Goal: Information Seeking & Learning: Check status

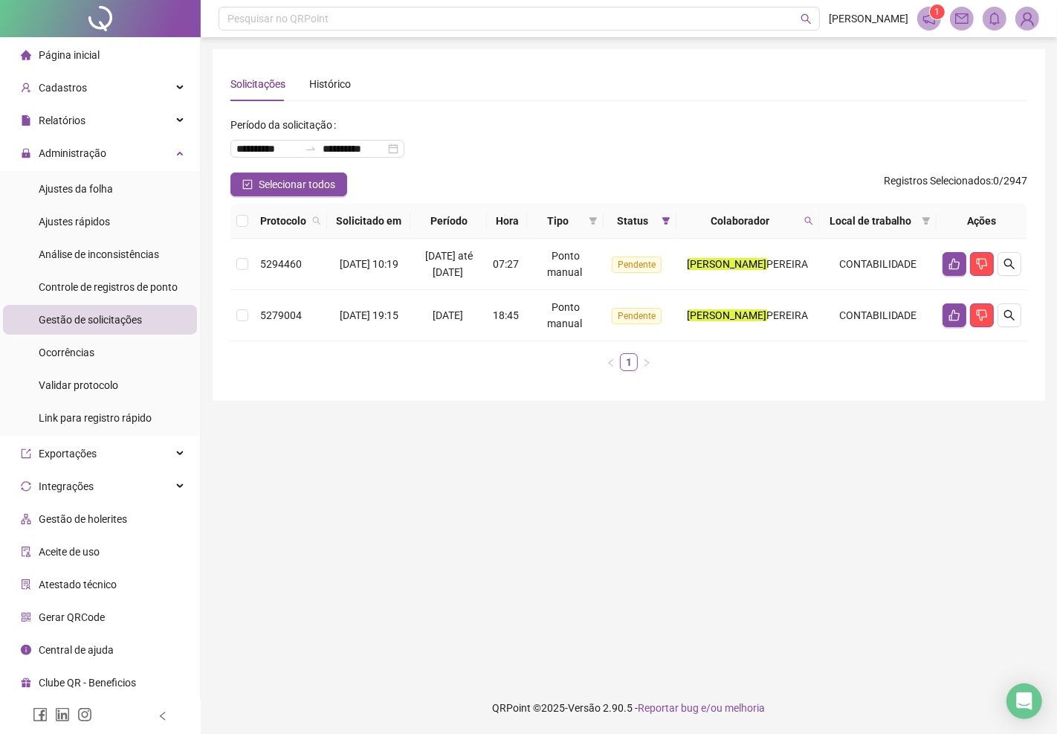
click at [62, 57] on span "Página inicial" at bounding box center [69, 55] width 61 height 12
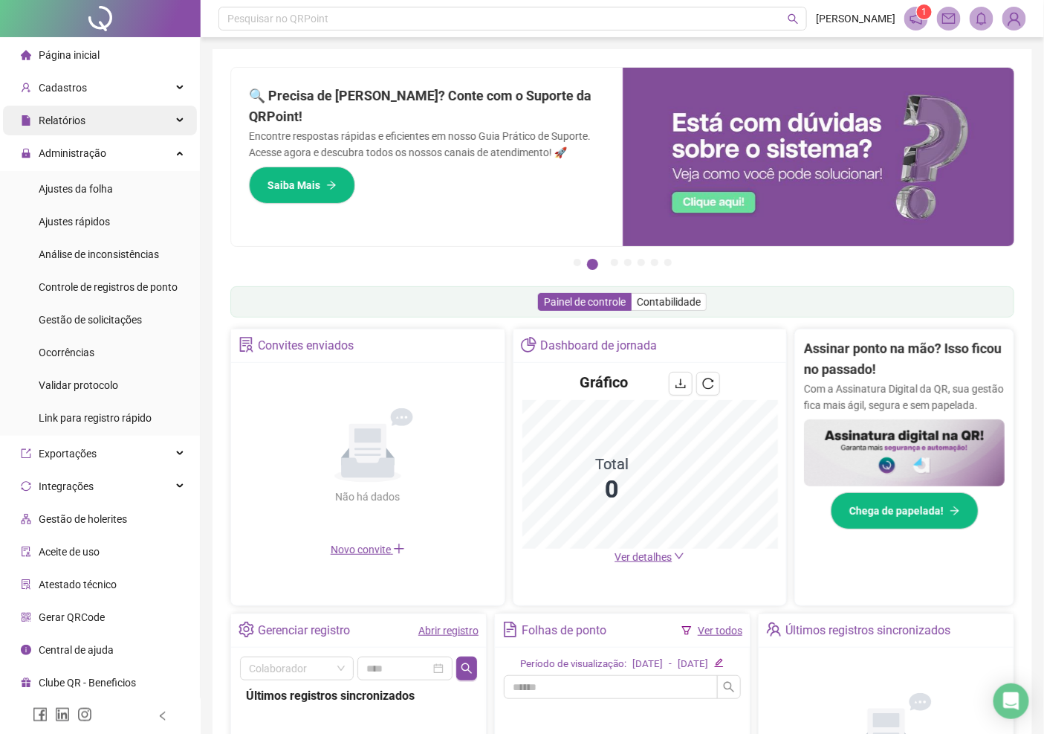
click at [65, 123] on span "Relatórios" at bounding box center [62, 120] width 47 height 12
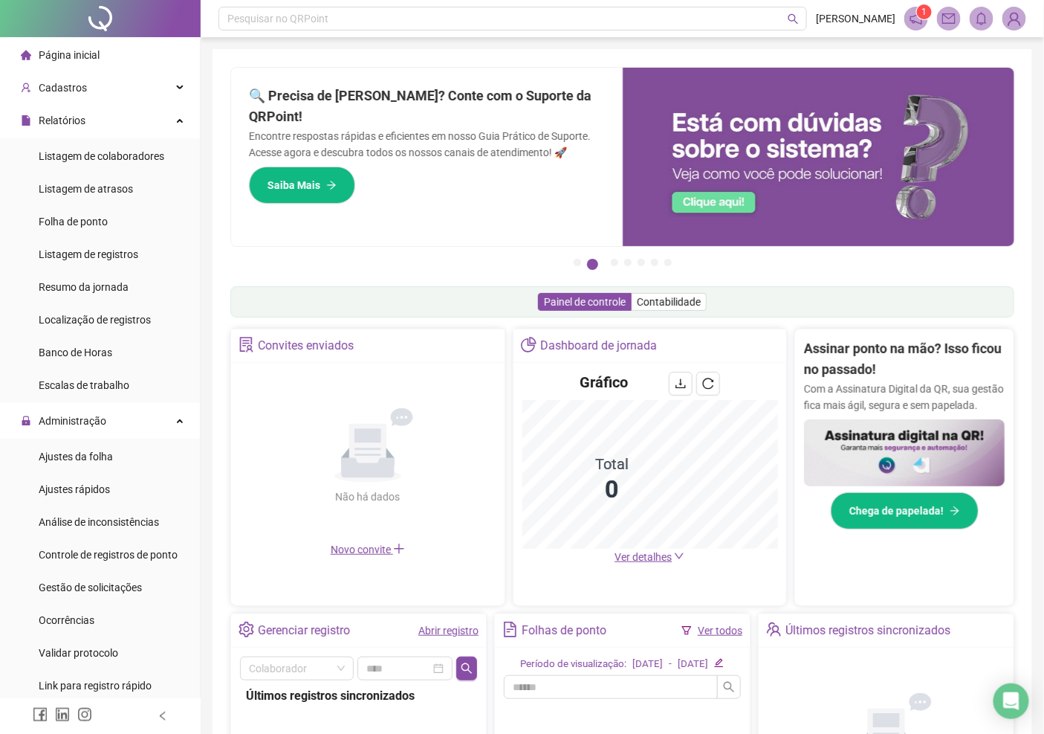
drag, startPoint x: 94, startPoint y: 219, endPoint x: 194, endPoint y: 214, distance: 99.7
click at [95, 221] on span "Folha de ponto" at bounding box center [73, 222] width 69 height 12
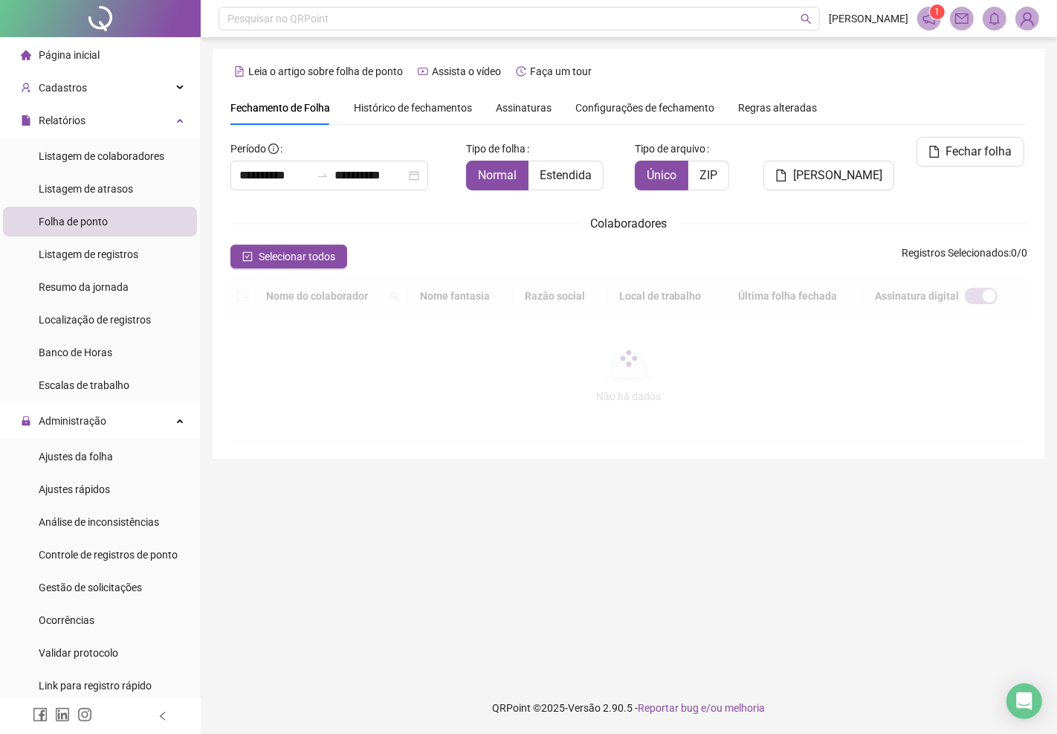
click at [517, 112] on span "Assinaturas" at bounding box center [524, 108] width 56 height 10
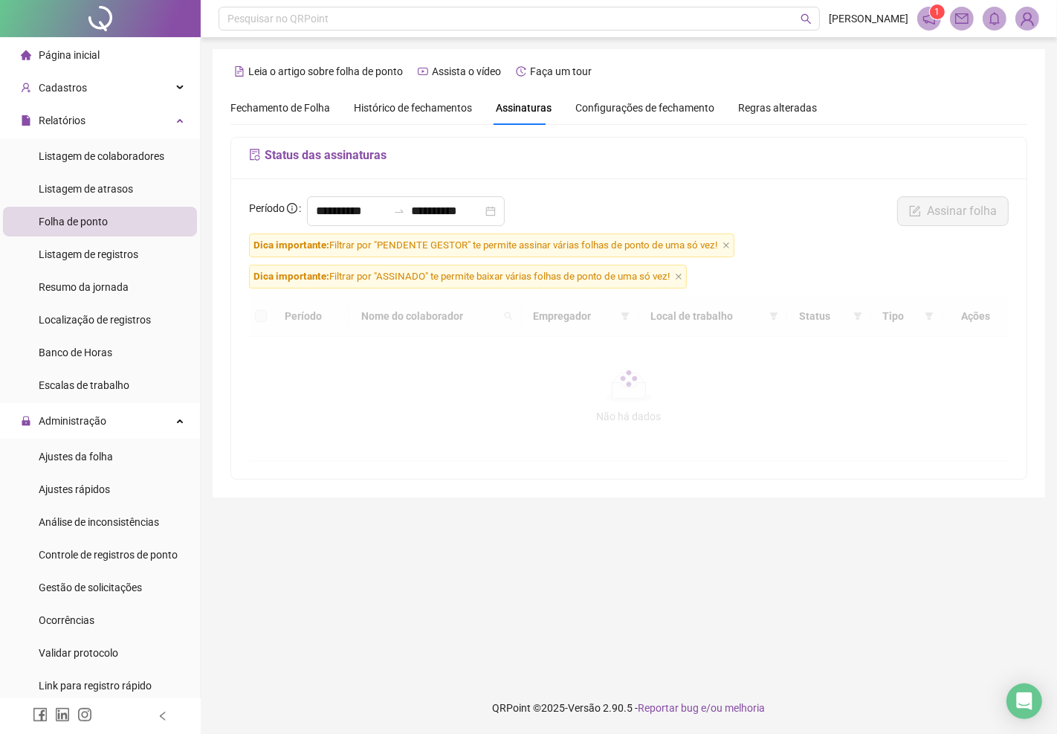
click at [682, 277] on icon "close" at bounding box center [678, 276] width 7 height 7
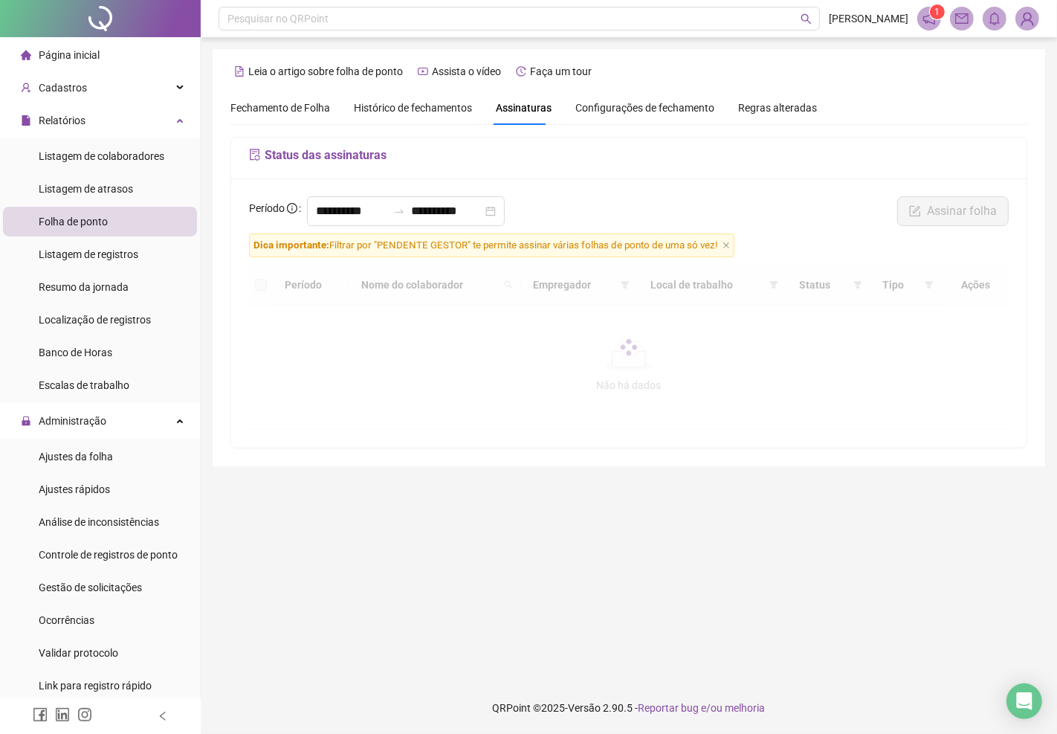
click at [726, 246] on icon "close" at bounding box center [725, 245] width 7 height 7
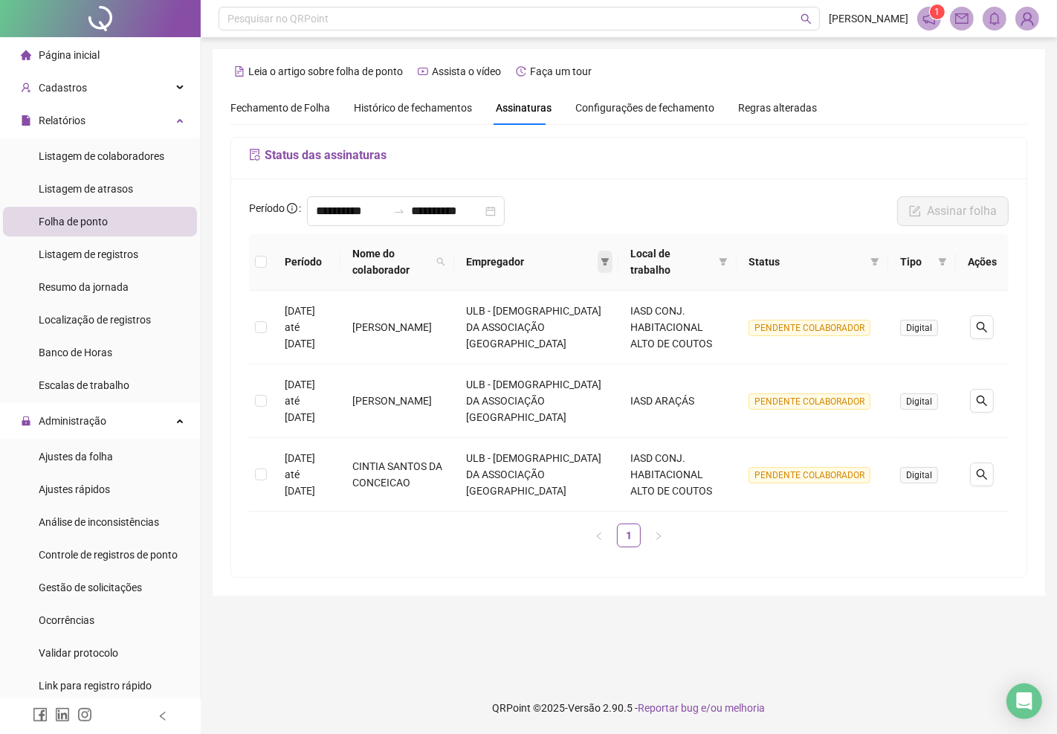
click at [606, 261] on span at bounding box center [605, 261] width 15 height 22
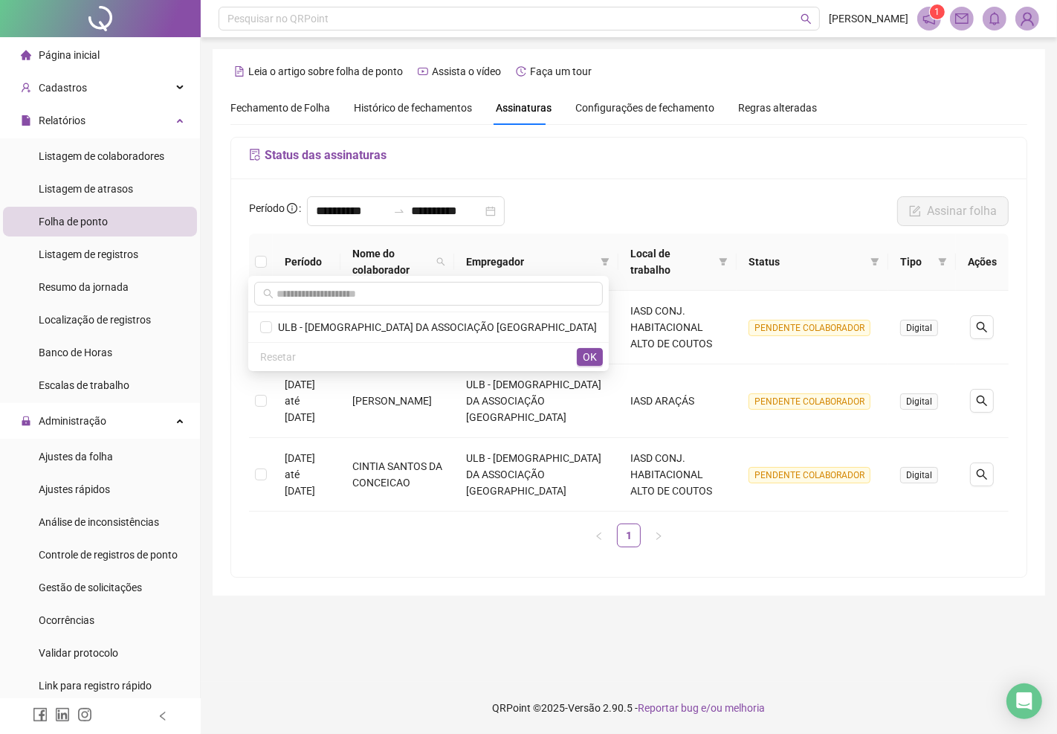
click at [68, 52] on span "Página inicial" at bounding box center [69, 55] width 61 height 12
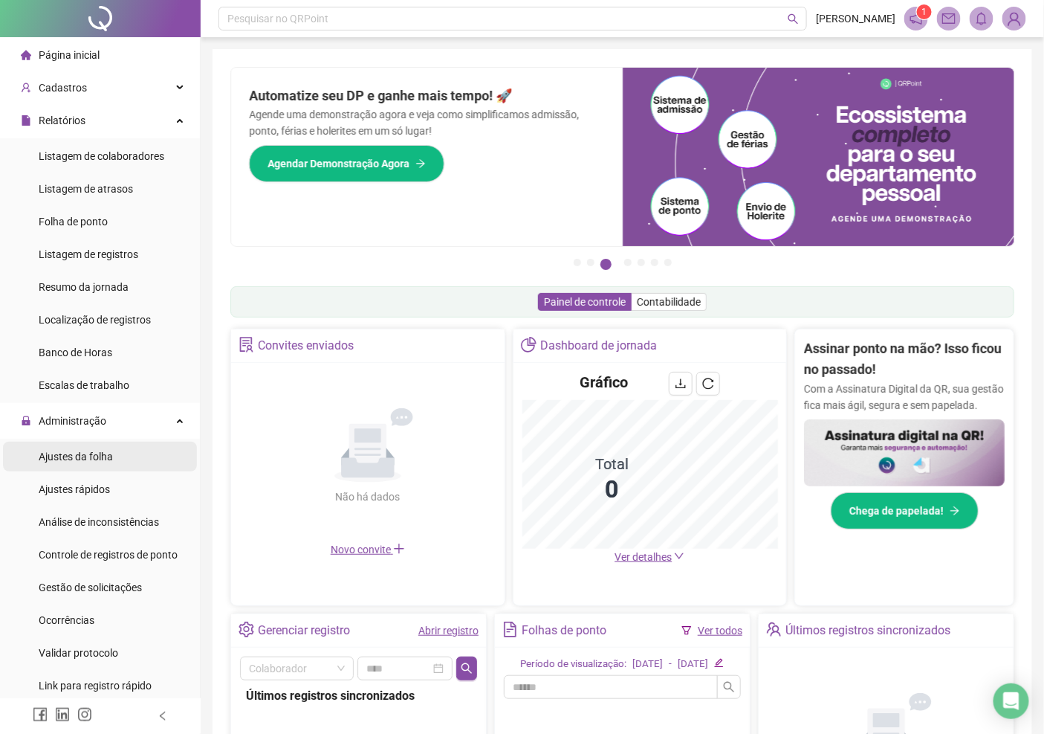
click at [83, 456] on span "Ajustes da folha" at bounding box center [76, 456] width 74 height 12
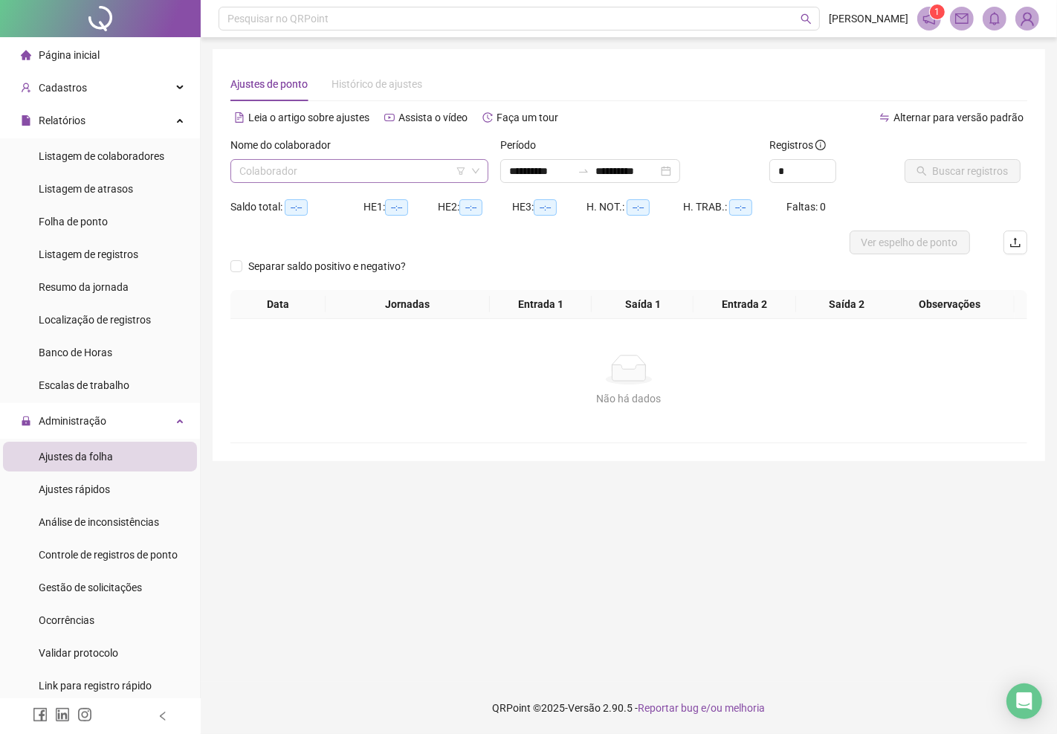
click at [338, 165] on input "search" at bounding box center [352, 171] width 227 height 22
type input "*****"
click at [1026, 16] on img at bounding box center [1027, 18] width 22 height 22
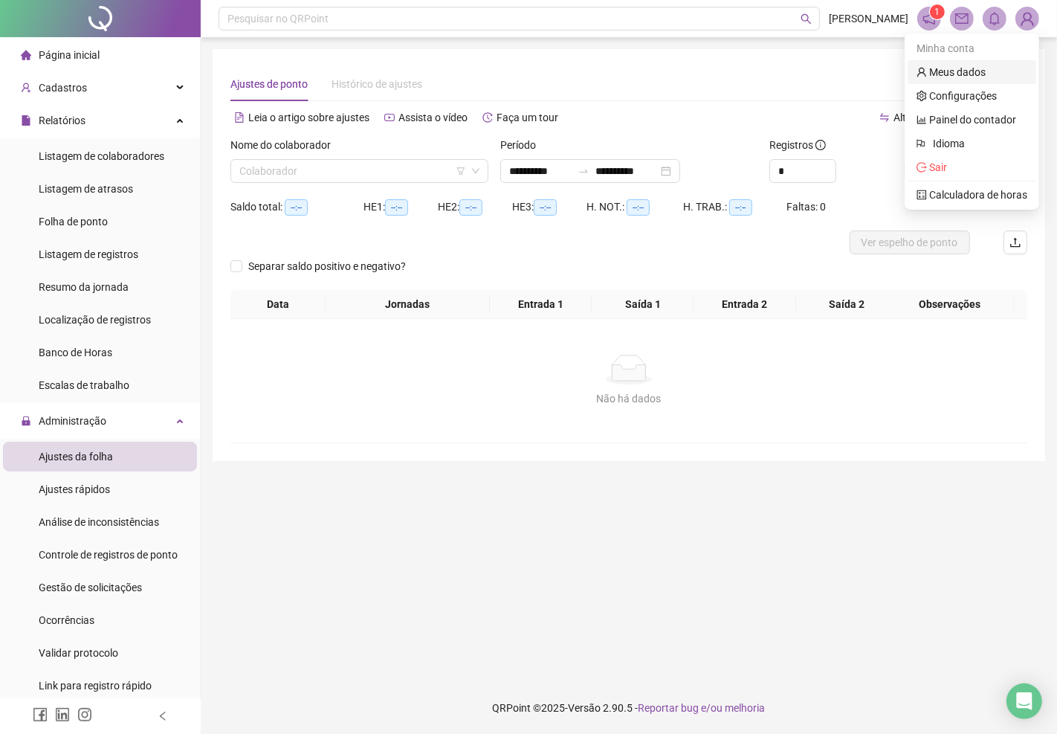
click at [957, 68] on link "Meus dados" at bounding box center [950, 72] width 69 height 12
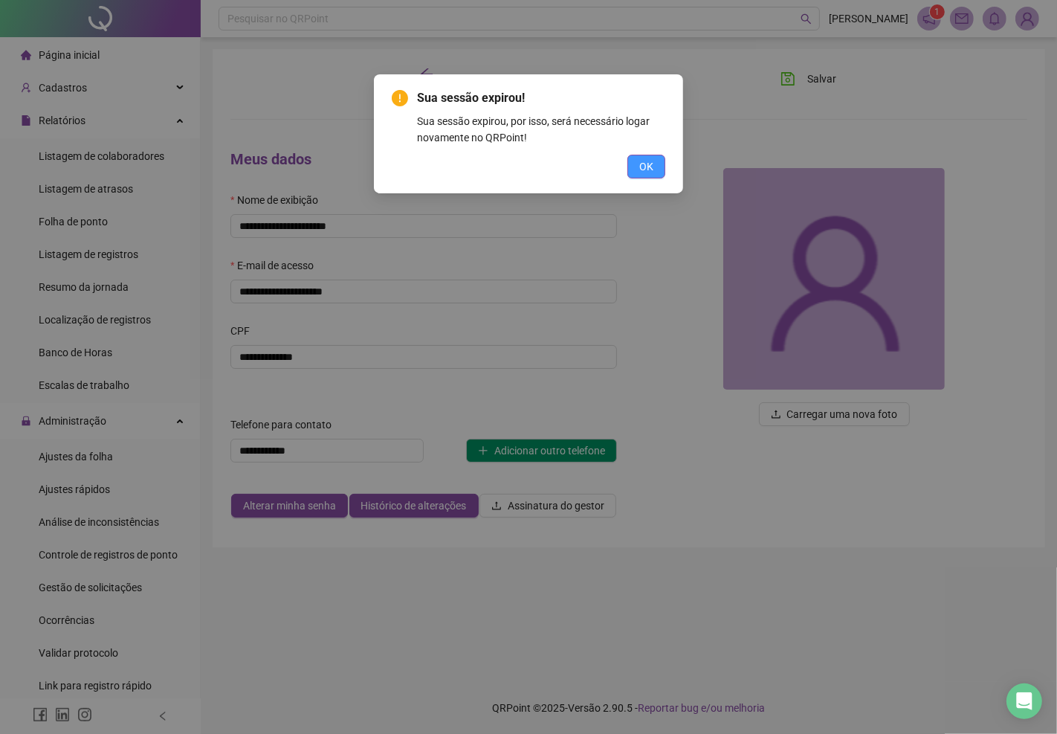
click at [656, 157] on button "OK" at bounding box center [646, 167] width 38 height 24
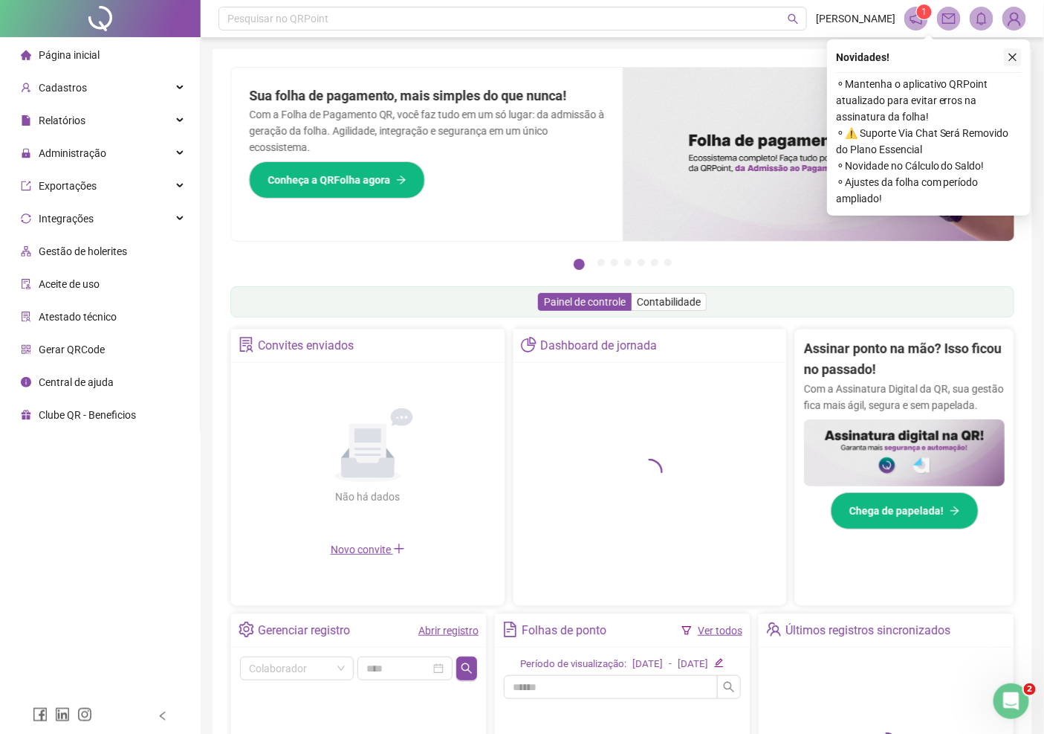
click at [1009, 55] on icon "close" at bounding box center [1013, 57] width 10 height 10
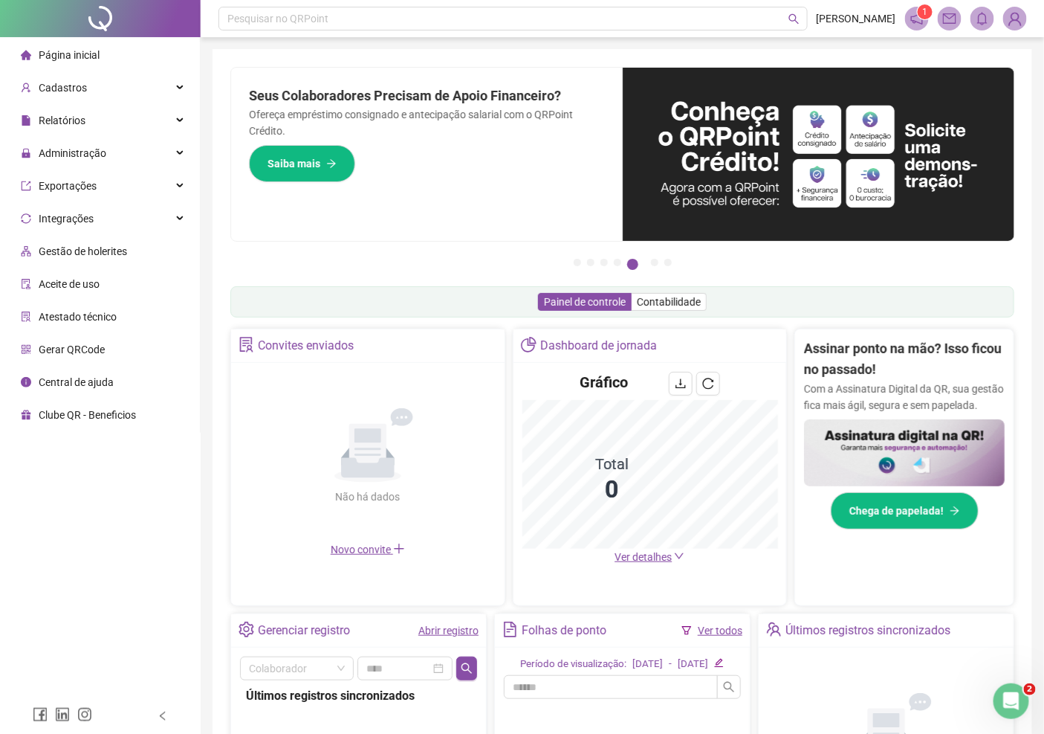
scroll to position [165, 0]
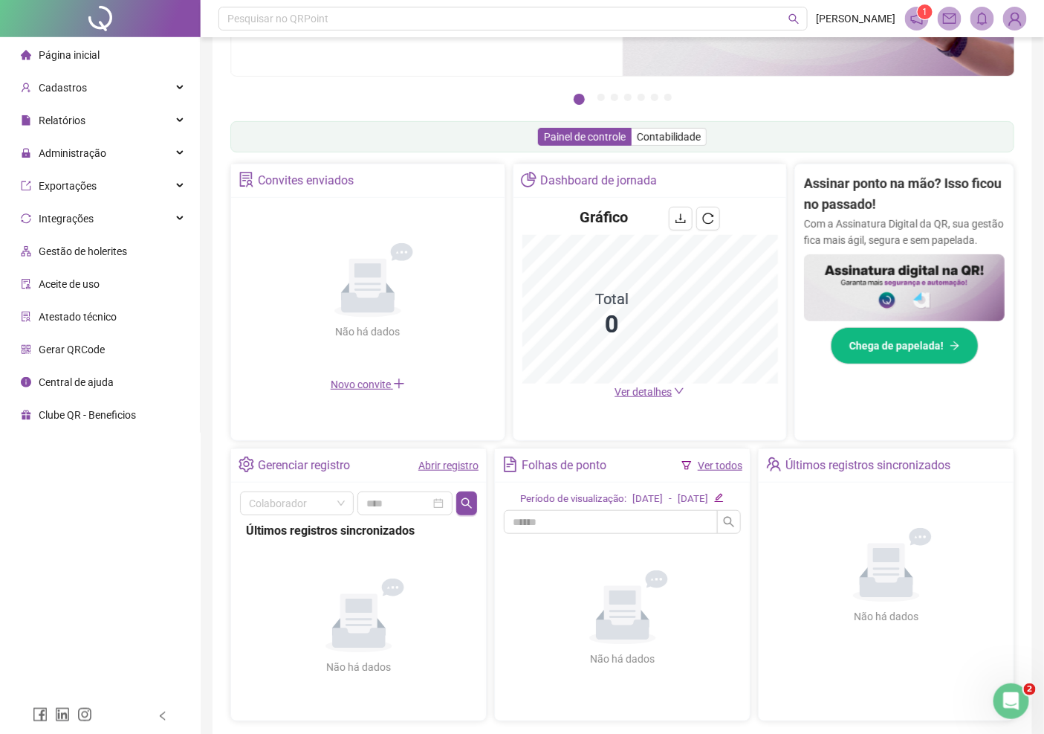
click at [1009, 25] on img at bounding box center [1015, 18] width 22 height 22
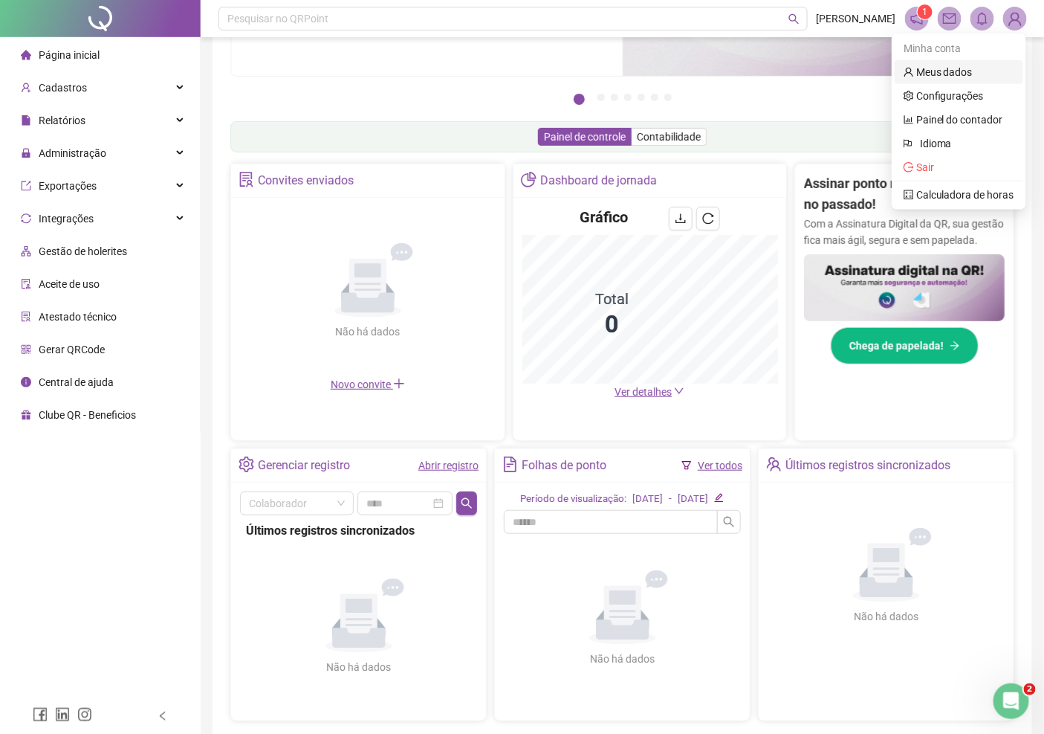
click at [964, 68] on link "Meus dados" at bounding box center [938, 72] width 69 height 12
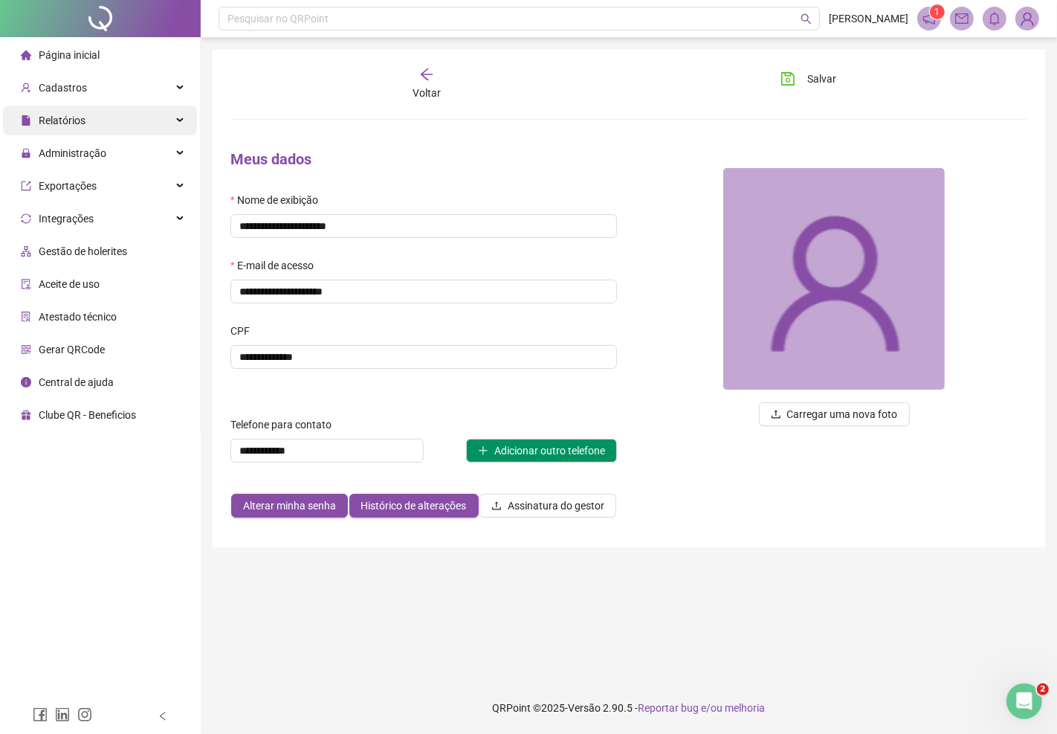
click at [62, 120] on span "Relatórios" at bounding box center [62, 120] width 47 height 12
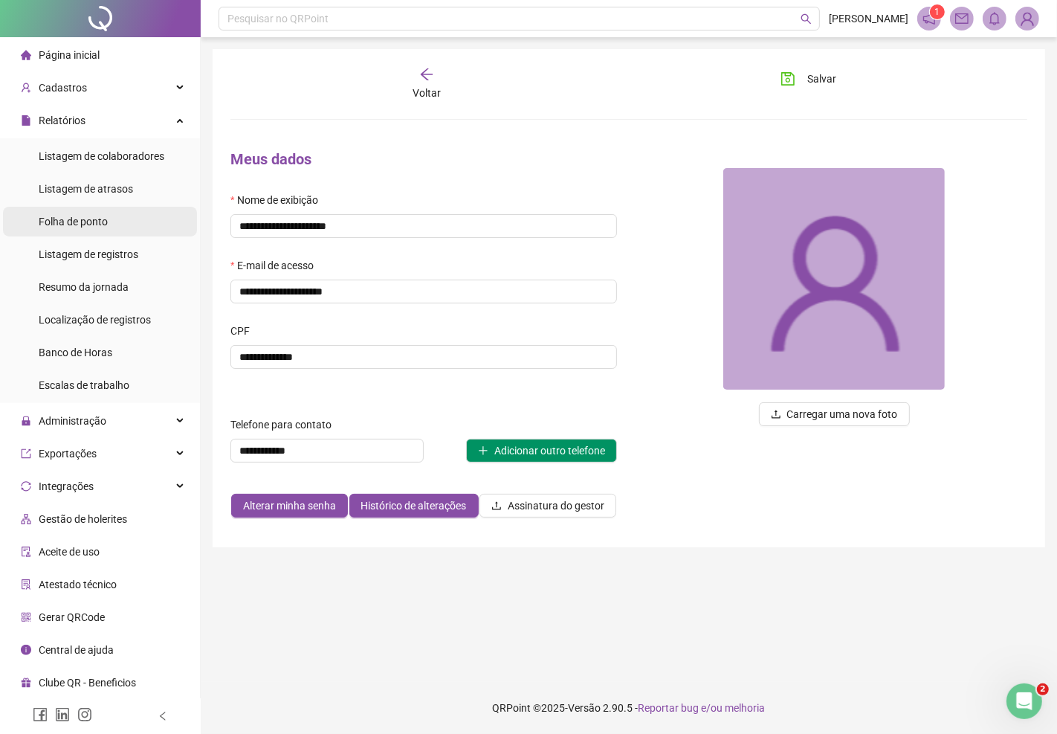
click at [72, 224] on span "Folha de ponto" at bounding box center [73, 222] width 69 height 12
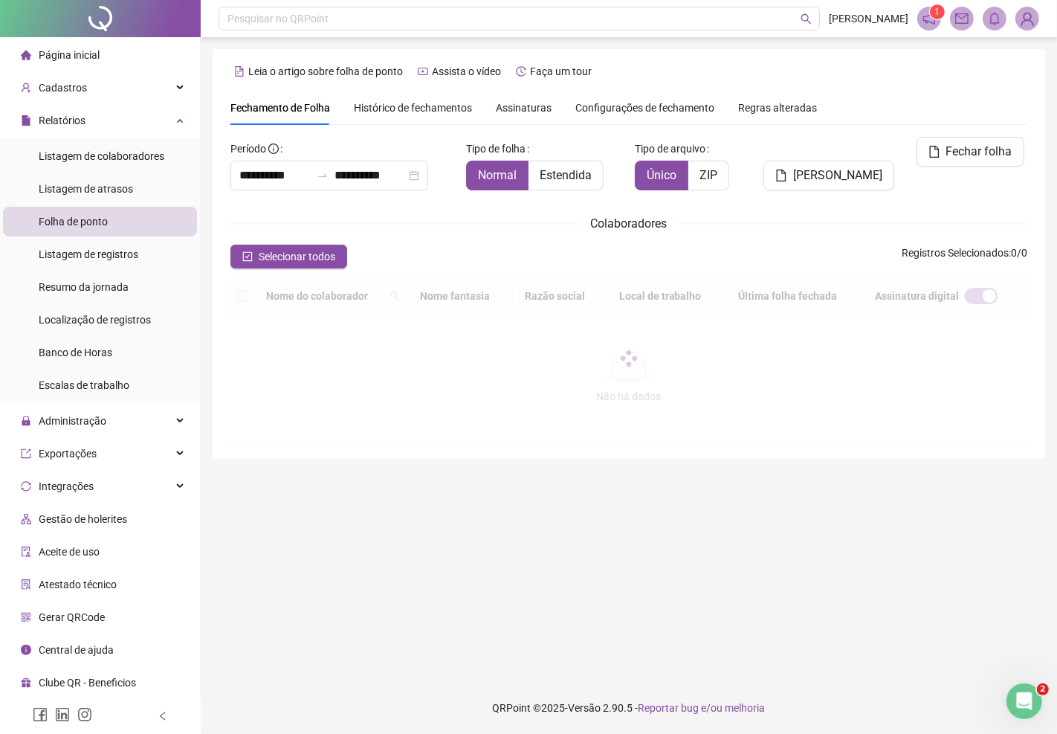
click at [531, 106] on span "Assinaturas" at bounding box center [524, 108] width 56 height 10
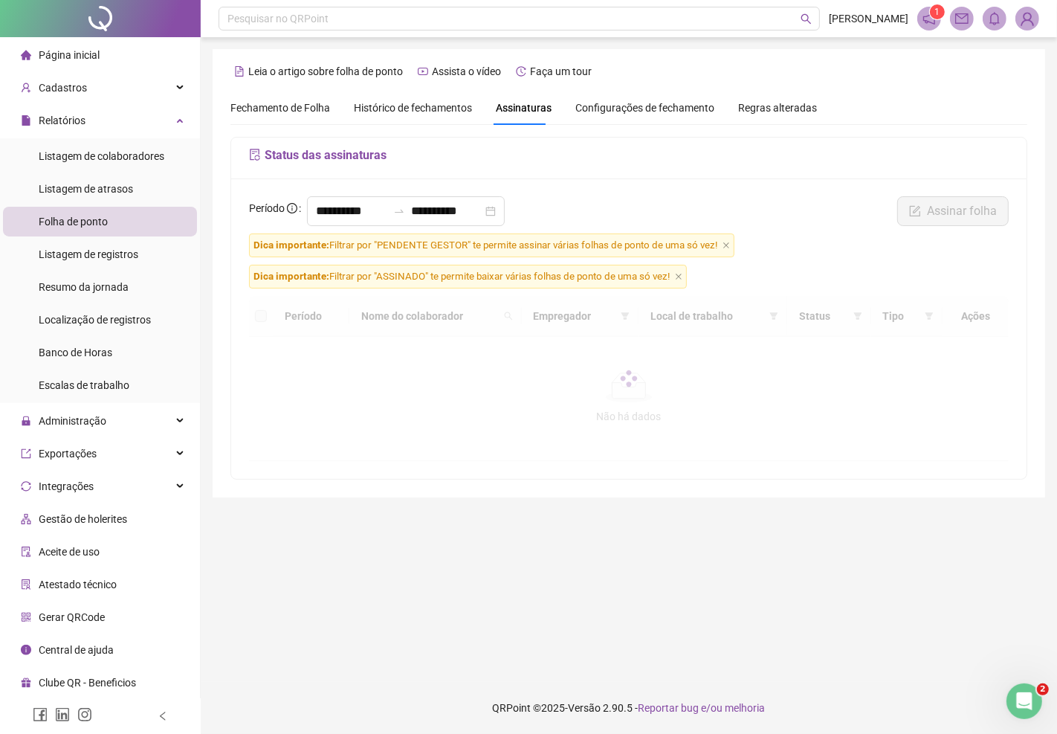
click at [733, 246] on span "Dica importante: Filtrar por "PENDENTE GESTOR" te permite assinar várias folhas…" at bounding box center [491, 245] width 485 height 24
click at [727, 244] on icon "close" at bounding box center [725, 245] width 7 height 7
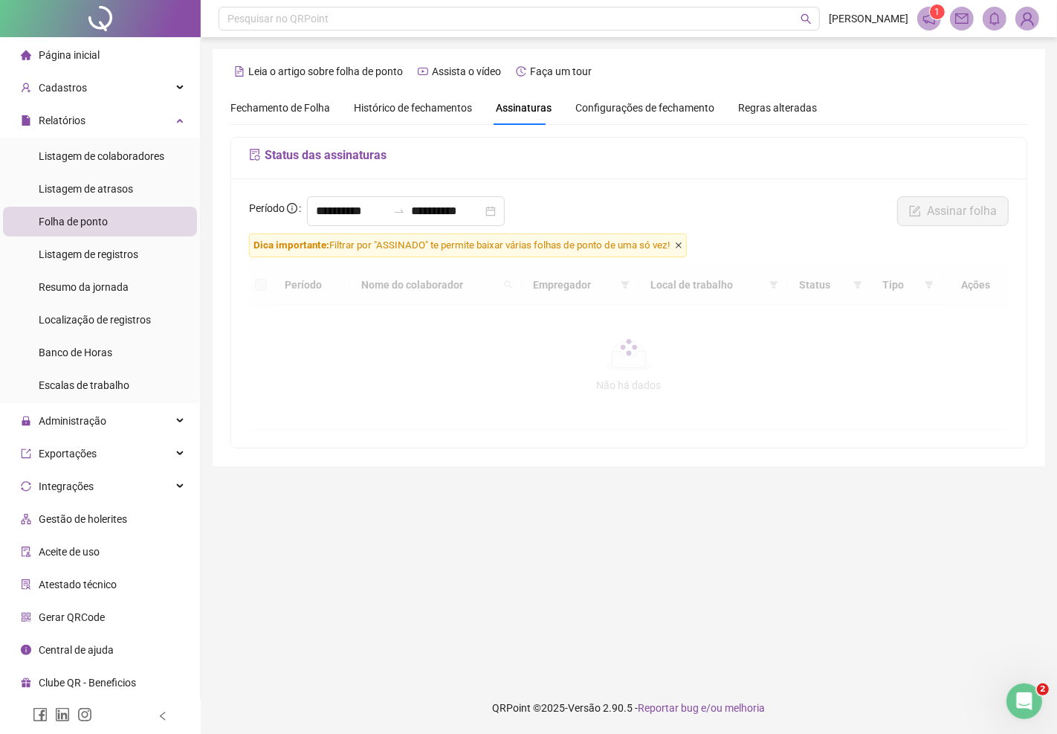
click at [682, 246] on icon "close" at bounding box center [678, 245] width 7 height 7
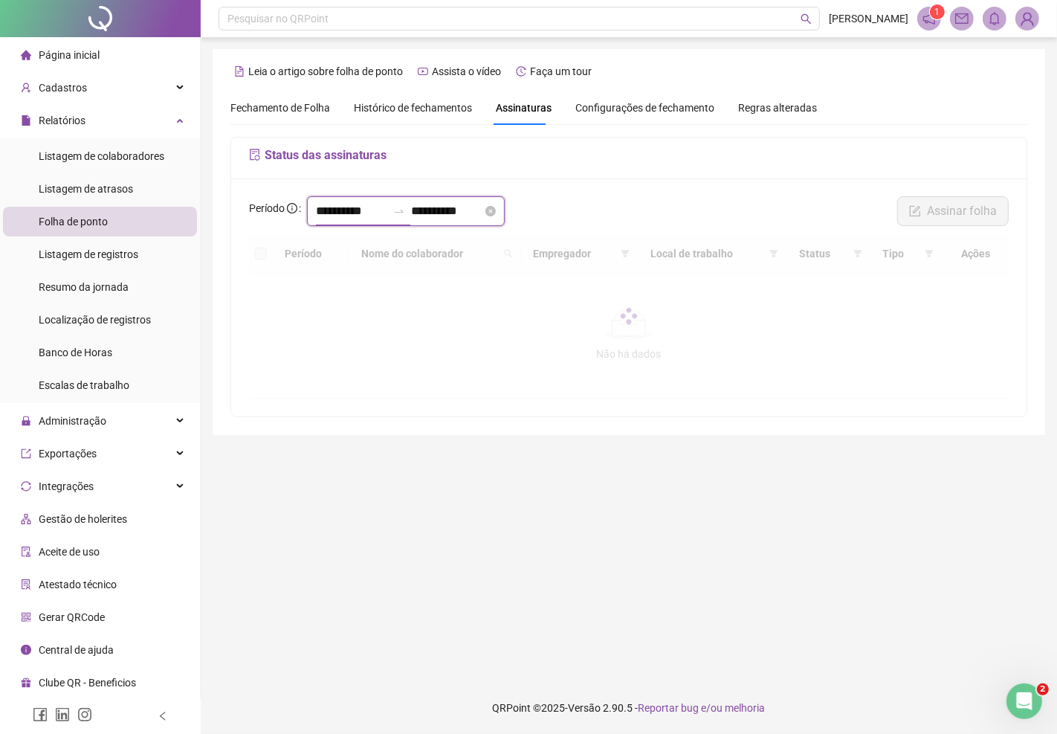
click at [384, 206] on input "**********" at bounding box center [351, 211] width 71 height 18
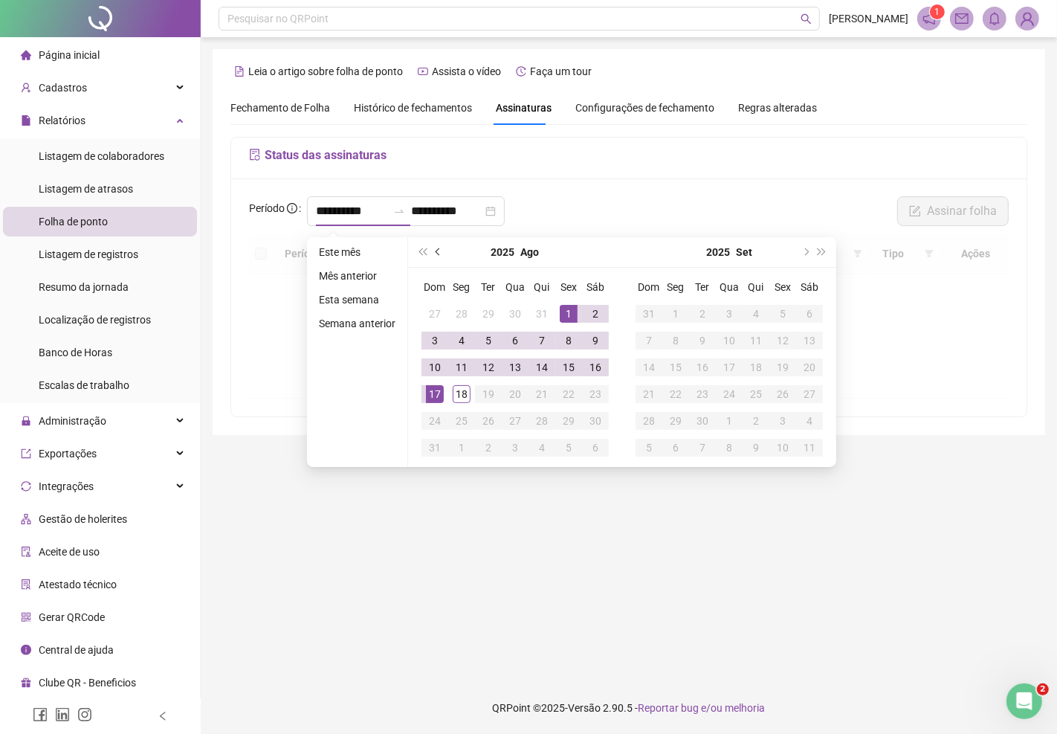
click at [434, 249] on button "prev-year" at bounding box center [438, 252] width 16 height 30
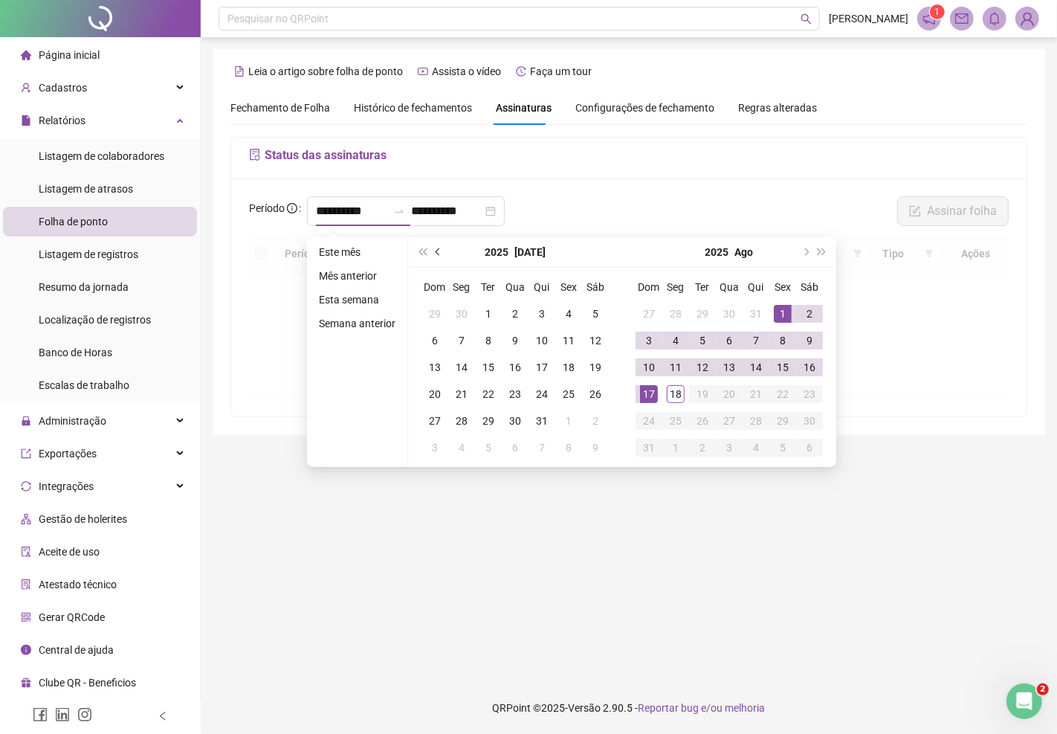
click at [434, 249] on button "prev-year" at bounding box center [438, 252] width 16 height 30
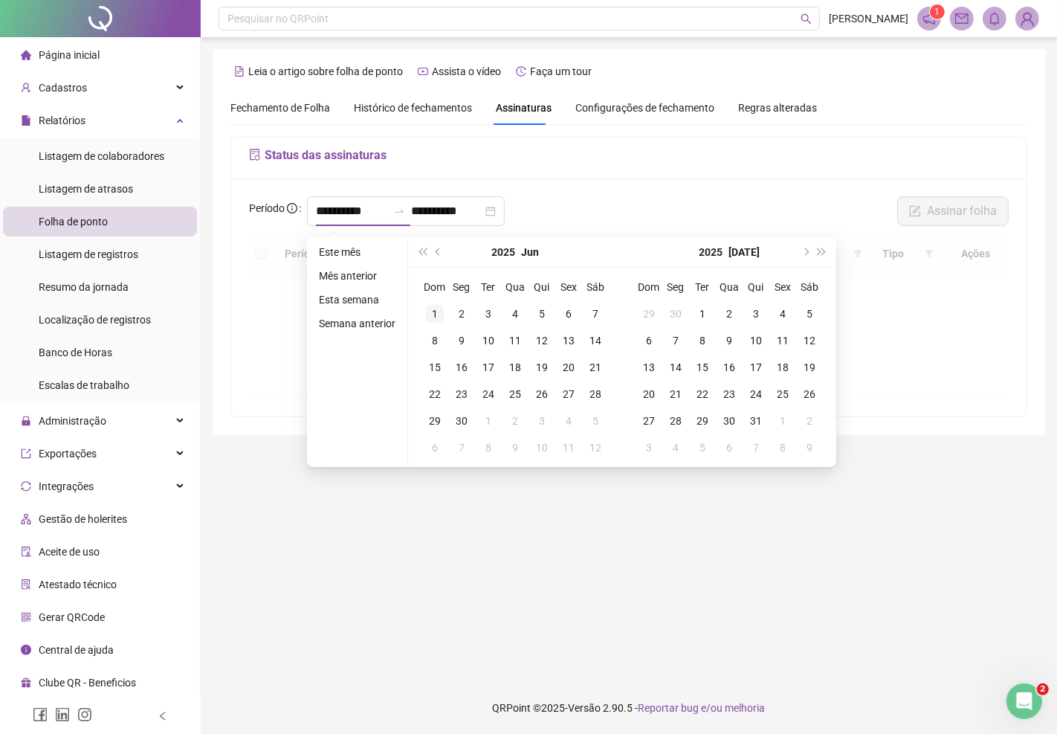
type input "**********"
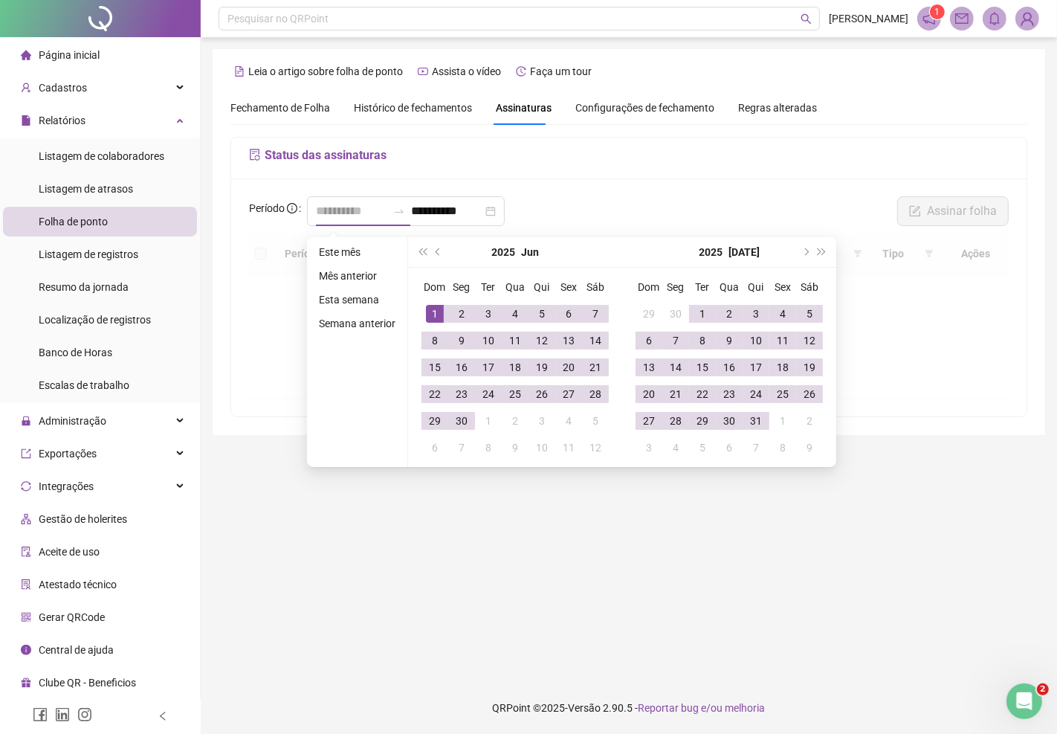
click at [437, 316] on div "1" at bounding box center [435, 314] width 18 height 18
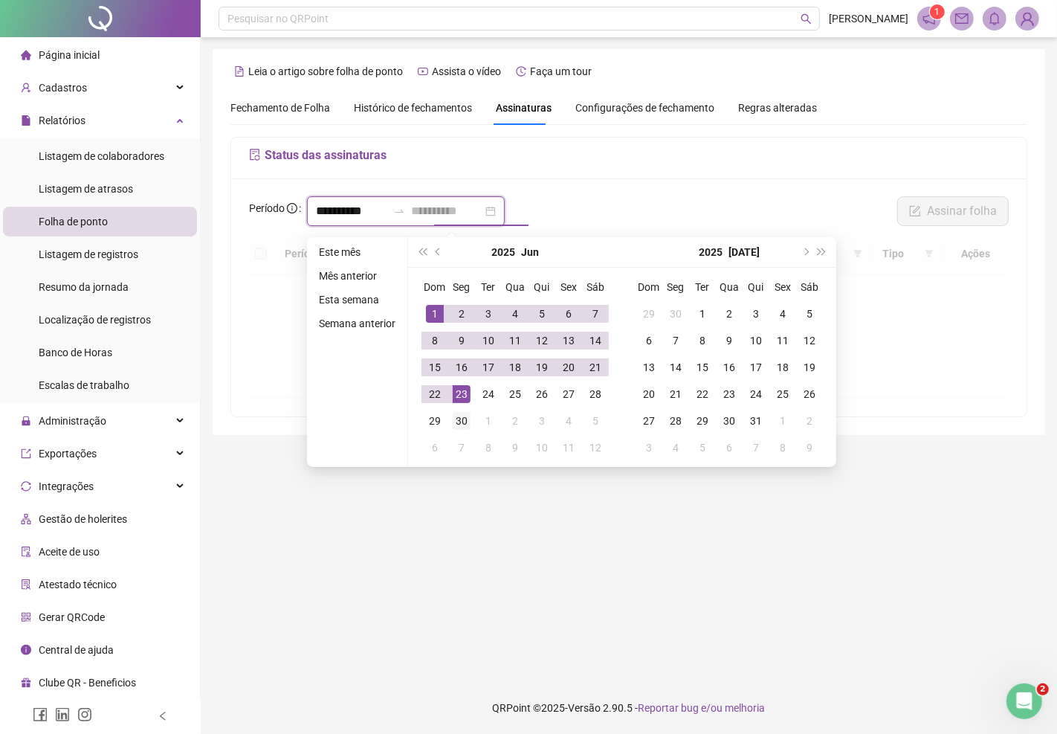
type input "**********"
click at [465, 419] on div "30" at bounding box center [462, 421] width 18 height 18
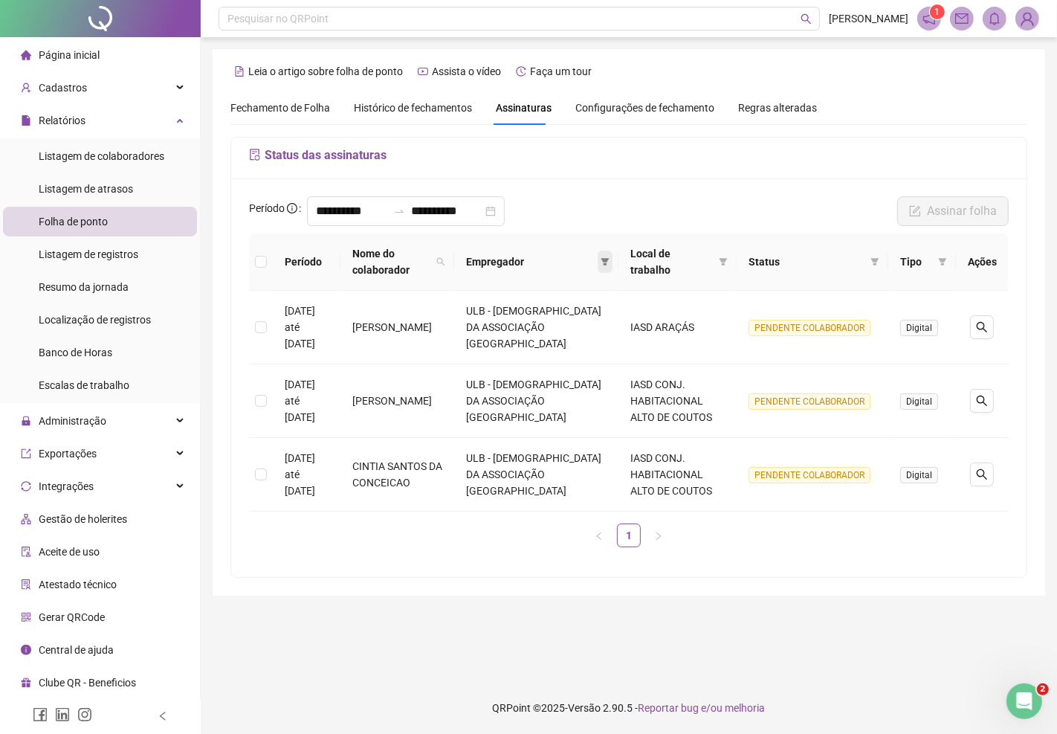
click at [605, 259] on icon "filter" at bounding box center [605, 261] width 9 height 9
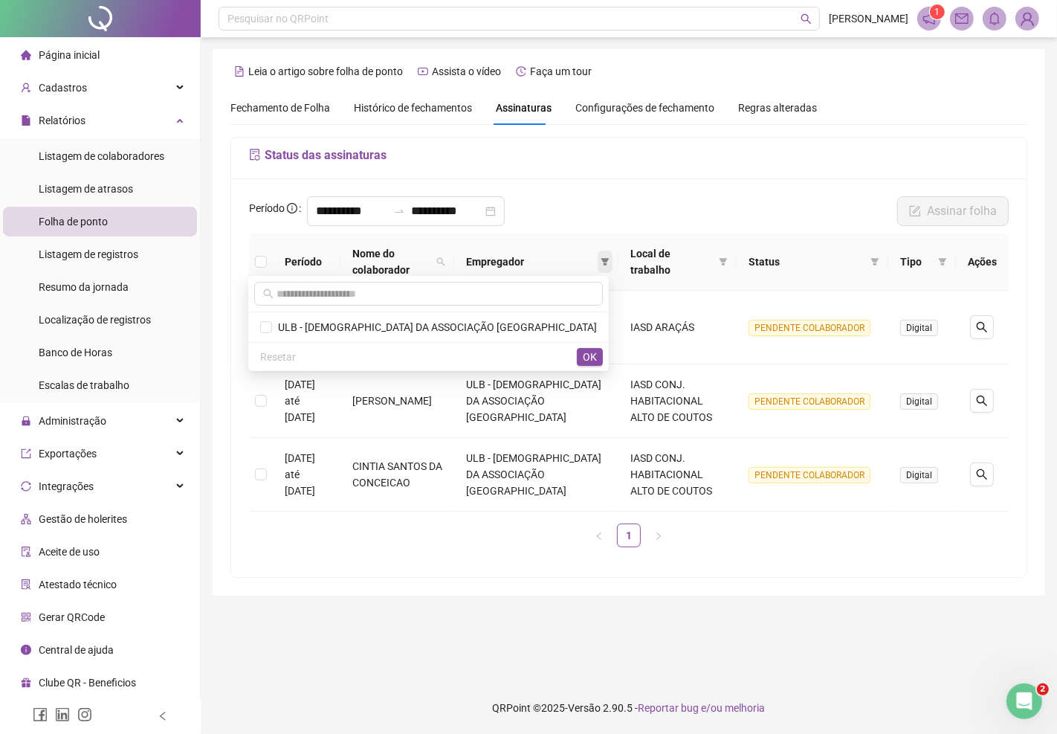
click at [601, 261] on icon "filter" at bounding box center [605, 261] width 8 height 7
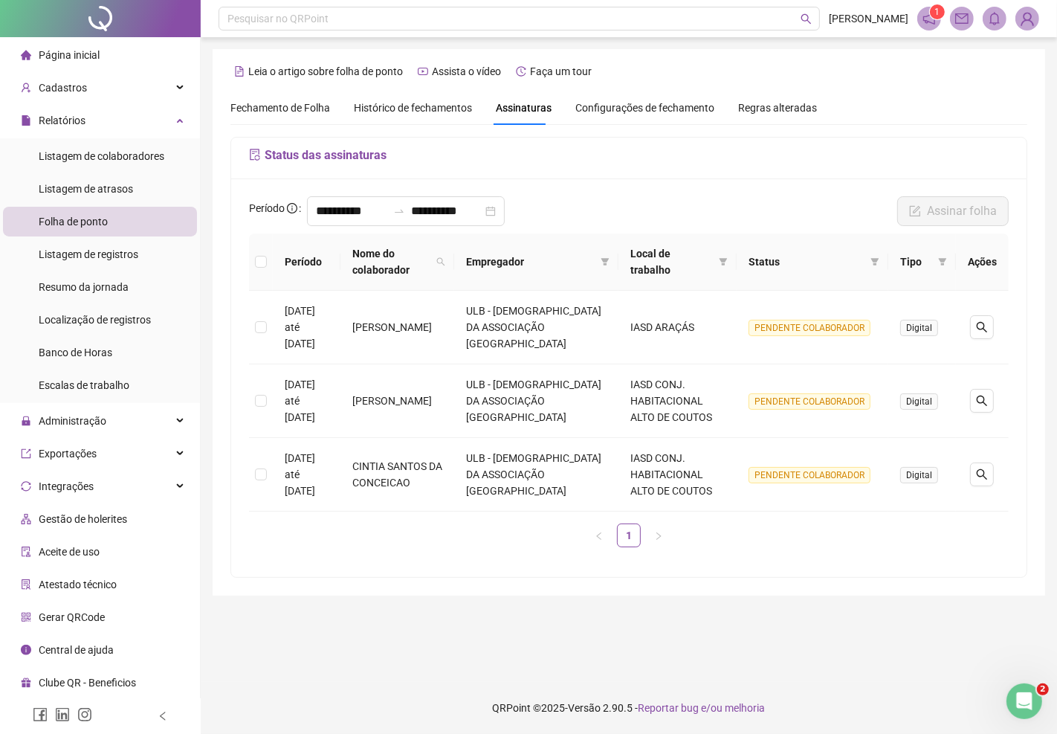
click at [80, 53] on span "Página inicial" at bounding box center [69, 55] width 61 height 12
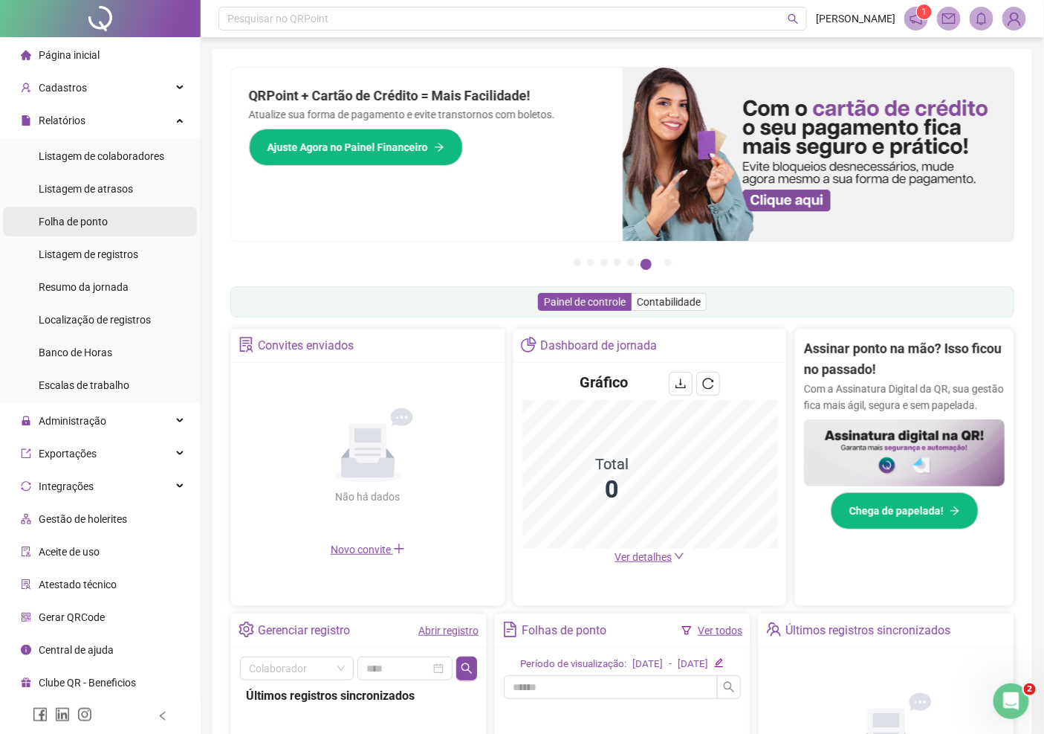
click at [83, 221] on span "Folha de ponto" at bounding box center [73, 222] width 69 height 12
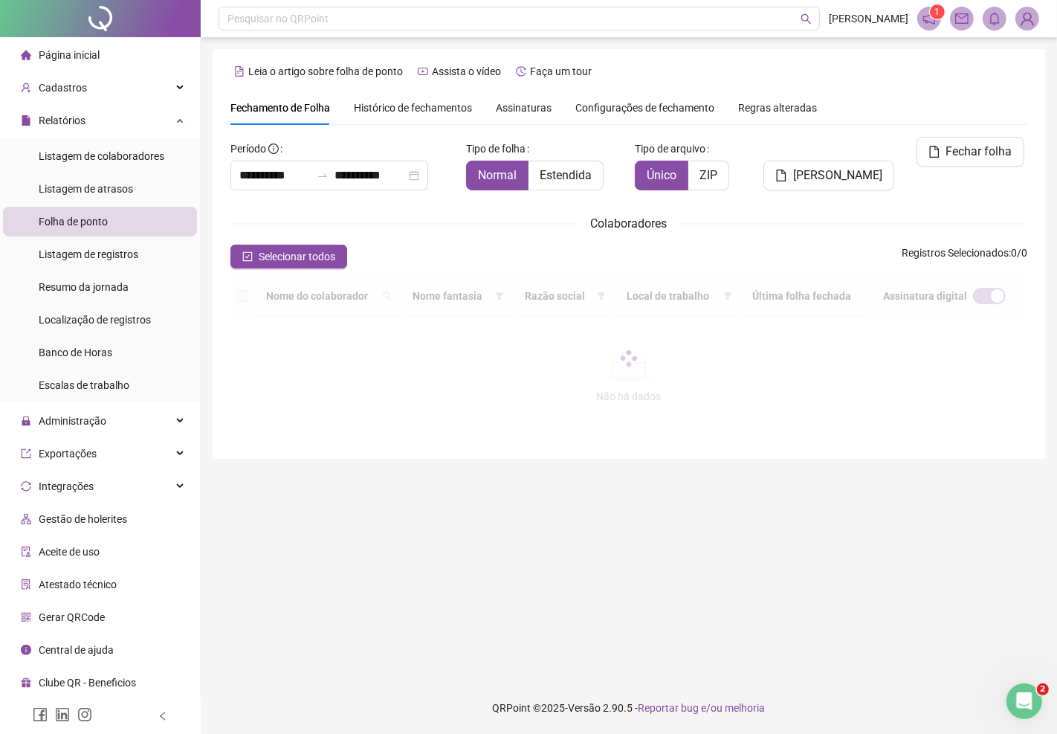
click at [525, 107] on span "Assinaturas" at bounding box center [524, 108] width 56 height 10
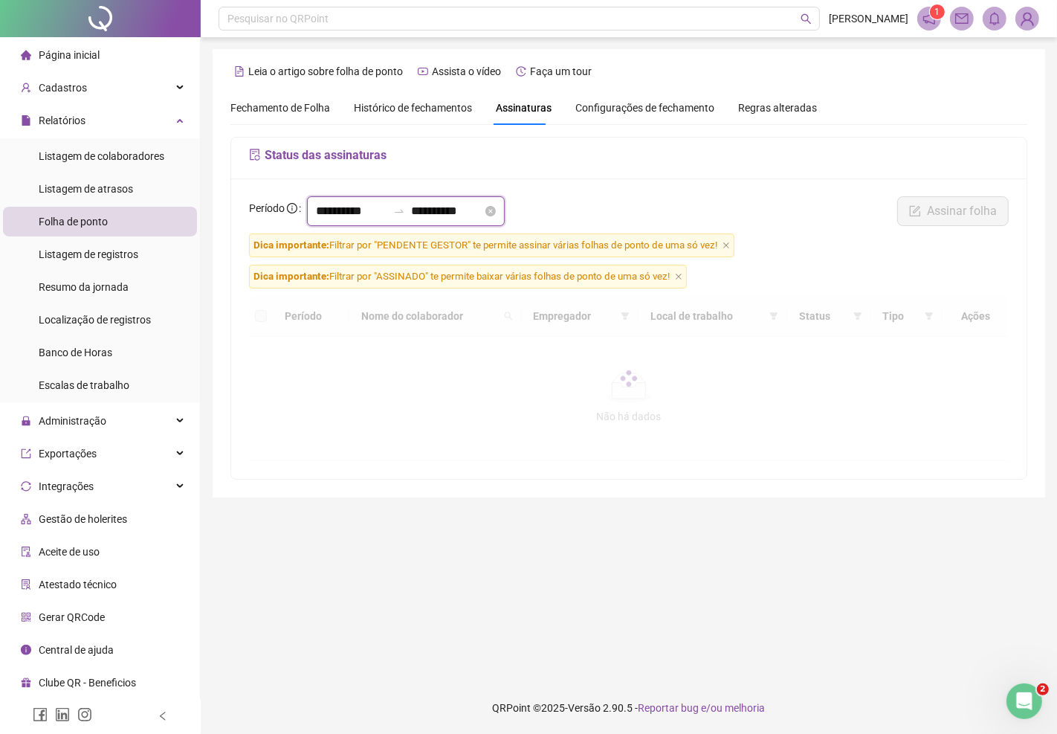
click at [387, 212] on input "**********" at bounding box center [351, 211] width 71 height 18
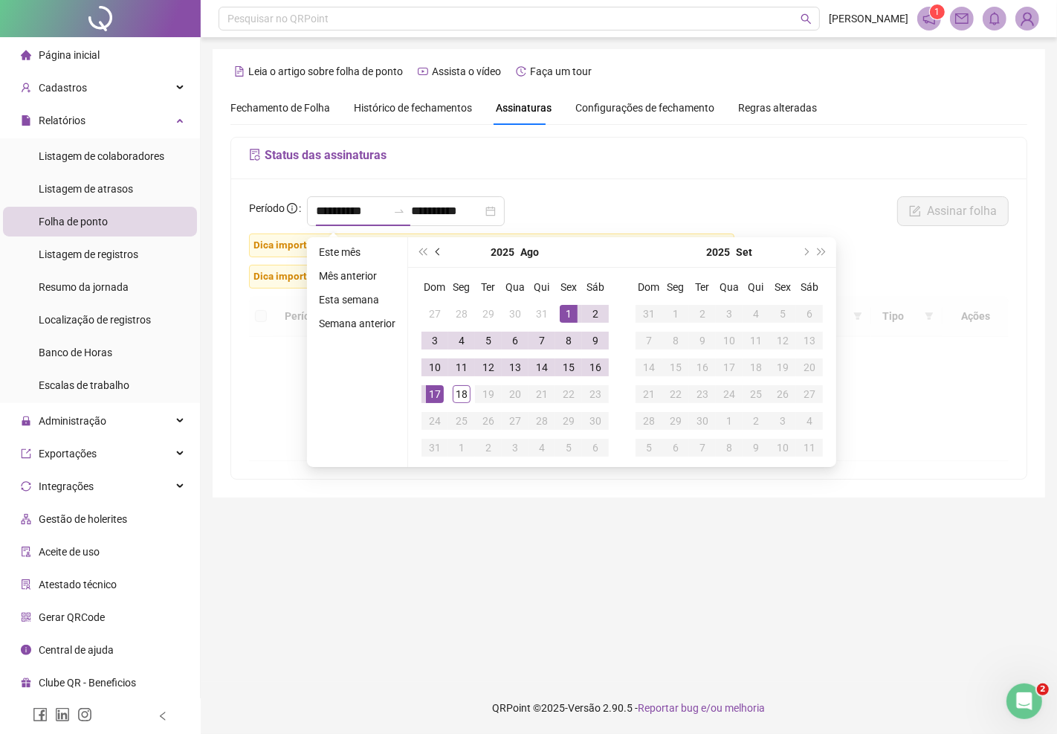
click at [431, 249] on button "prev-year" at bounding box center [438, 252] width 16 height 30
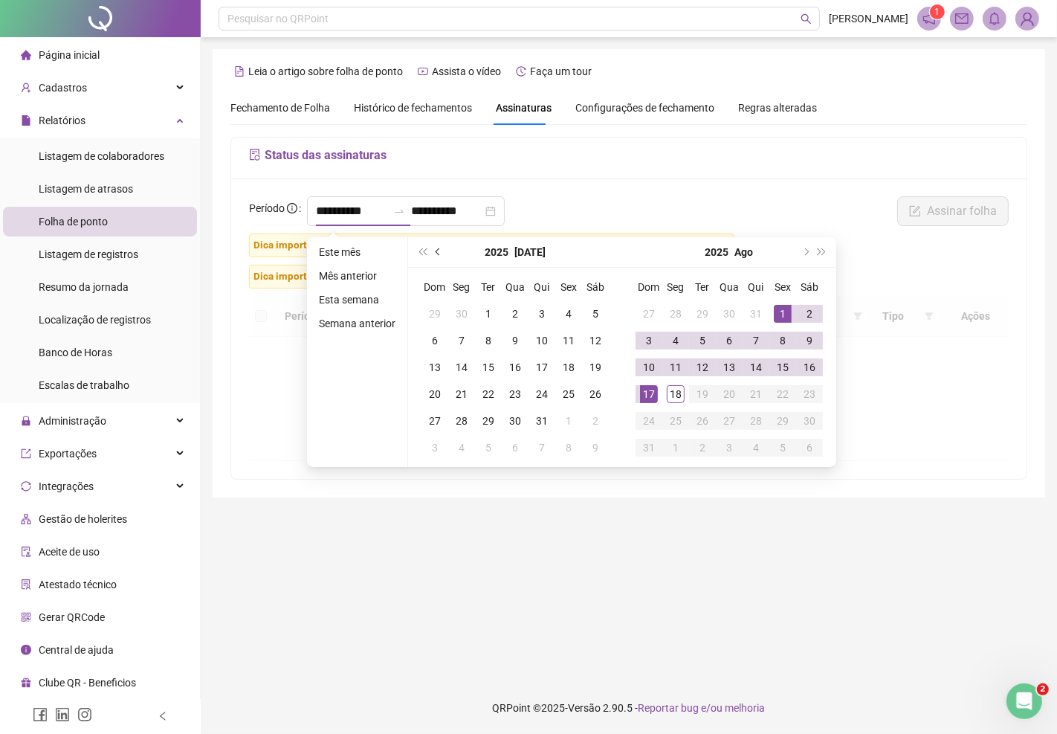
click at [432, 248] on button "prev-year" at bounding box center [438, 252] width 16 height 30
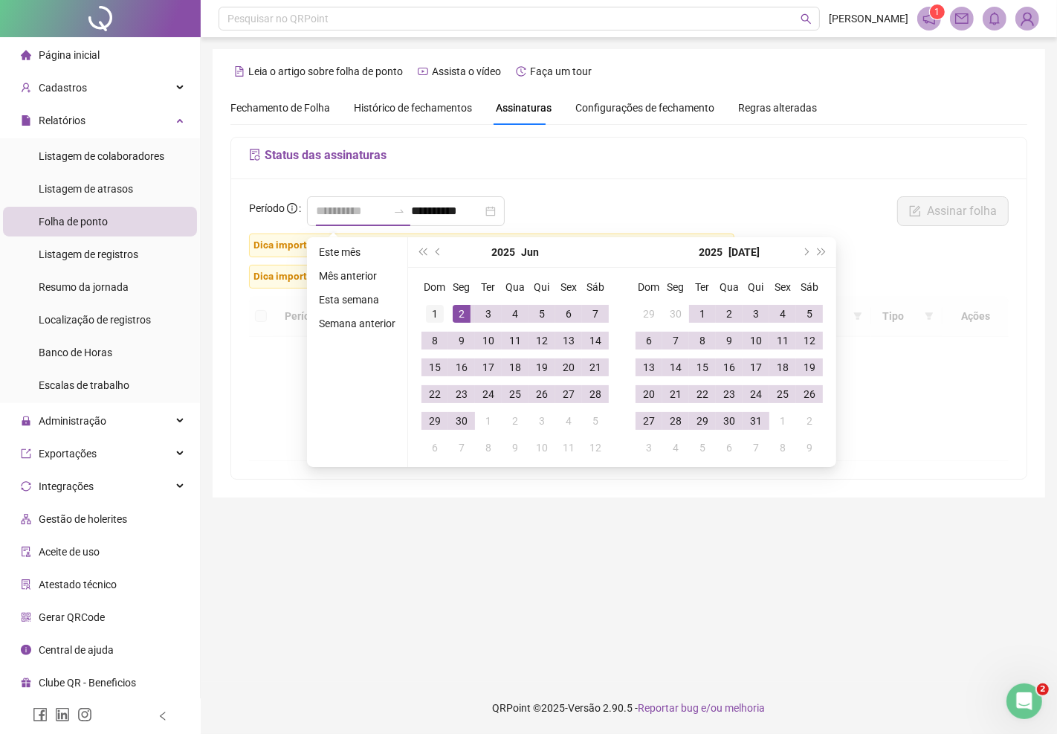
type input "**********"
click at [433, 311] on div "1" at bounding box center [435, 314] width 18 height 18
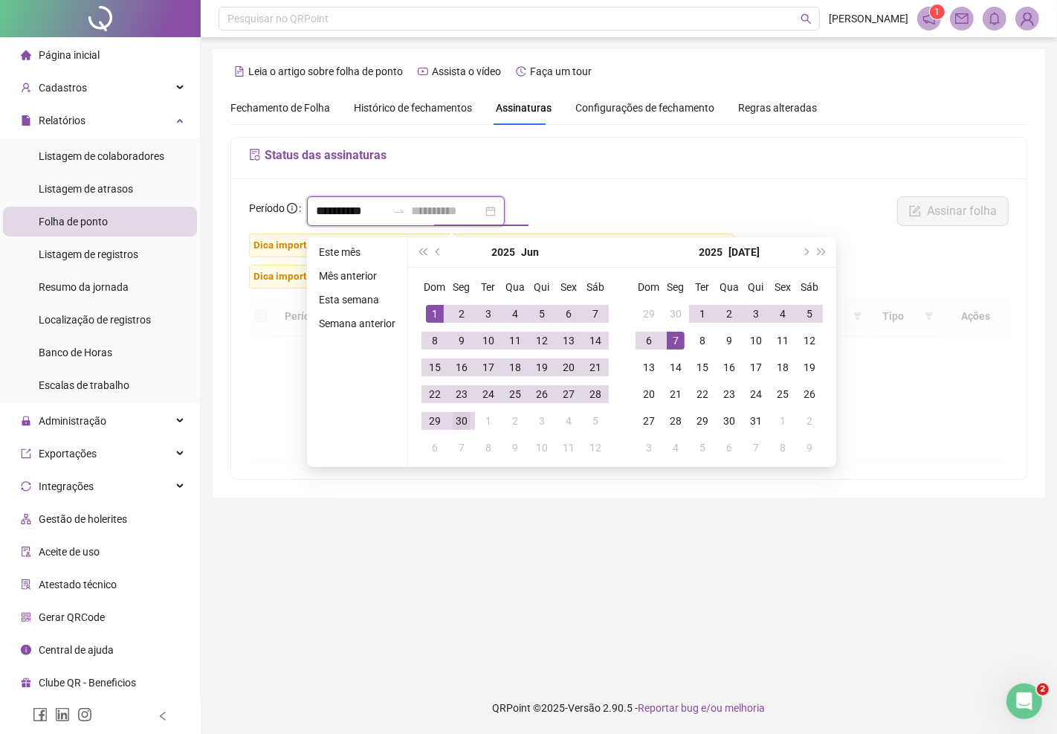
type input "**********"
click at [459, 424] on div "30" at bounding box center [462, 421] width 18 height 18
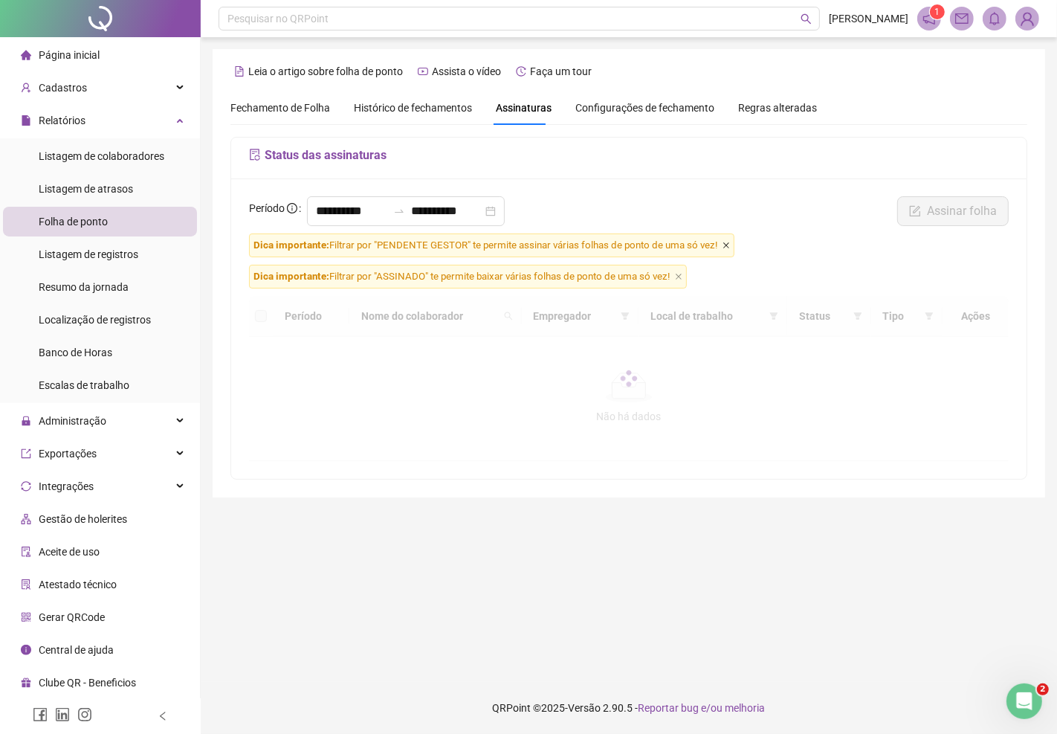
click at [729, 247] on icon "close" at bounding box center [725, 245] width 7 height 7
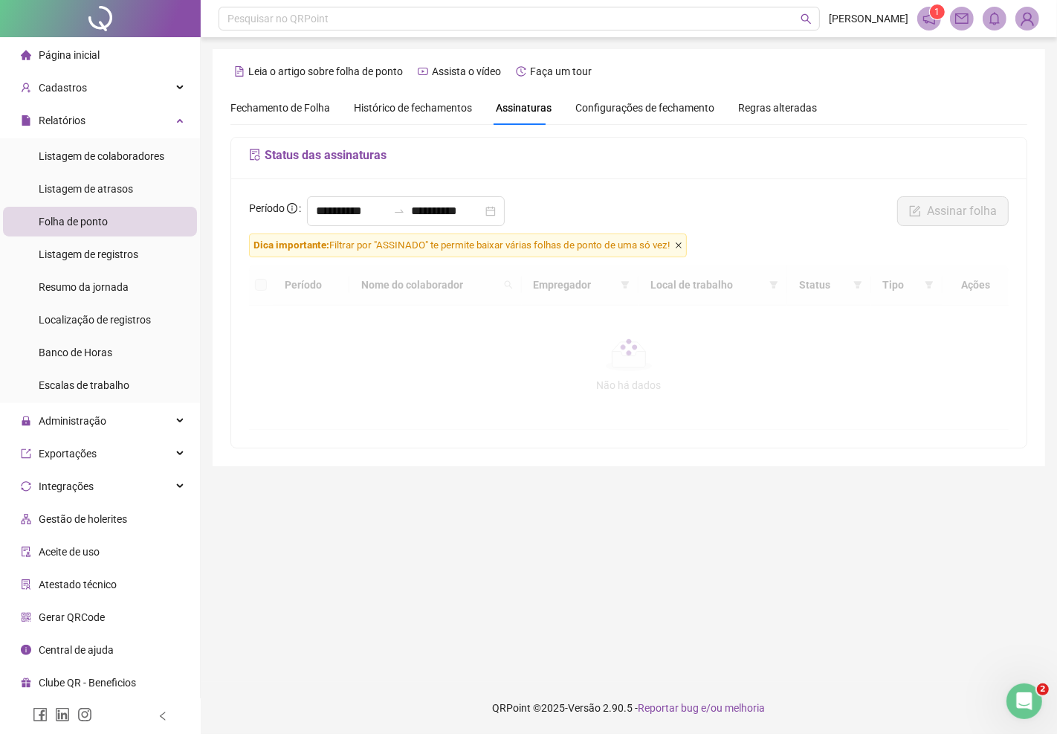
click at [682, 248] on icon "close" at bounding box center [679, 245] width 6 height 6
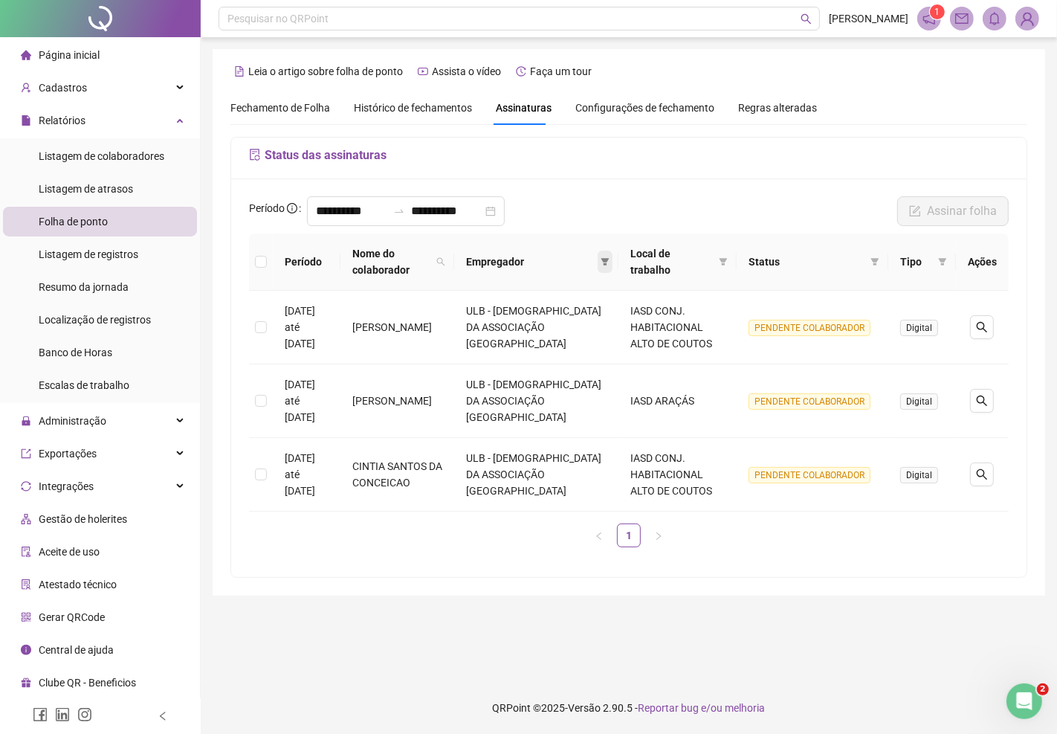
click at [601, 265] on icon "filter" at bounding box center [605, 261] width 9 height 9
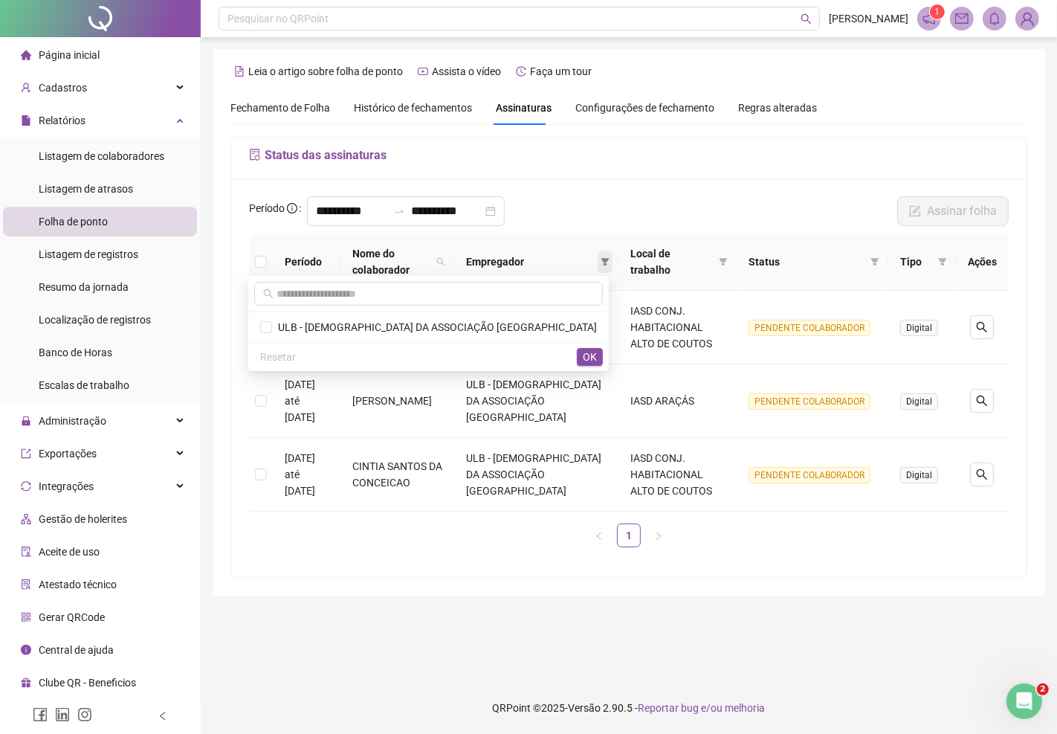
click at [601, 265] on icon "filter" at bounding box center [605, 261] width 9 height 9
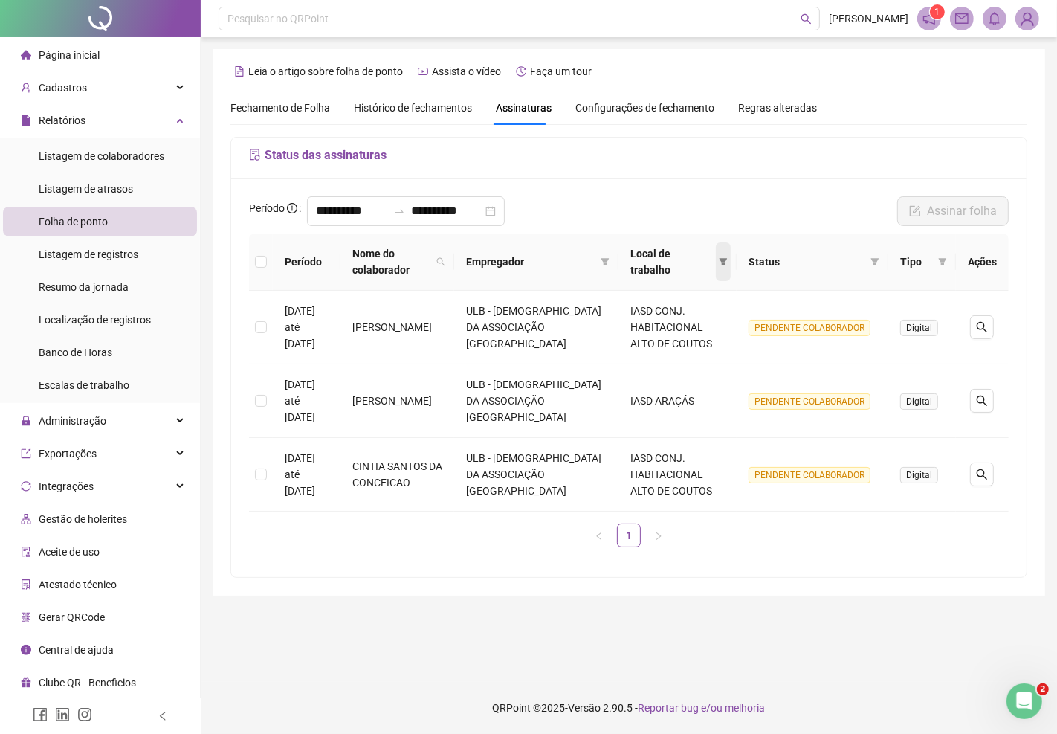
click at [723, 259] on icon "filter" at bounding box center [723, 261] width 8 height 7
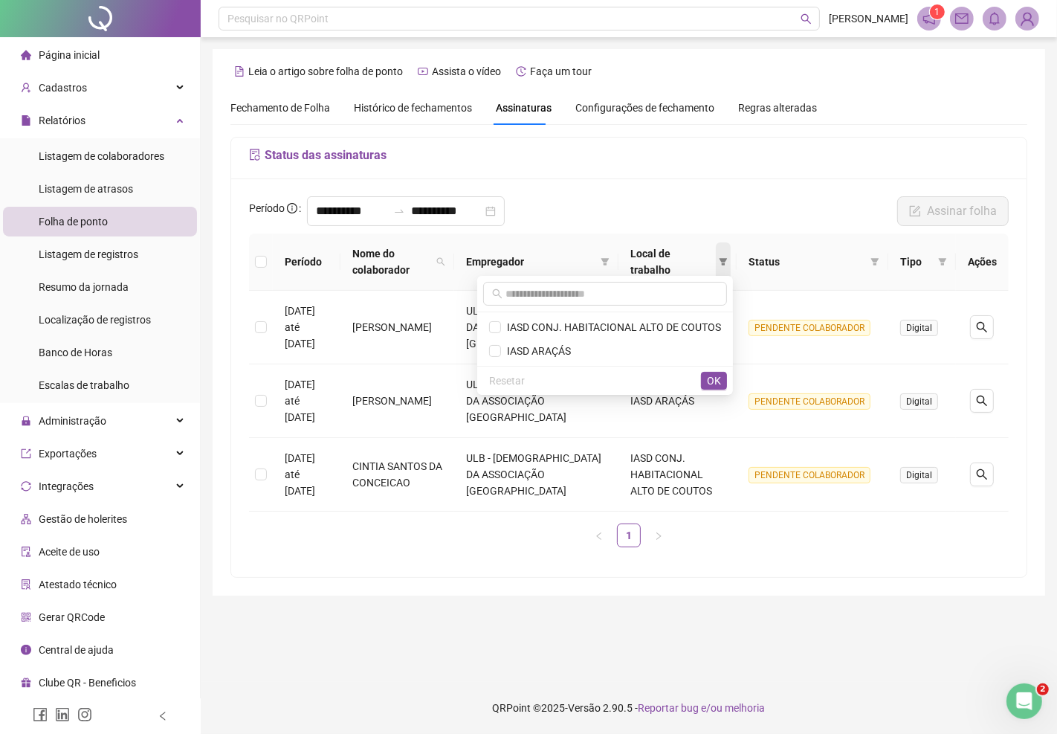
click at [723, 259] on icon "filter" at bounding box center [723, 261] width 8 height 7
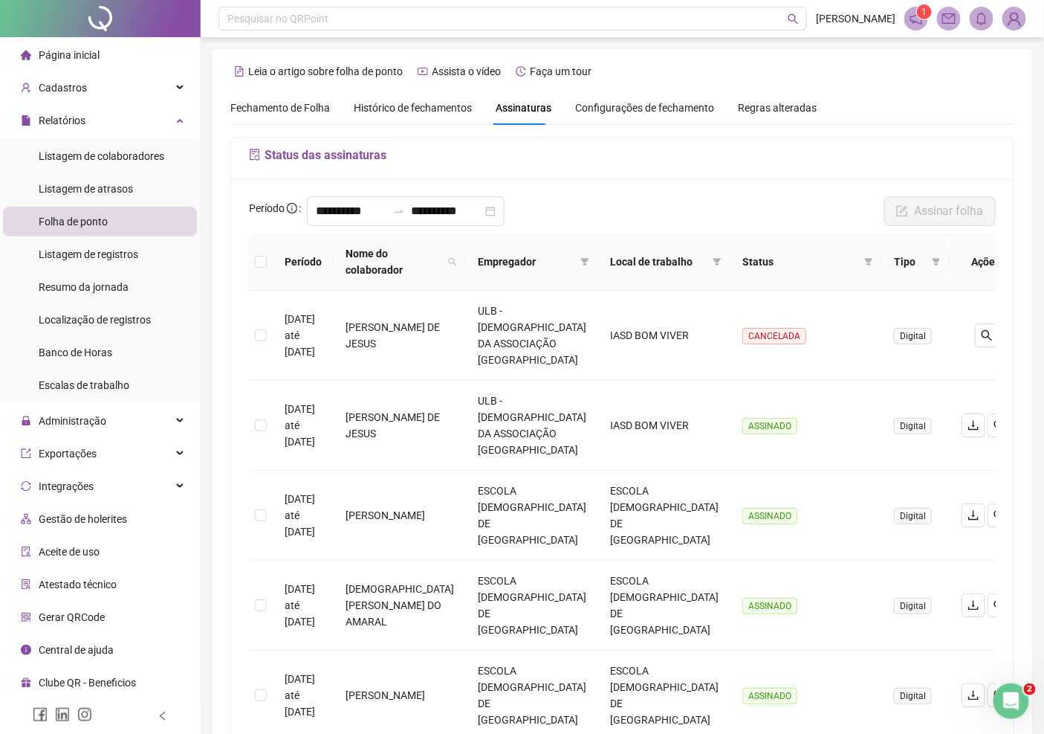
click at [1014, 19] on img at bounding box center [1014, 18] width 22 height 22
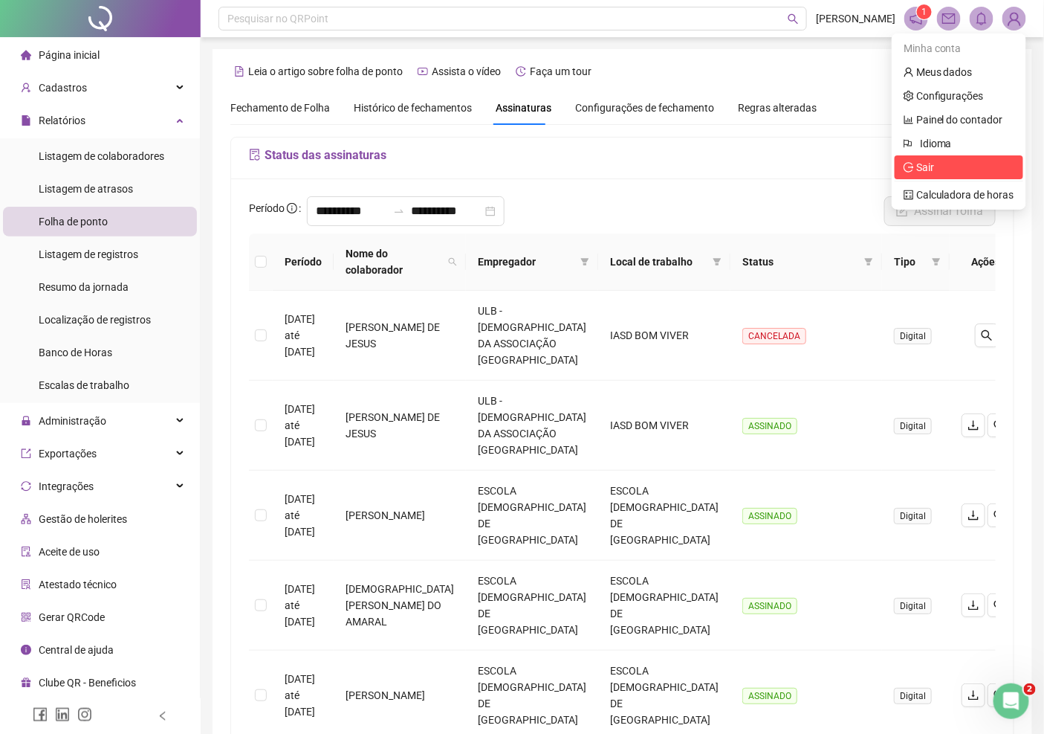
click at [939, 172] on span "Sair" at bounding box center [959, 167] width 111 height 16
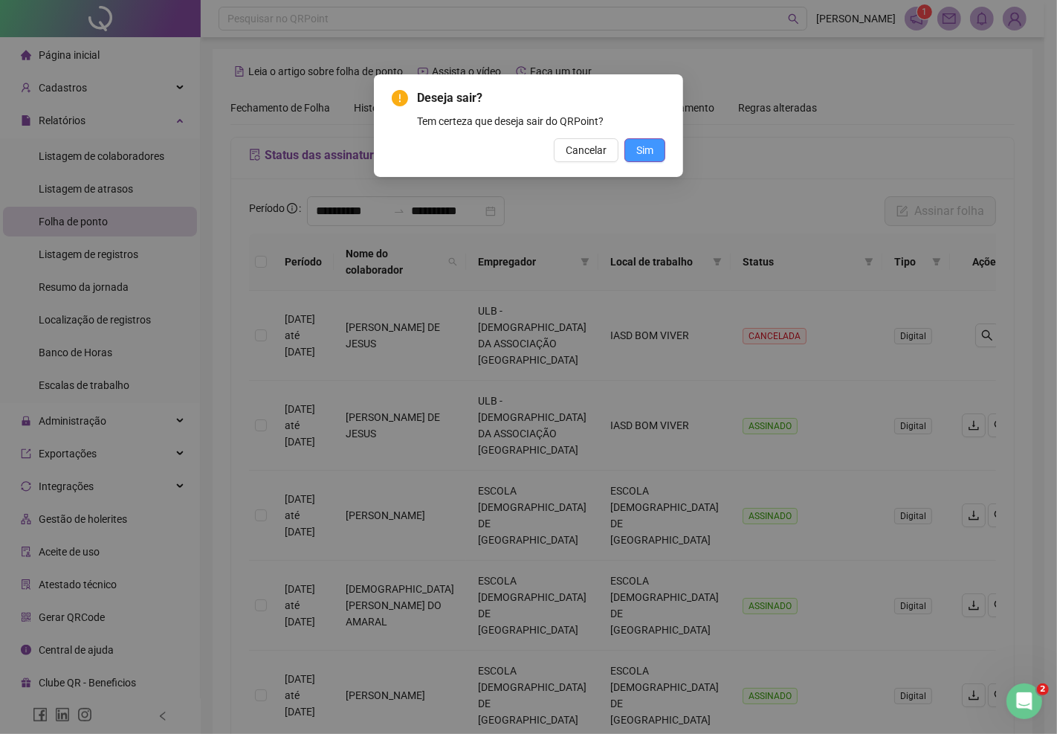
click at [638, 143] on span "Sim" at bounding box center [644, 150] width 17 height 16
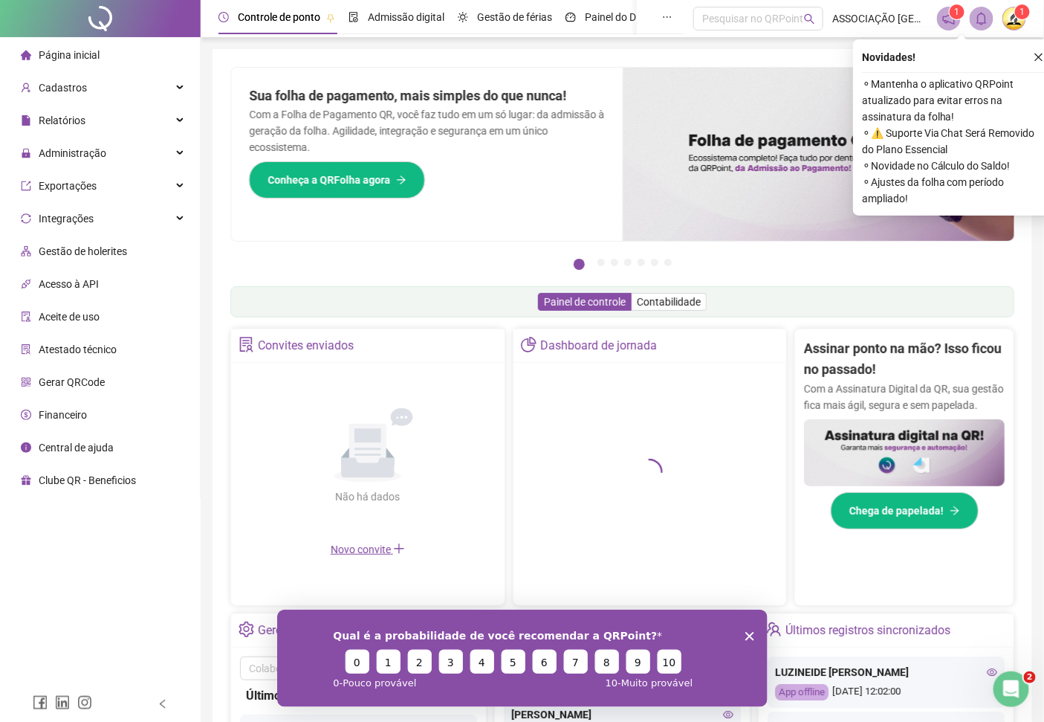
click at [751, 635] on icon "Encerrar pesquisa" at bounding box center [749, 635] width 9 height 9
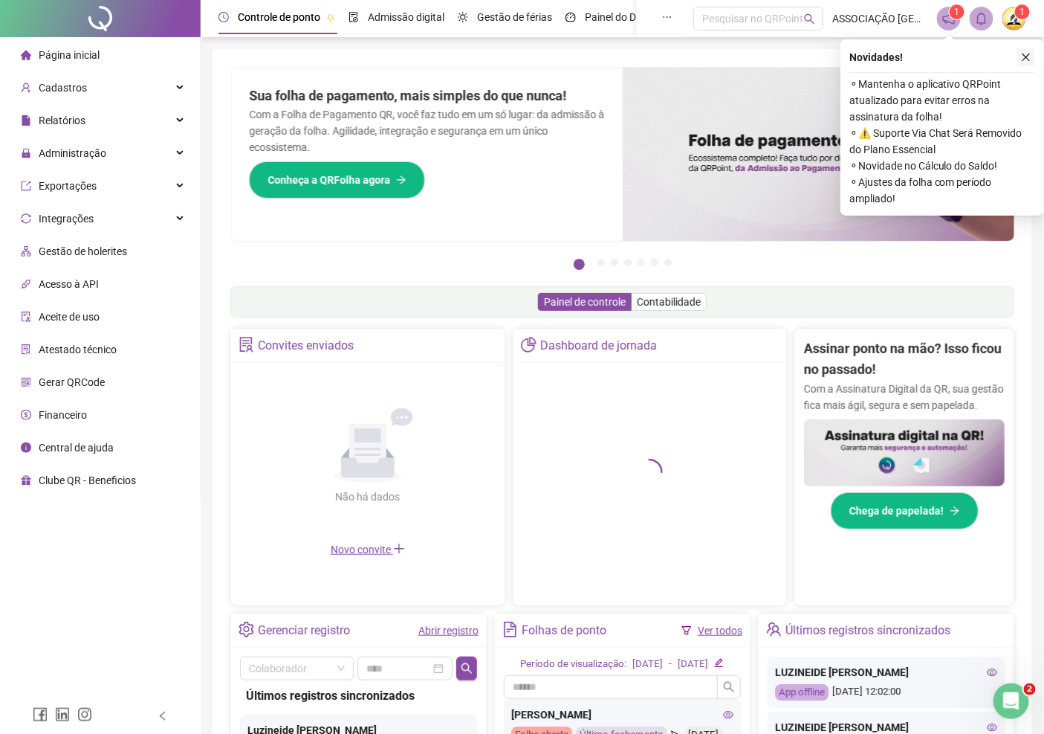
click at [1032, 56] on button "button" at bounding box center [1027, 57] width 18 height 18
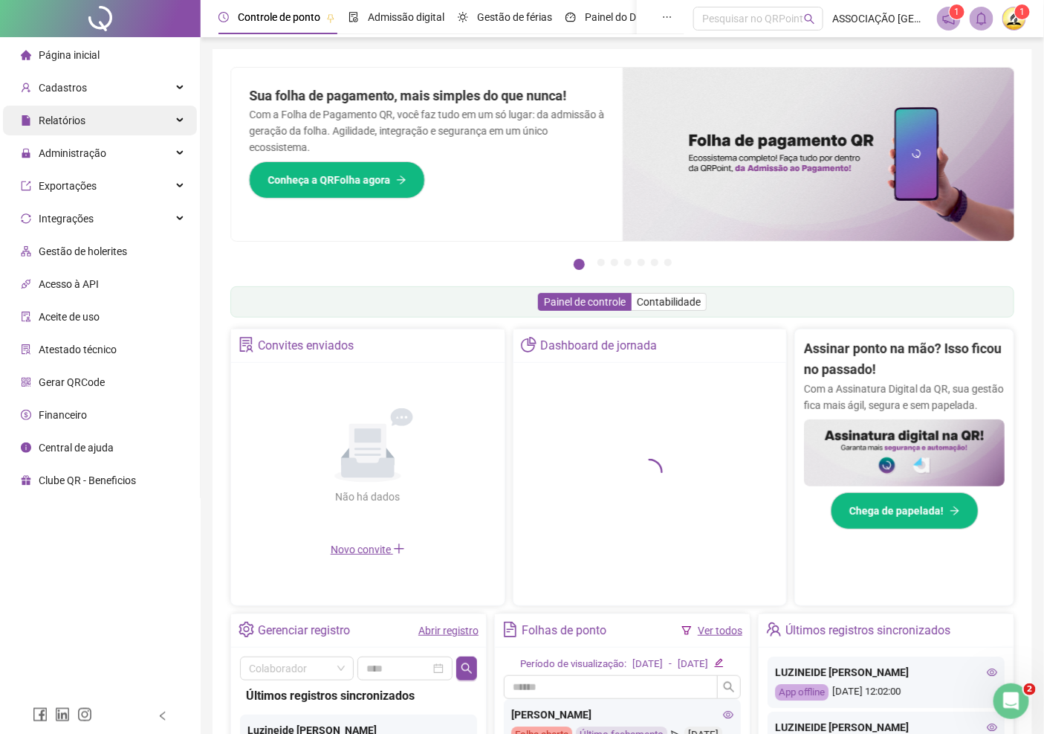
click at [70, 123] on span "Relatórios" at bounding box center [62, 120] width 47 height 12
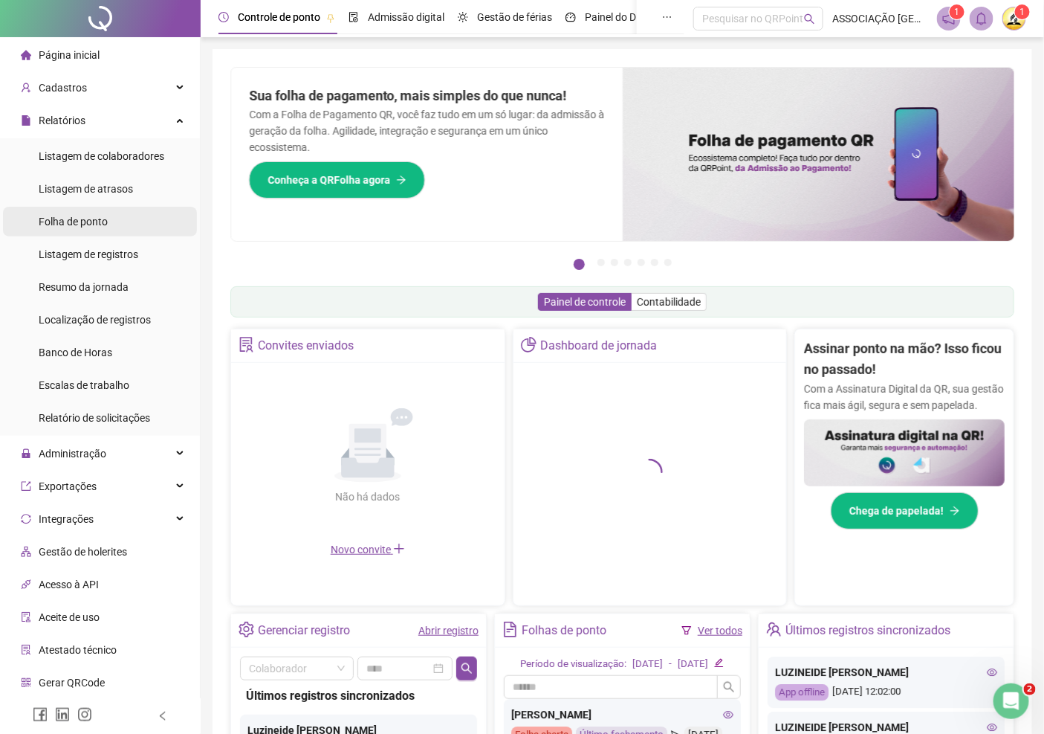
click at [90, 228] on div "Folha de ponto" at bounding box center [73, 222] width 69 height 30
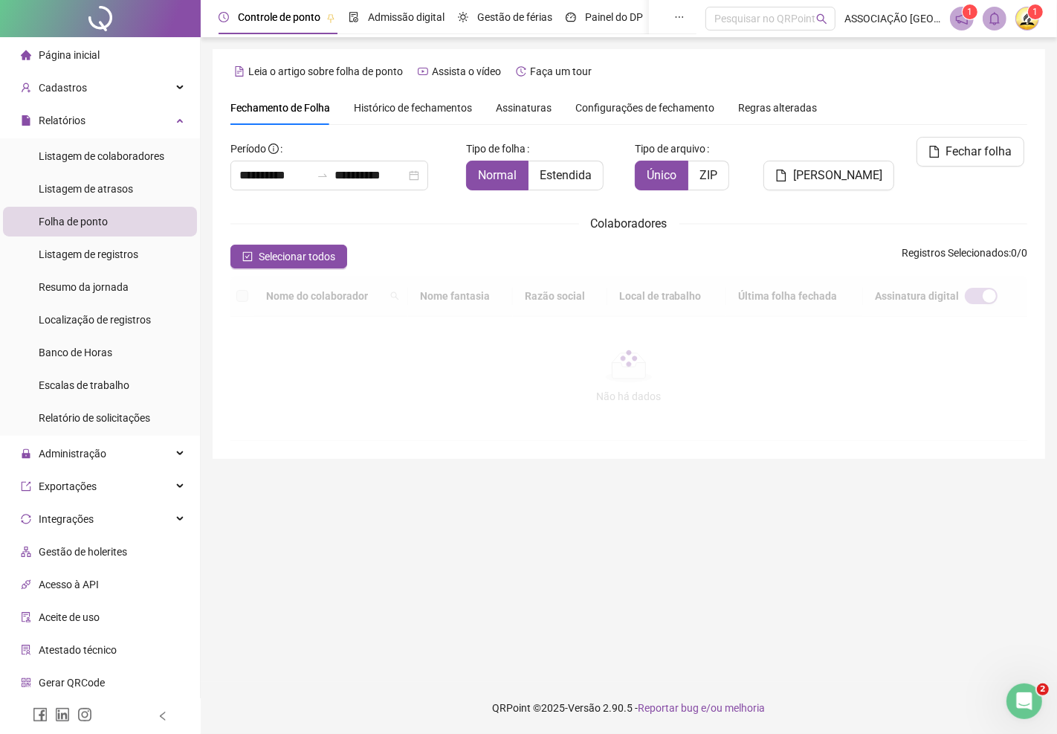
click at [510, 106] on span "Assinaturas" at bounding box center [524, 108] width 56 height 10
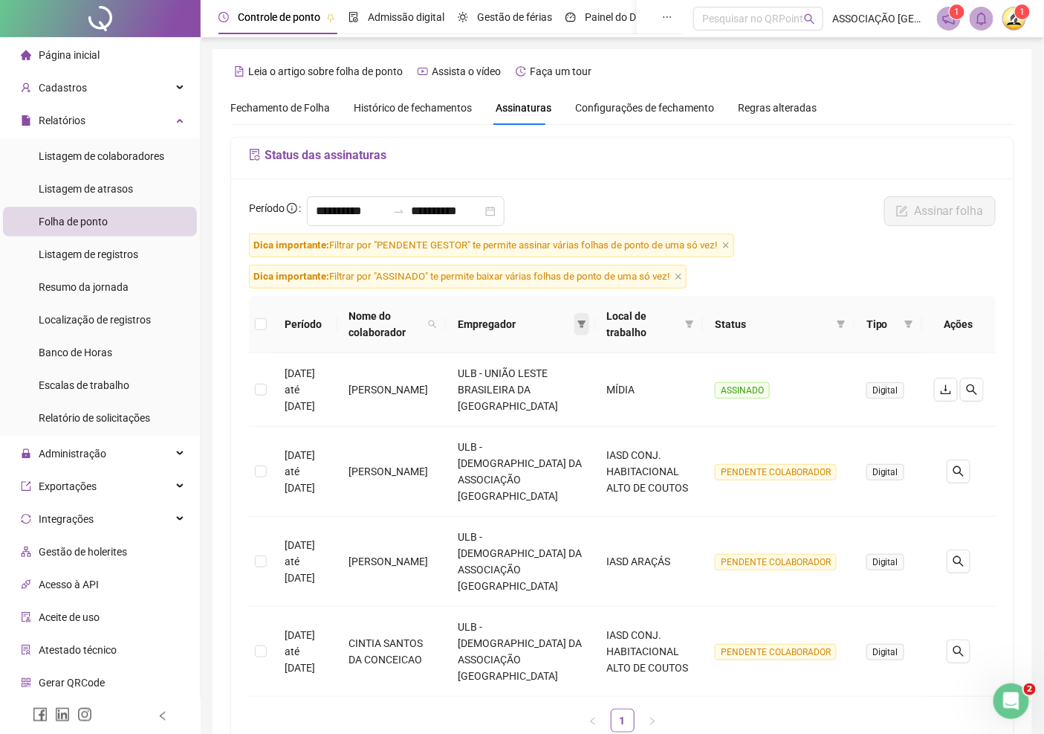
click at [575, 316] on span at bounding box center [582, 324] width 15 height 22
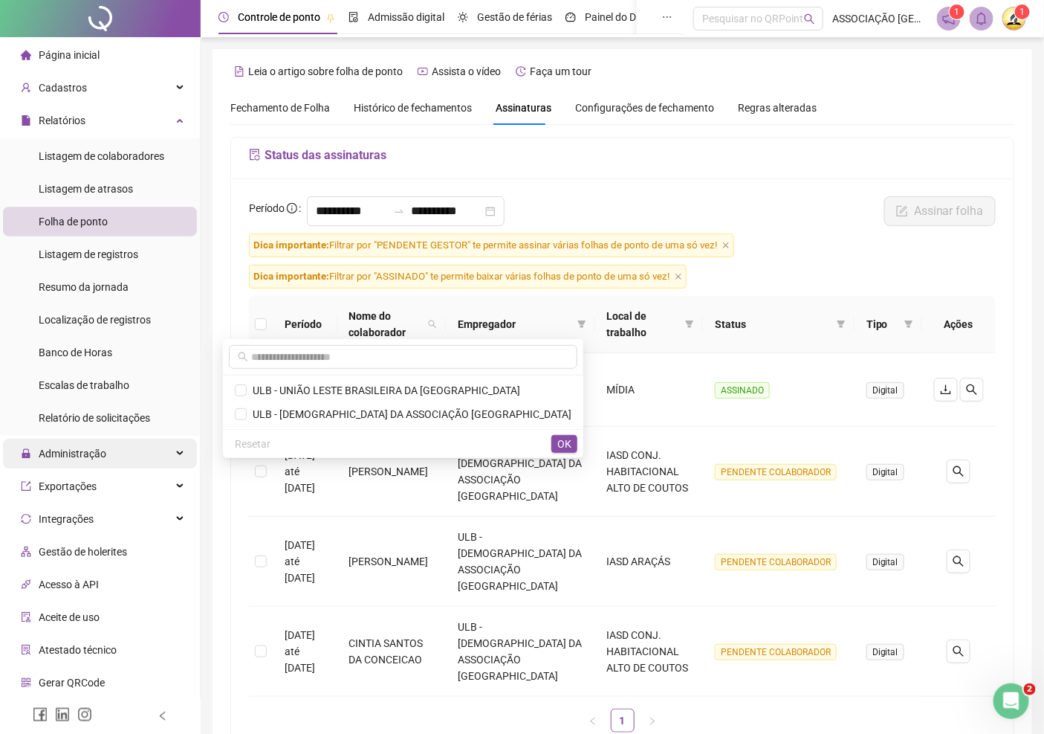
click at [83, 452] on span "Administração" at bounding box center [73, 453] width 68 height 12
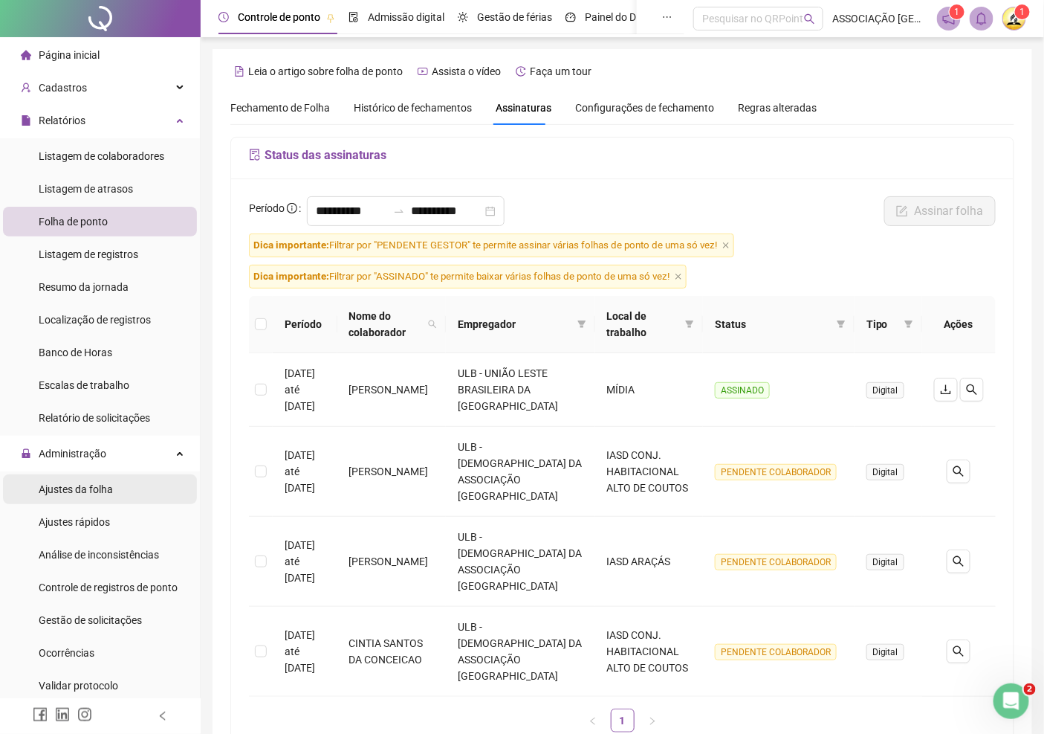
click at [80, 491] on span "Ajustes da folha" at bounding box center [76, 489] width 74 height 12
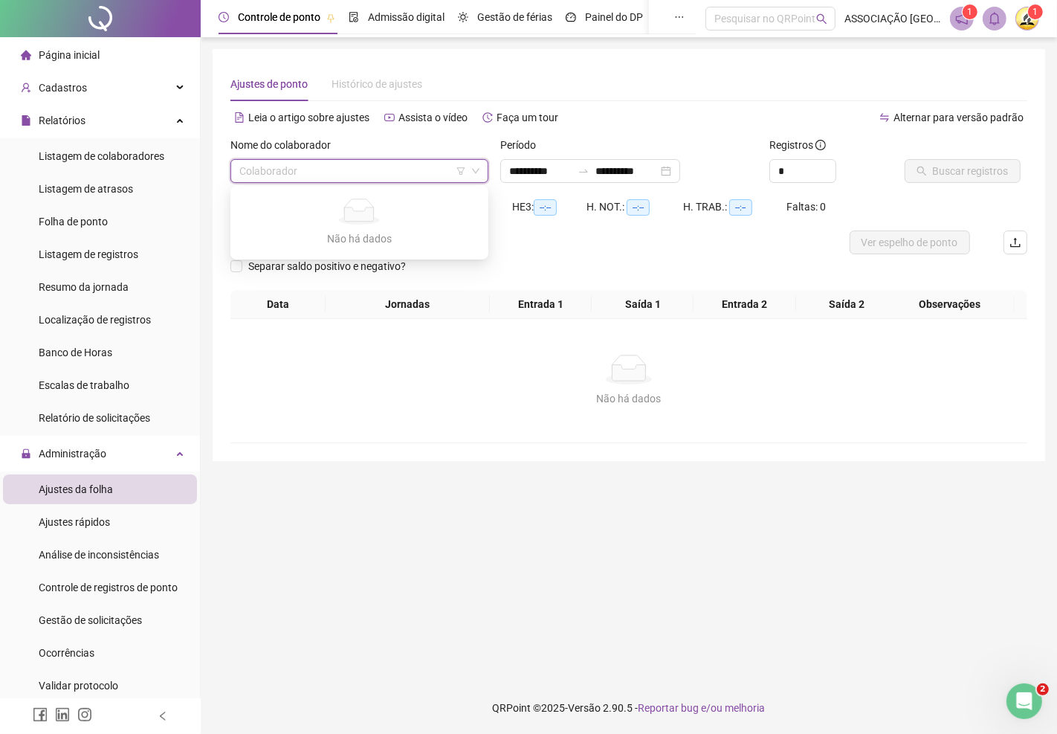
click at [361, 173] on input "search" at bounding box center [352, 171] width 227 height 22
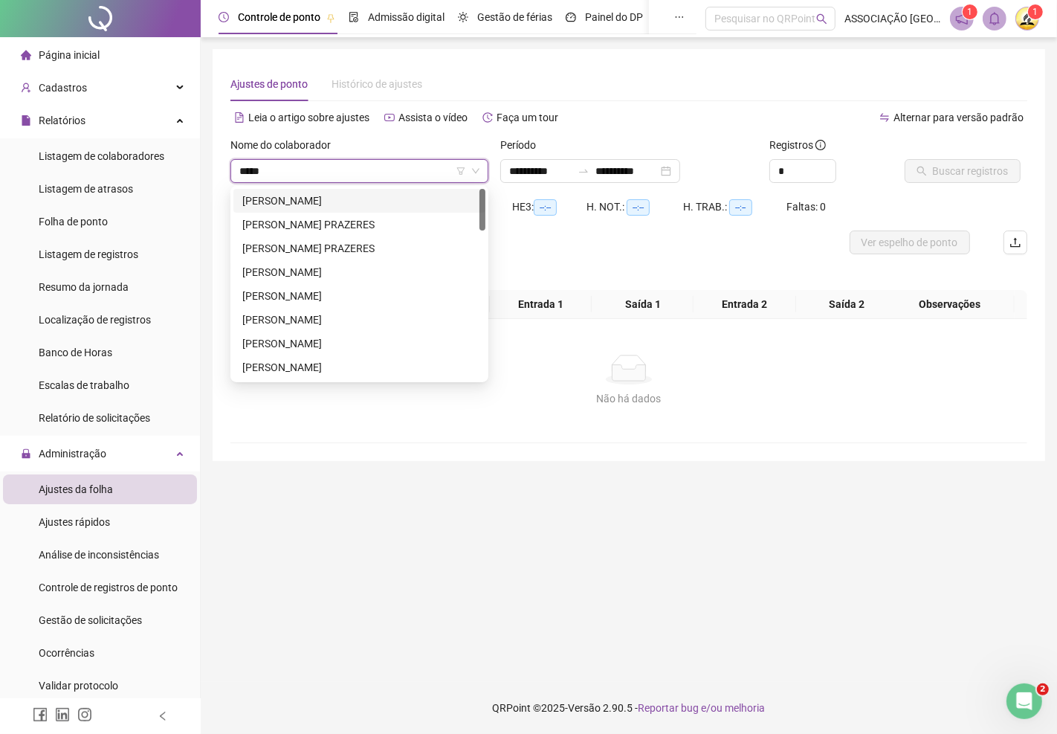
type input "******"
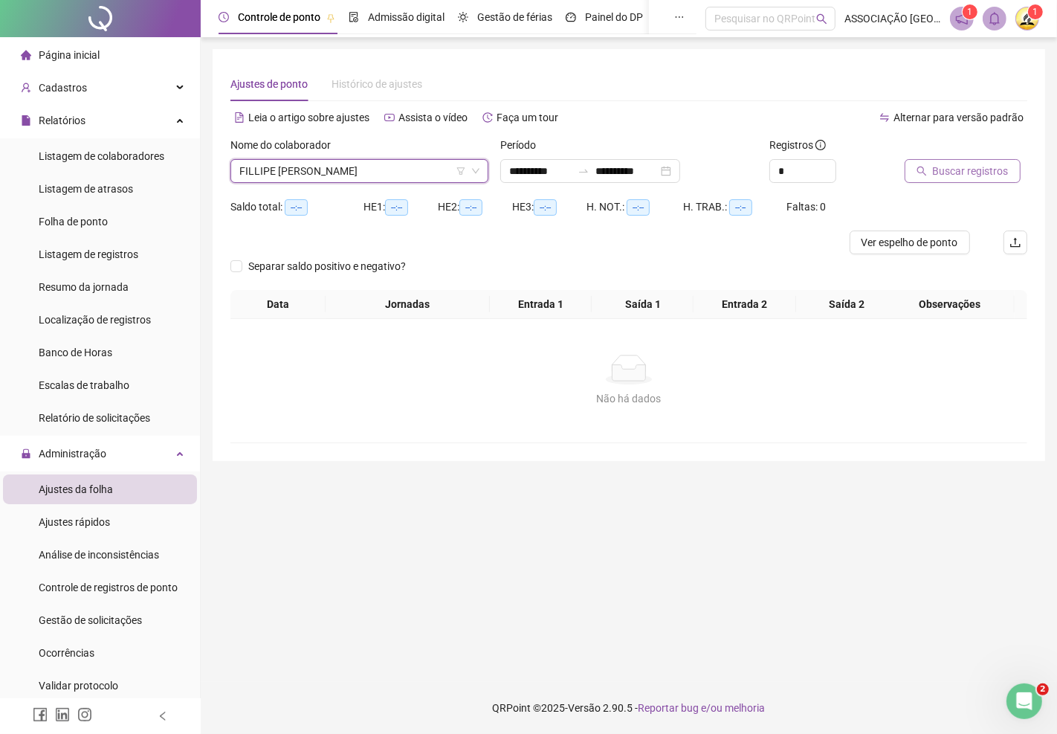
click at [963, 167] on span "Buscar registros" at bounding box center [971, 171] width 76 height 16
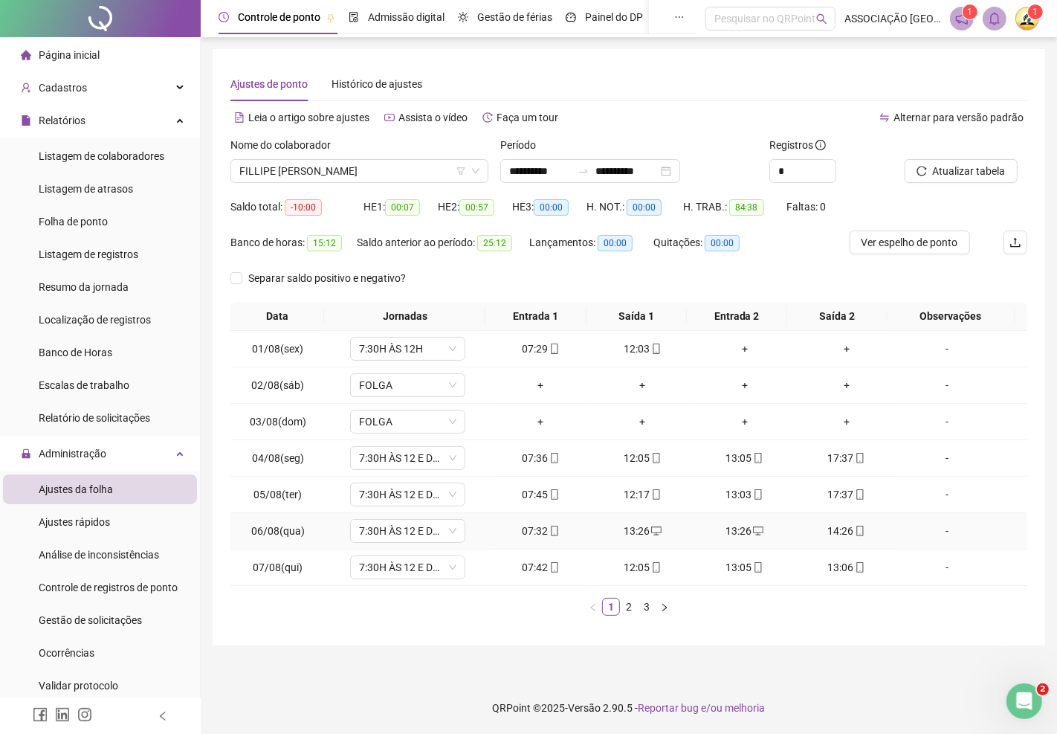
click at [651, 525] on icon "desktop" at bounding box center [656, 530] width 10 height 10
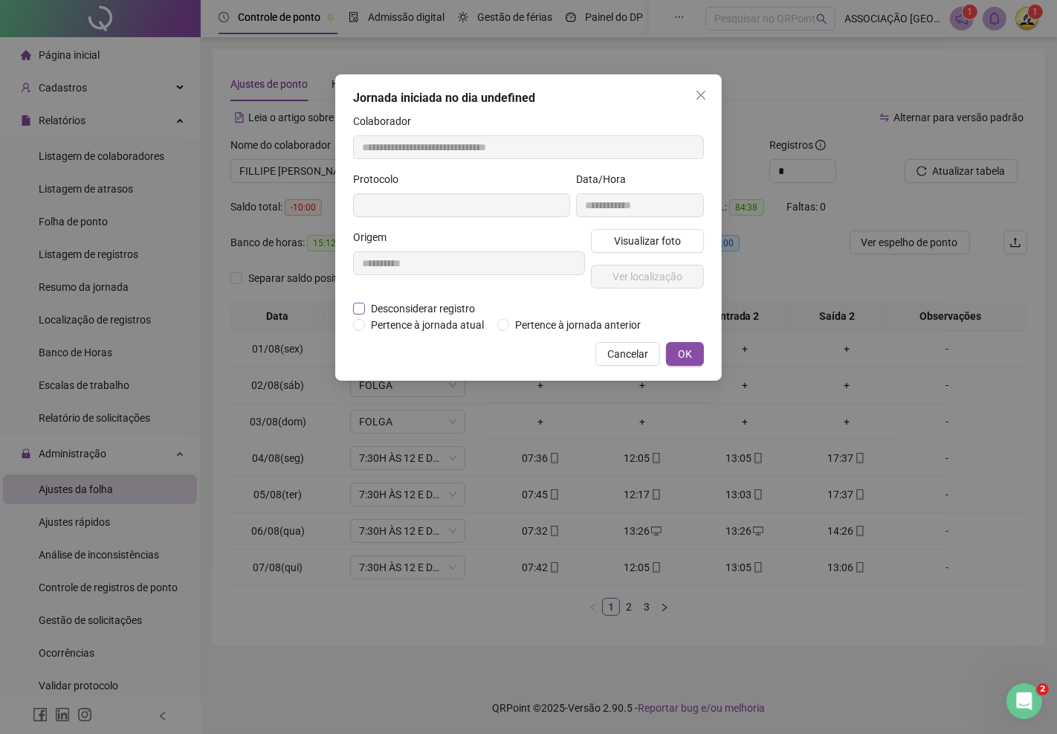
click at [431, 305] on span "Desconsiderar registro" at bounding box center [423, 308] width 116 height 16
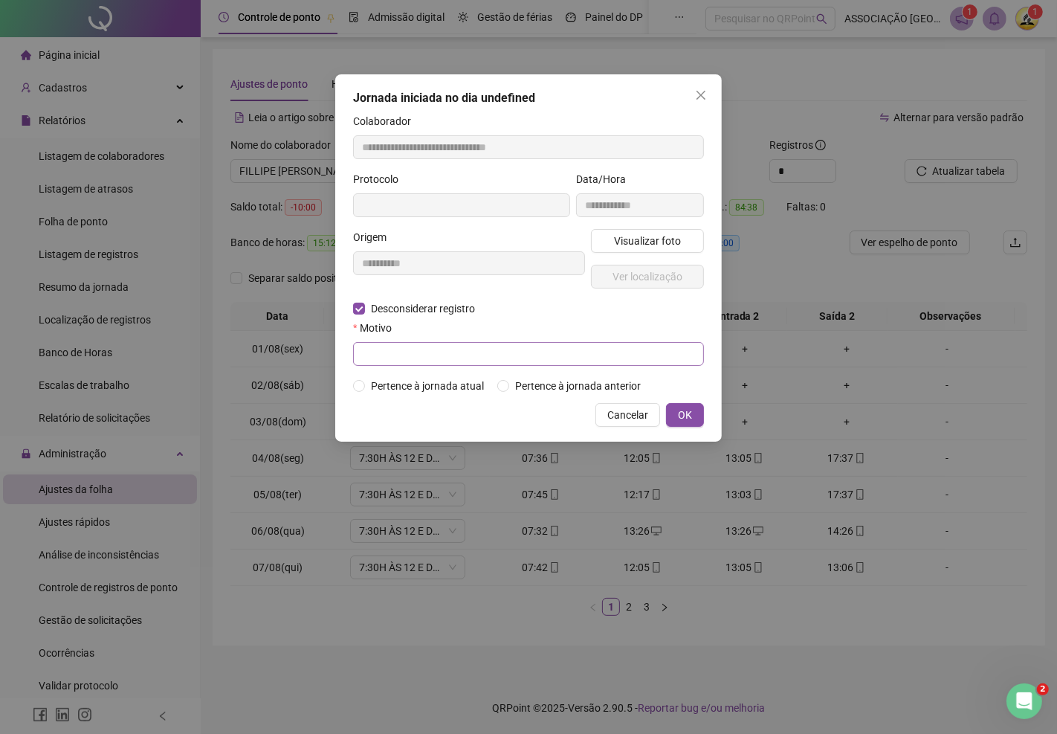
type input "**********"
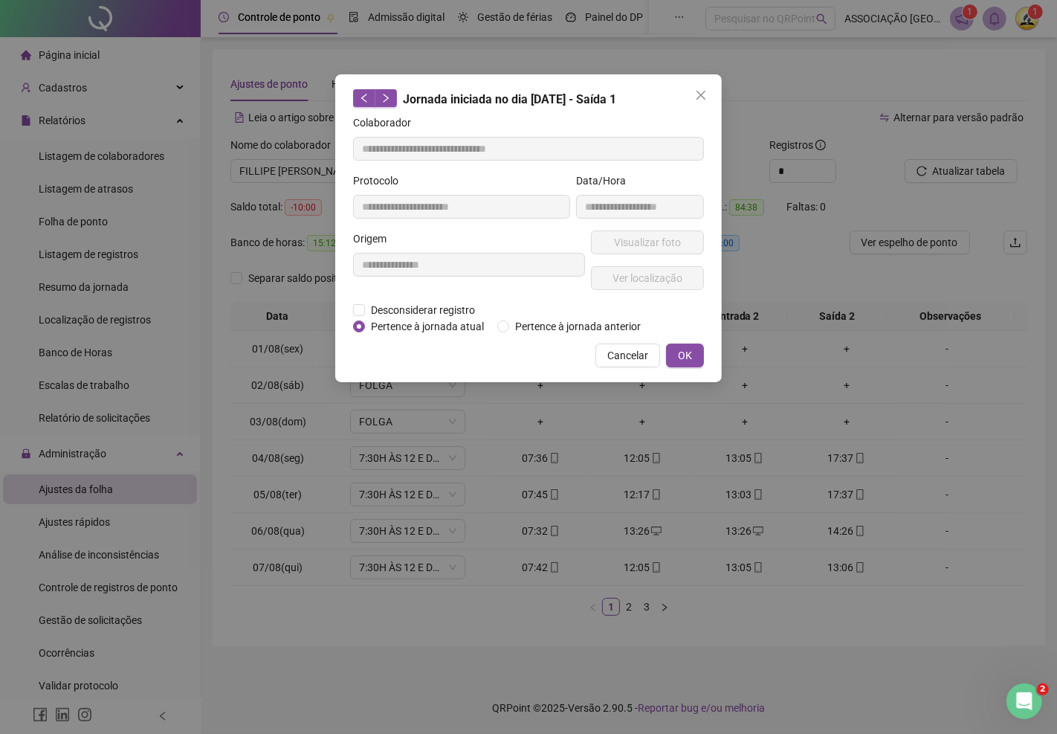
click at [444, 348] on div "Cancelar OK" at bounding box center [528, 355] width 351 height 24
click at [430, 300] on form "**********" at bounding box center [528, 224] width 351 height 220
click at [444, 311] on span "Desconsiderar registro" at bounding box center [423, 310] width 116 height 16
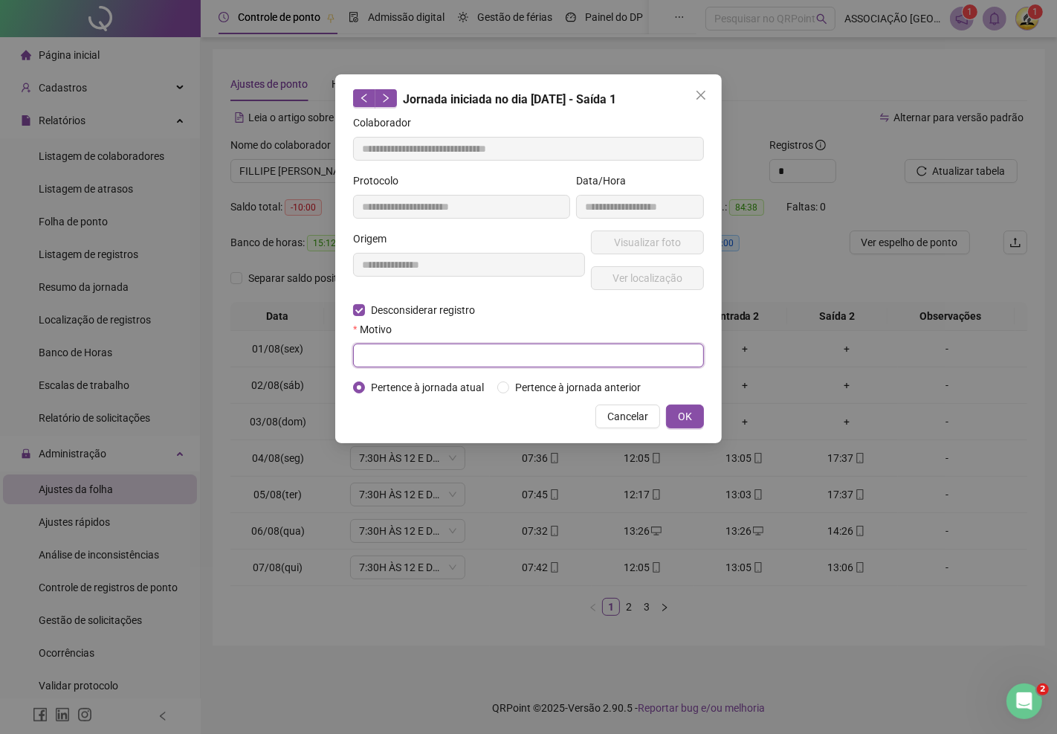
click at [384, 360] on input "text" at bounding box center [528, 355] width 351 height 24
type input "********"
click at [681, 418] on span "OK" at bounding box center [685, 416] width 14 height 16
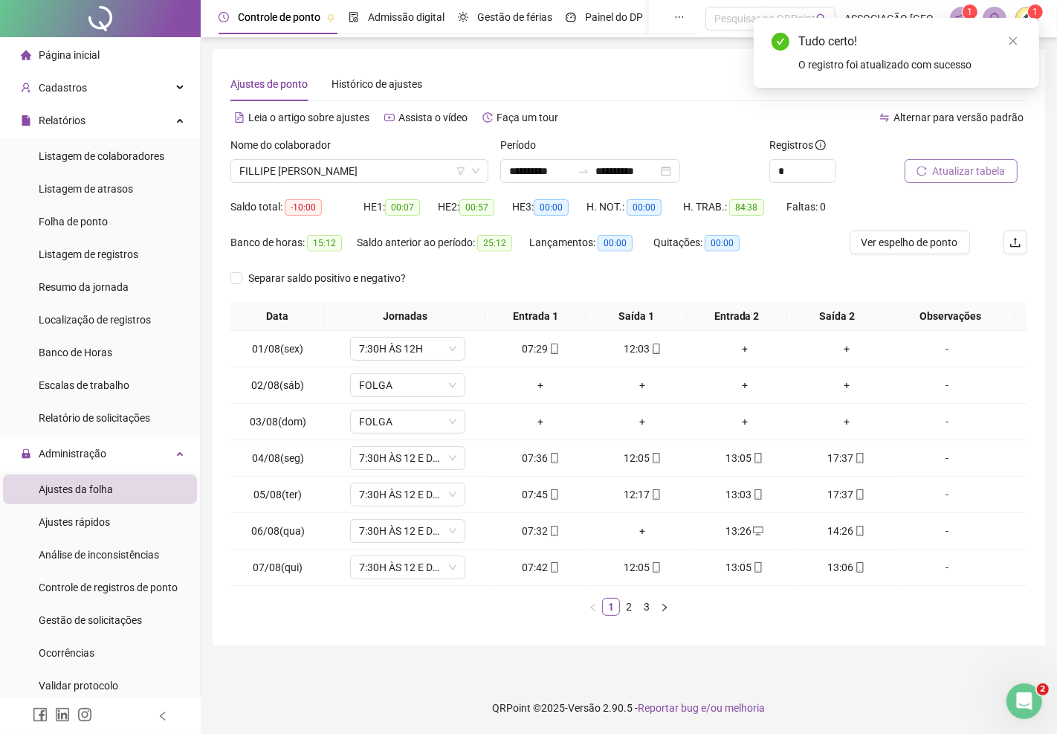
click at [964, 169] on span "Atualizar tabela" at bounding box center [969, 171] width 73 height 16
click at [826, 167] on icon "up" at bounding box center [827, 166] width 5 height 5
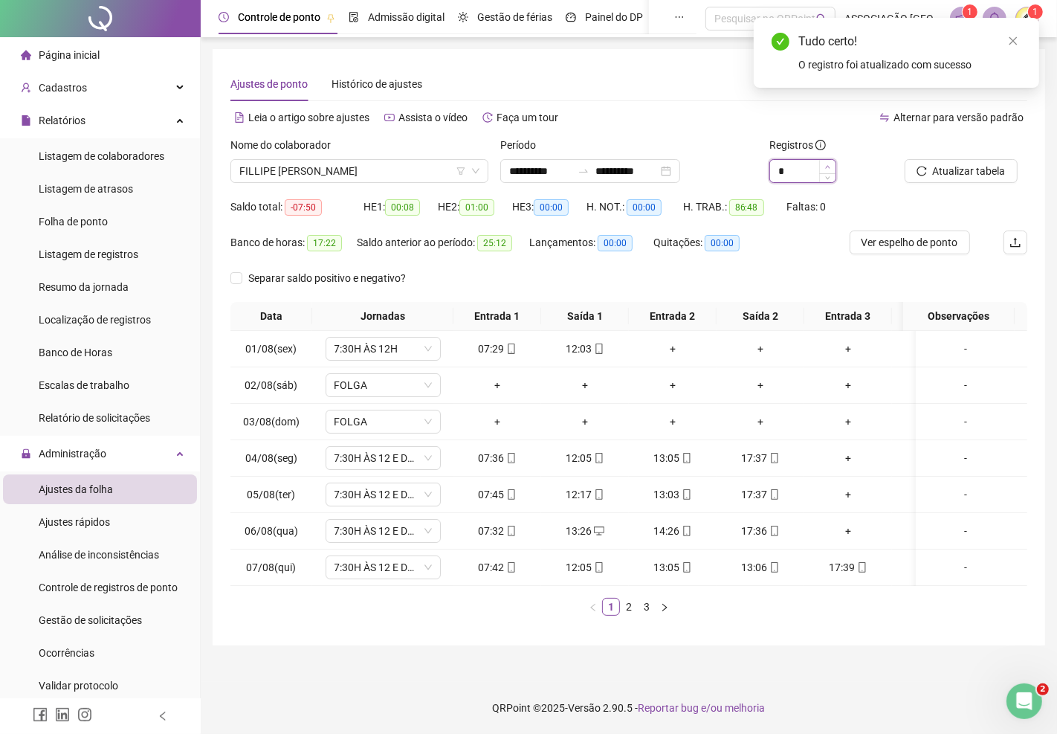
type input "*"
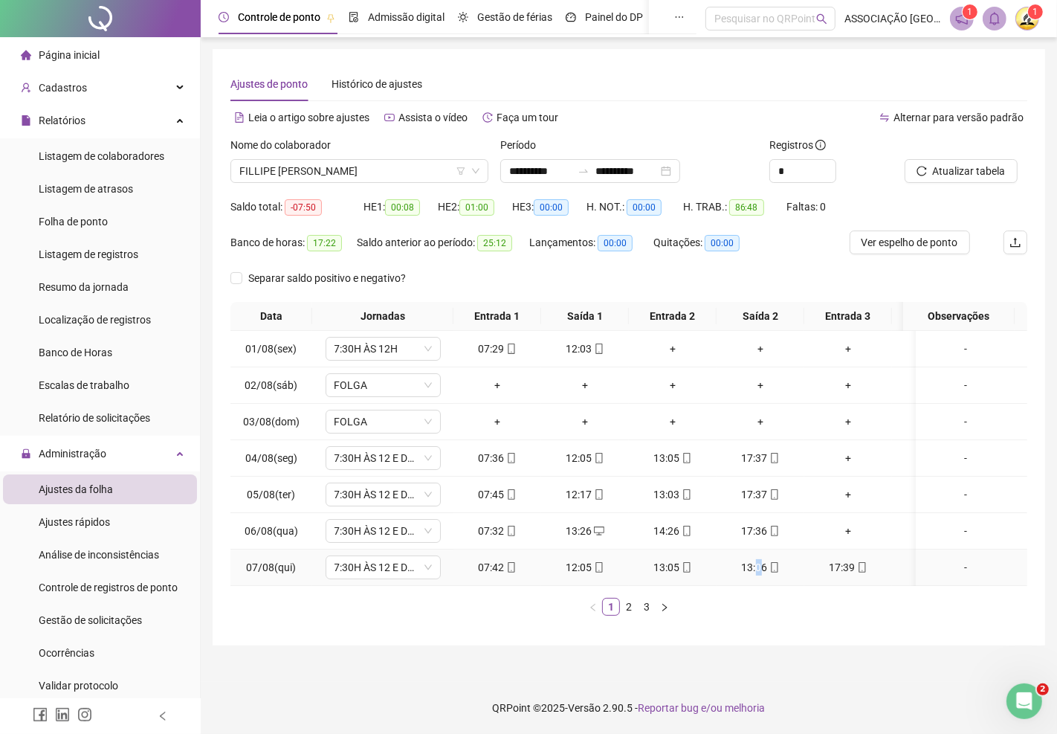
click at [759, 569] on div "13:06" at bounding box center [760, 567] width 76 height 16
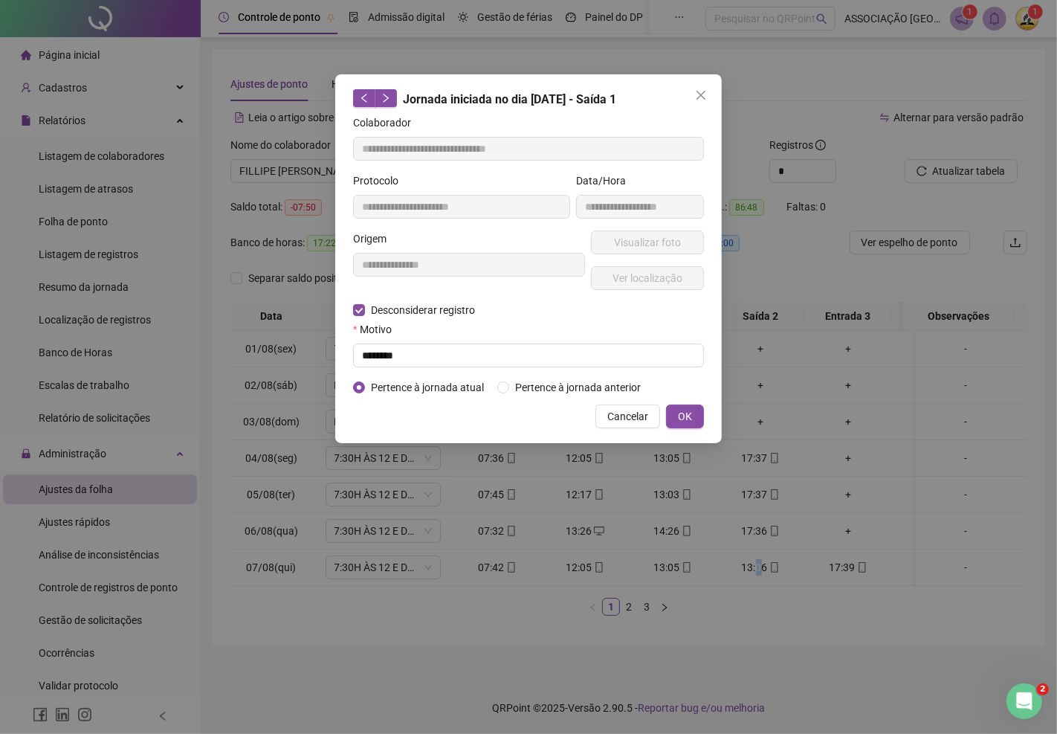
type input "**********"
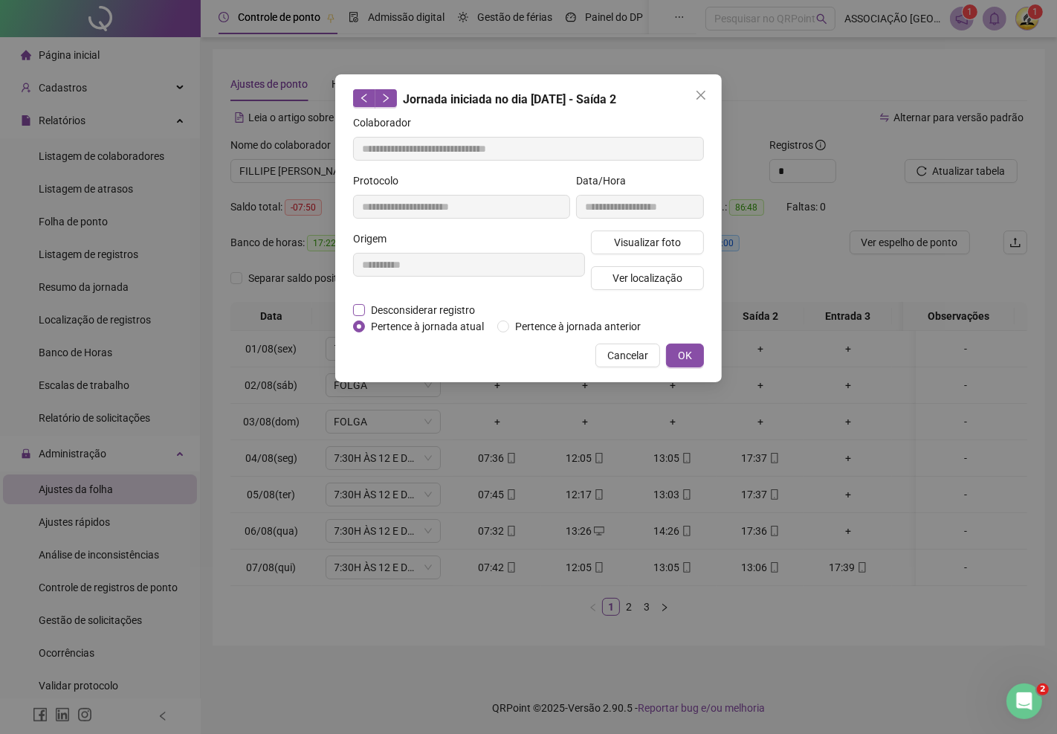
click at [427, 308] on span "Desconsiderar registro" at bounding box center [423, 310] width 116 height 16
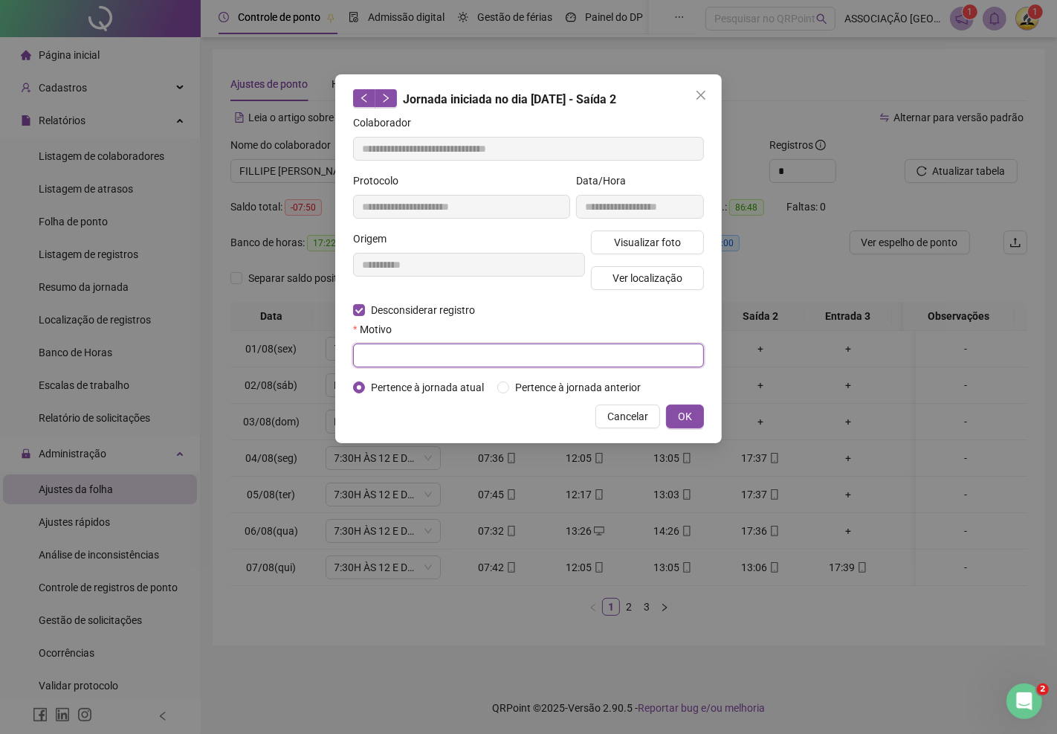
click at [411, 358] on input "text" at bounding box center [528, 355] width 351 height 24
type input "********"
click at [692, 412] on button "OK" at bounding box center [685, 416] width 38 height 24
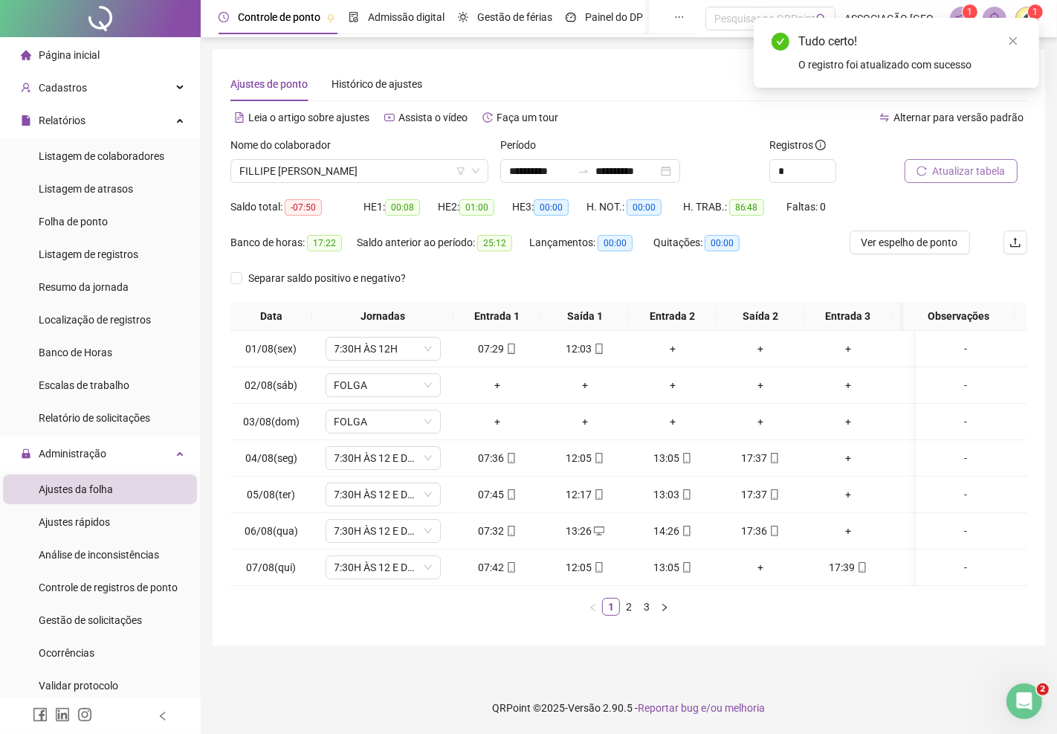
click at [987, 168] on span "Atualizar tabela" at bounding box center [969, 171] width 73 height 16
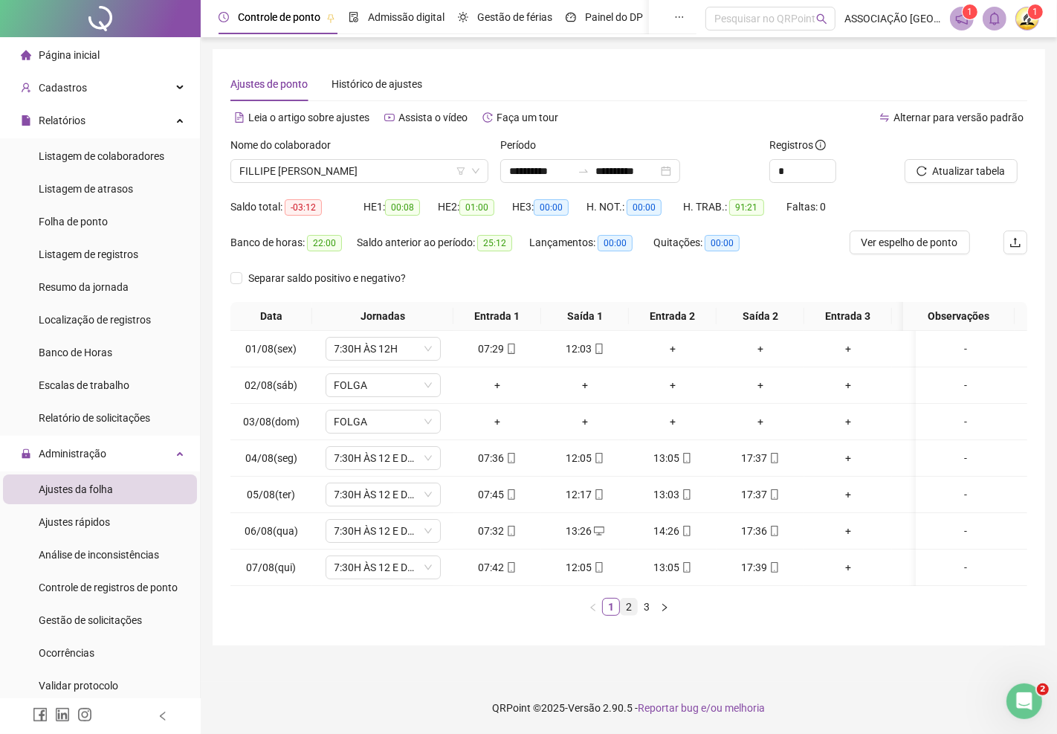
click at [630, 615] on link "2" at bounding box center [629, 606] width 16 height 16
click at [643, 615] on link "3" at bounding box center [646, 606] width 16 height 16
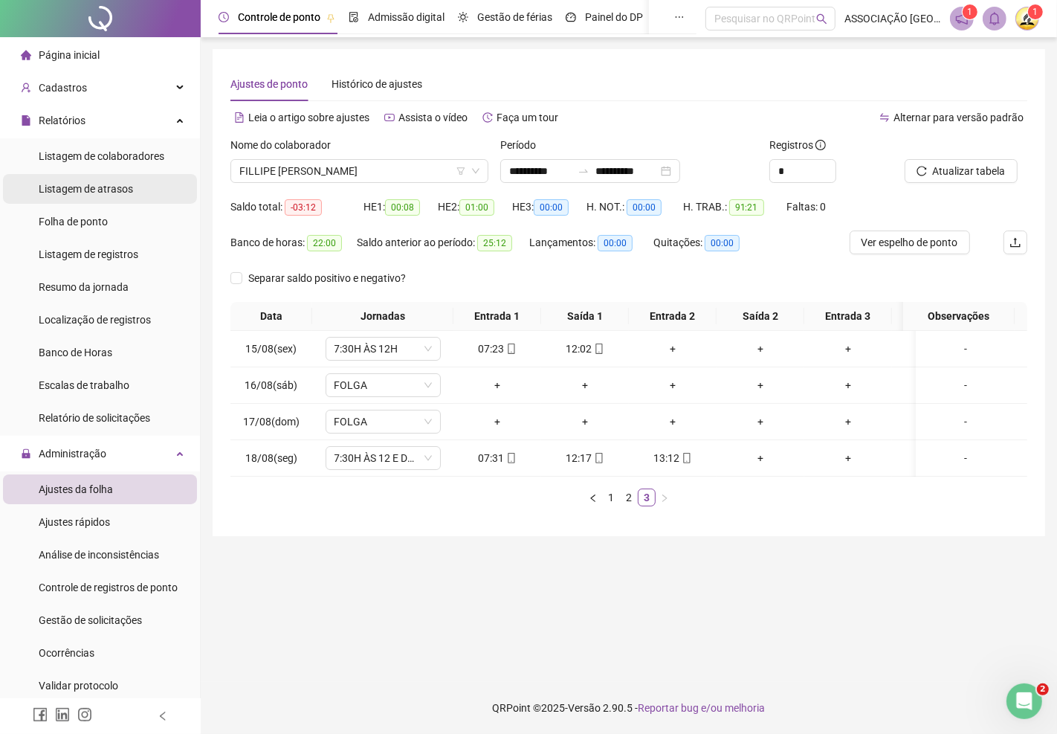
drag, startPoint x: 86, startPoint y: 220, endPoint x: 155, endPoint y: 201, distance: 70.9
click at [86, 220] on span "Folha de ponto" at bounding box center [73, 222] width 69 height 12
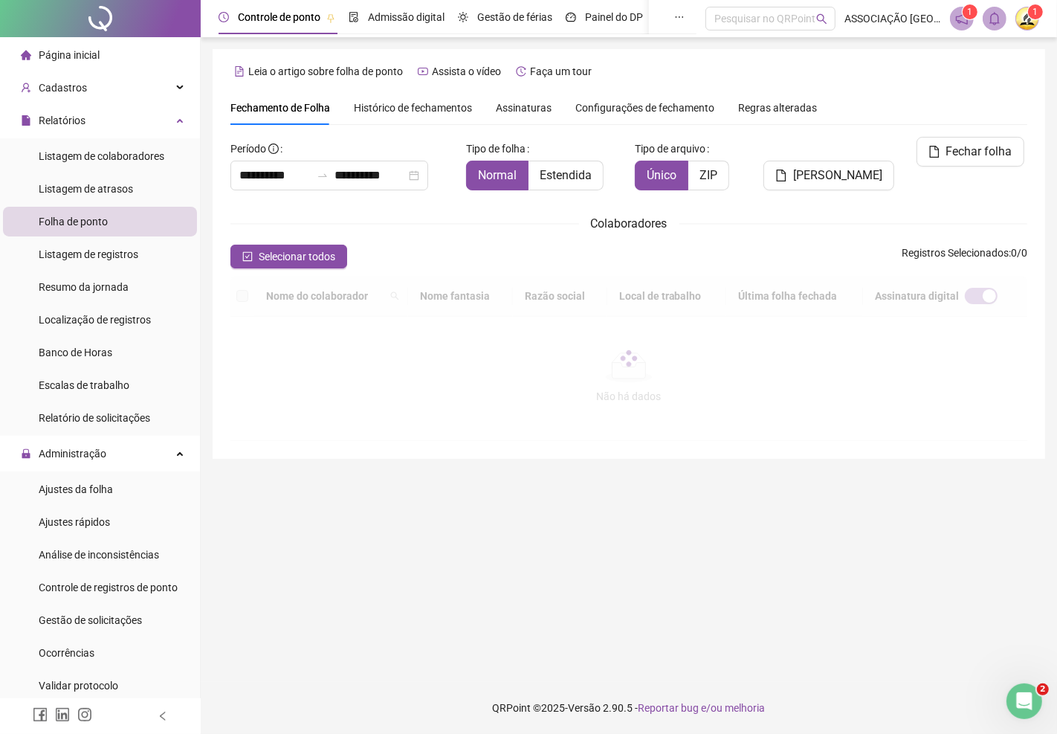
click at [514, 106] on span "Assinaturas" at bounding box center [524, 108] width 56 height 10
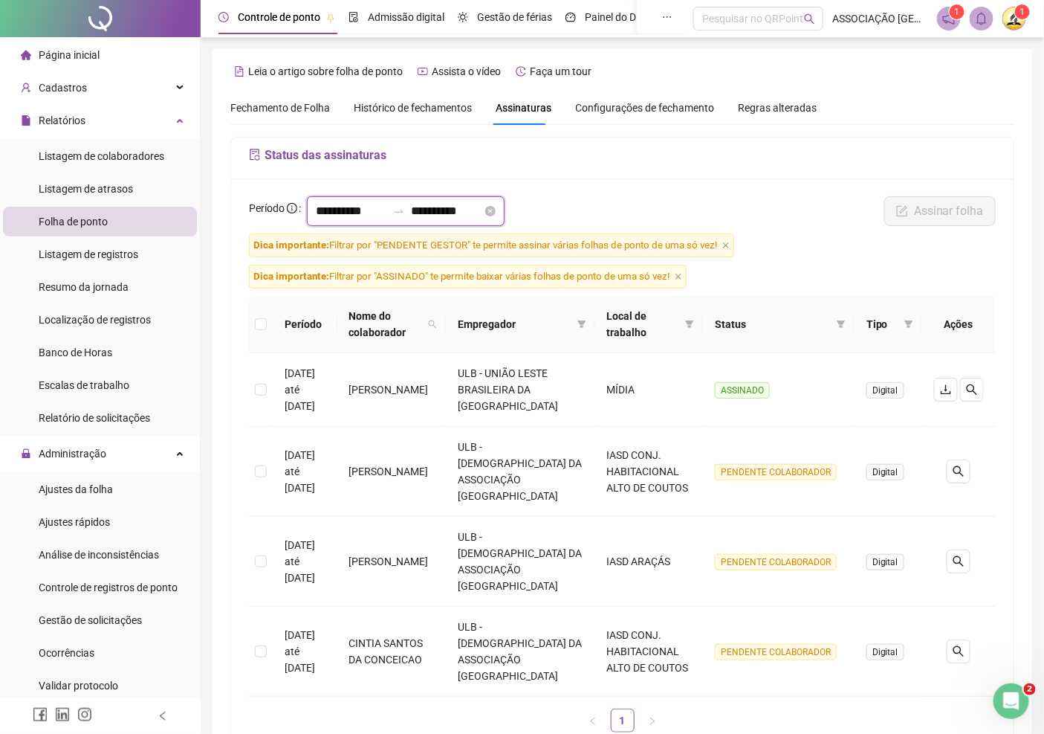
click at [380, 214] on input "**********" at bounding box center [351, 211] width 71 height 18
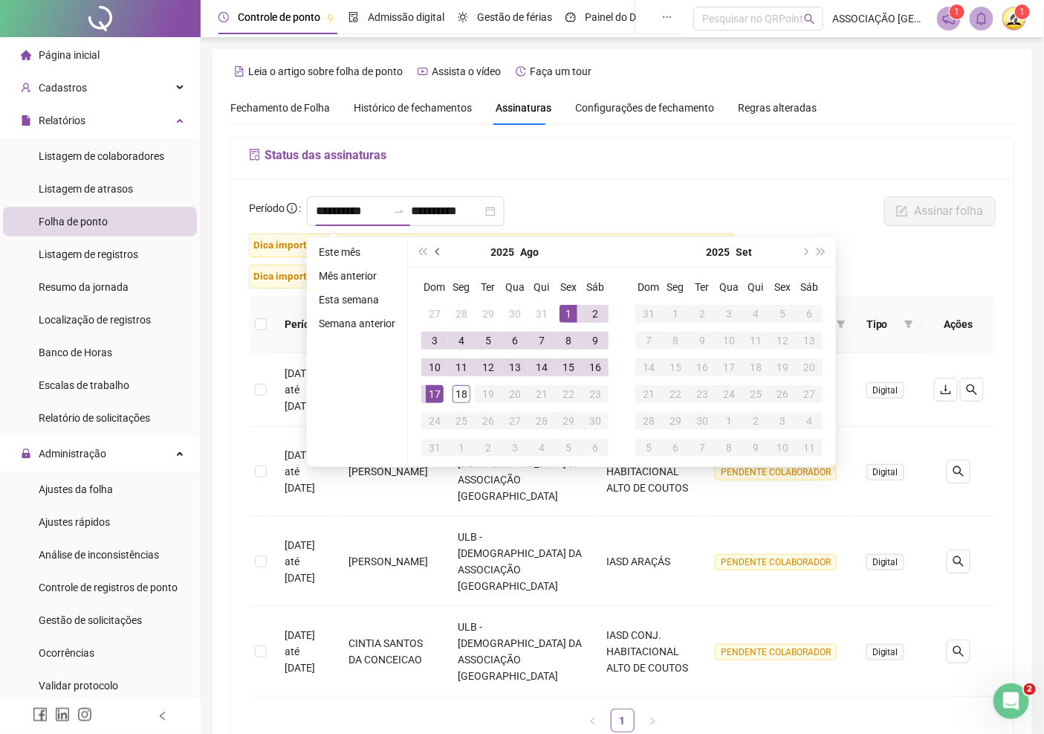
click at [440, 248] on button "prev-year" at bounding box center [438, 252] width 16 height 30
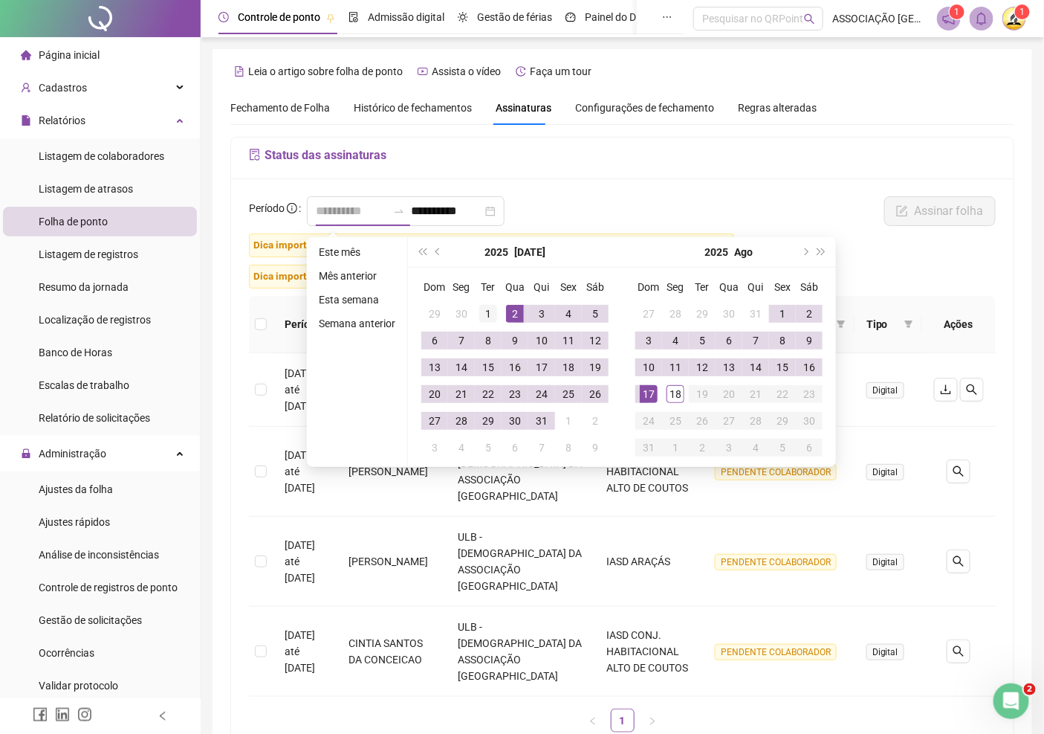
type input "**********"
click at [484, 315] on div "1" at bounding box center [488, 314] width 18 height 18
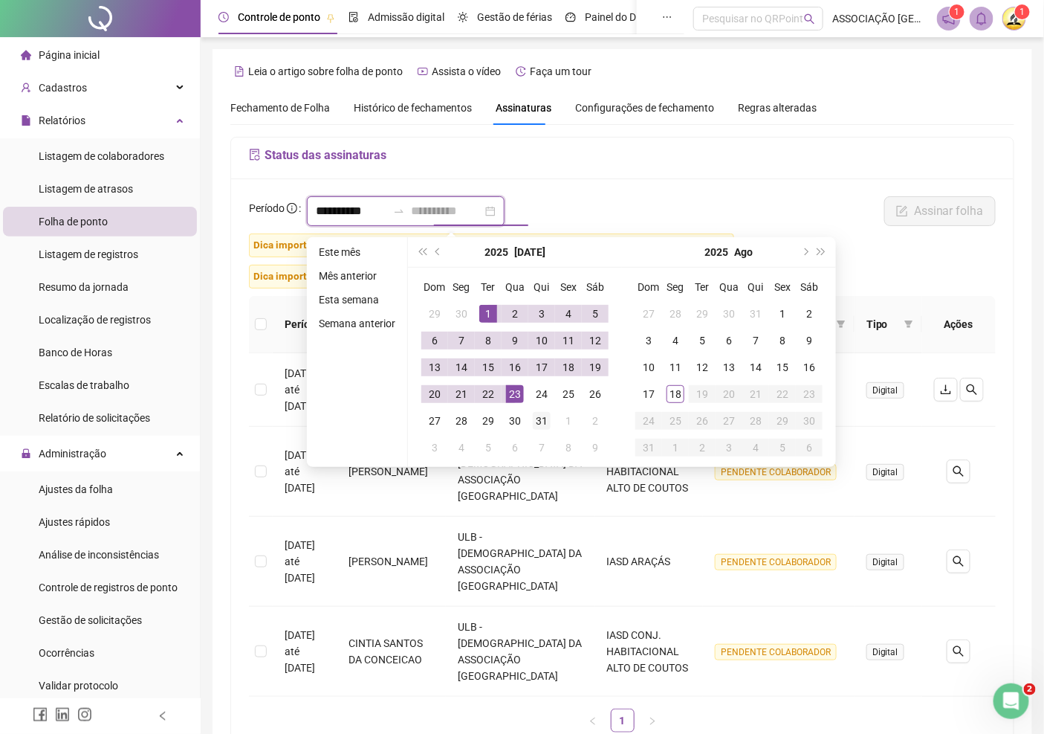
type input "**********"
click at [535, 417] on div "31" at bounding box center [542, 421] width 18 height 18
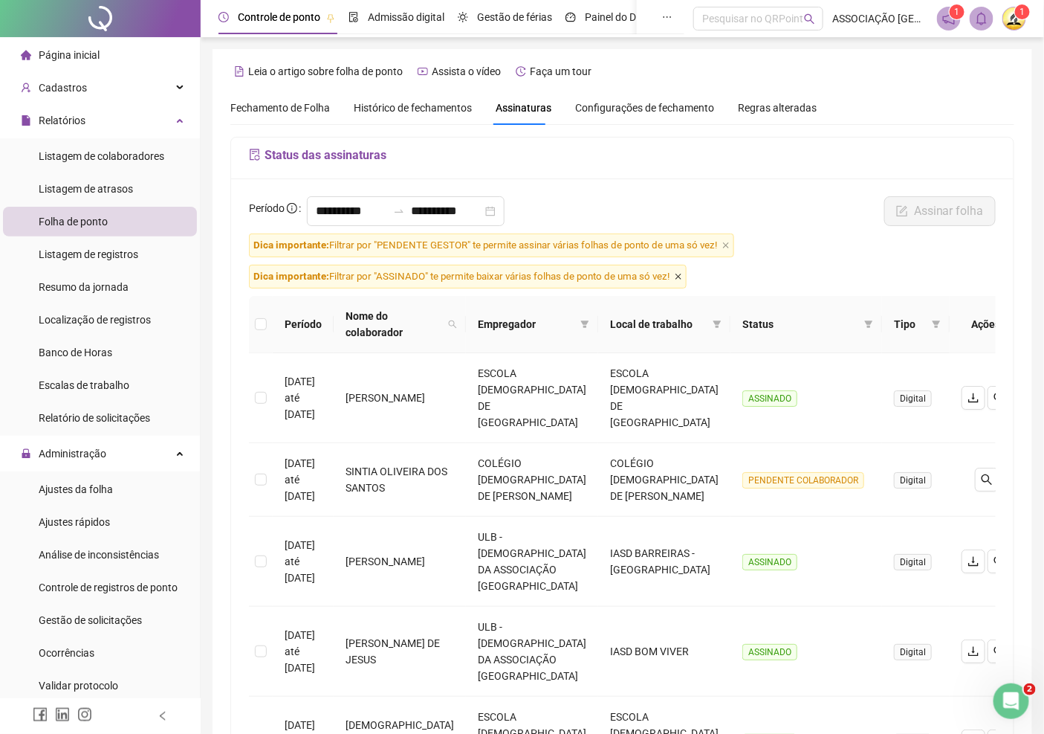
click at [682, 277] on icon "close" at bounding box center [678, 276] width 7 height 7
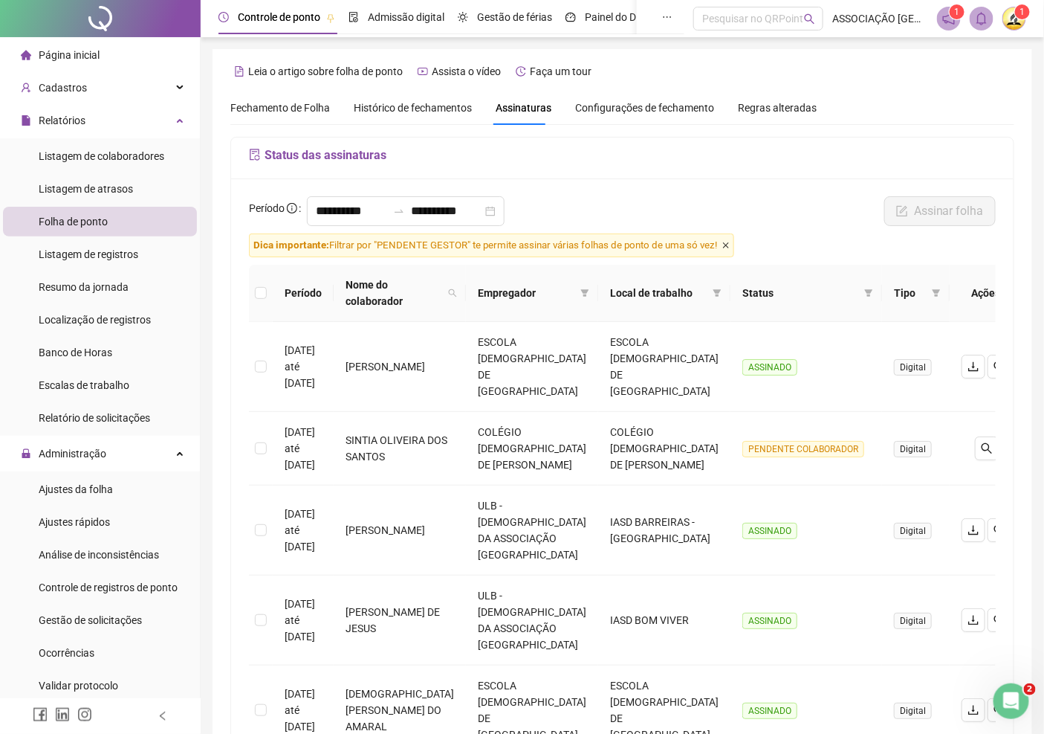
click at [727, 246] on icon "close" at bounding box center [726, 245] width 6 height 6
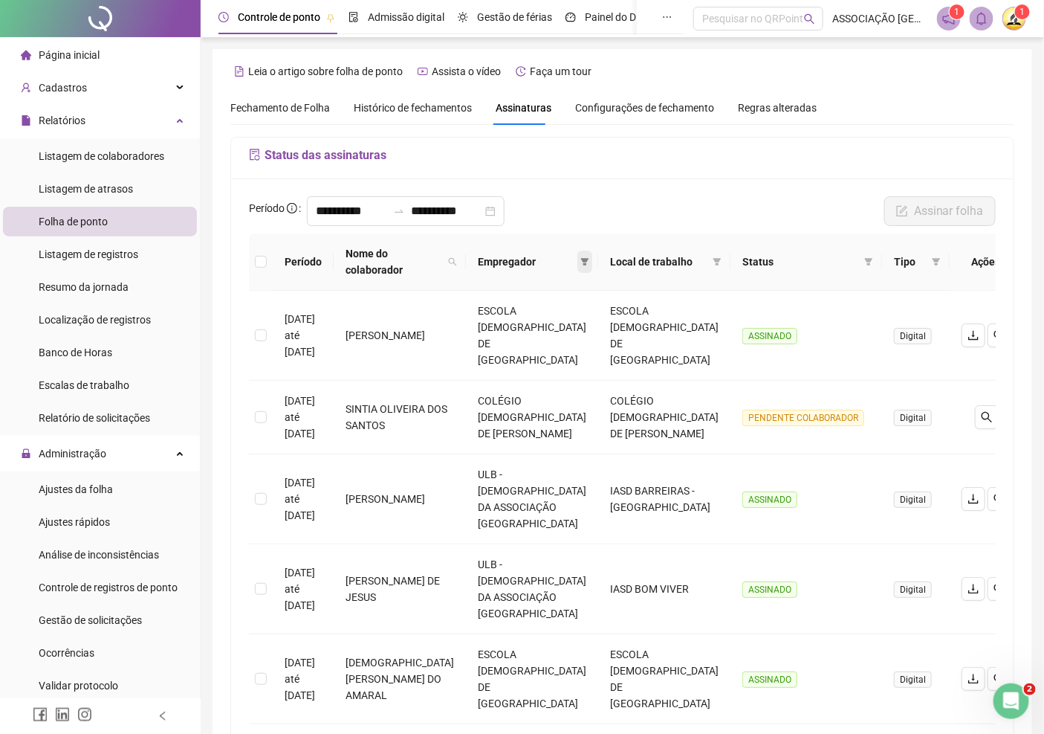
click at [583, 263] on icon "filter" at bounding box center [585, 261] width 8 height 7
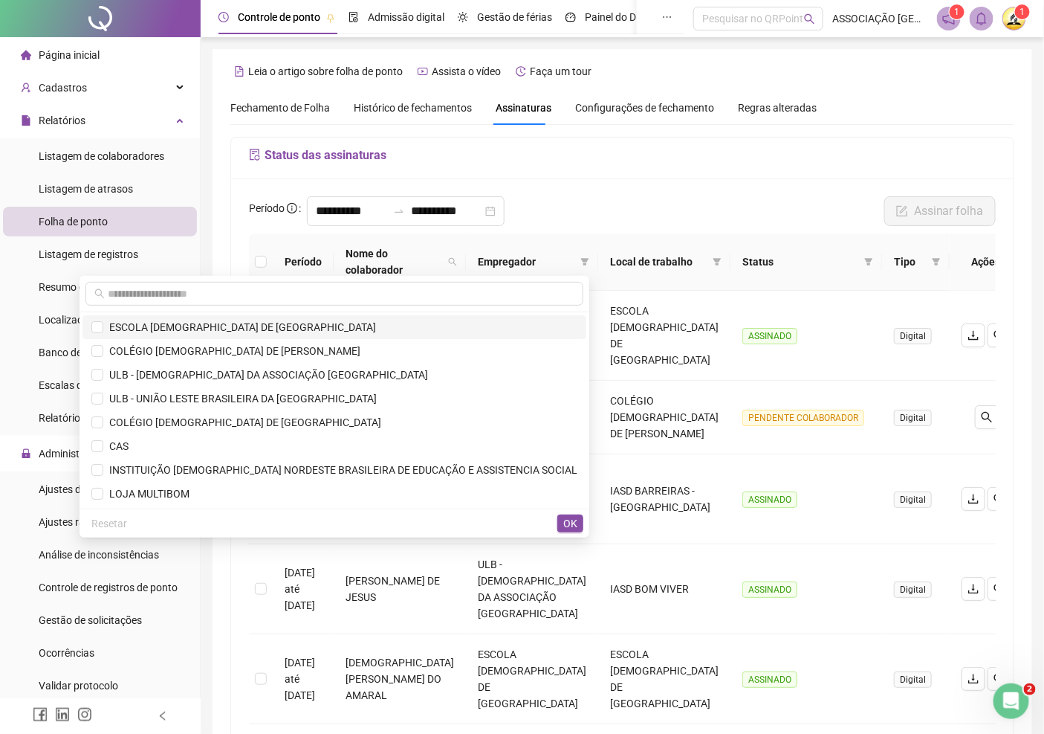
click at [258, 324] on span "ESCOLA ADVENTISTA DE PARIPE" at bounding box center [239, 327] width 273 height 12
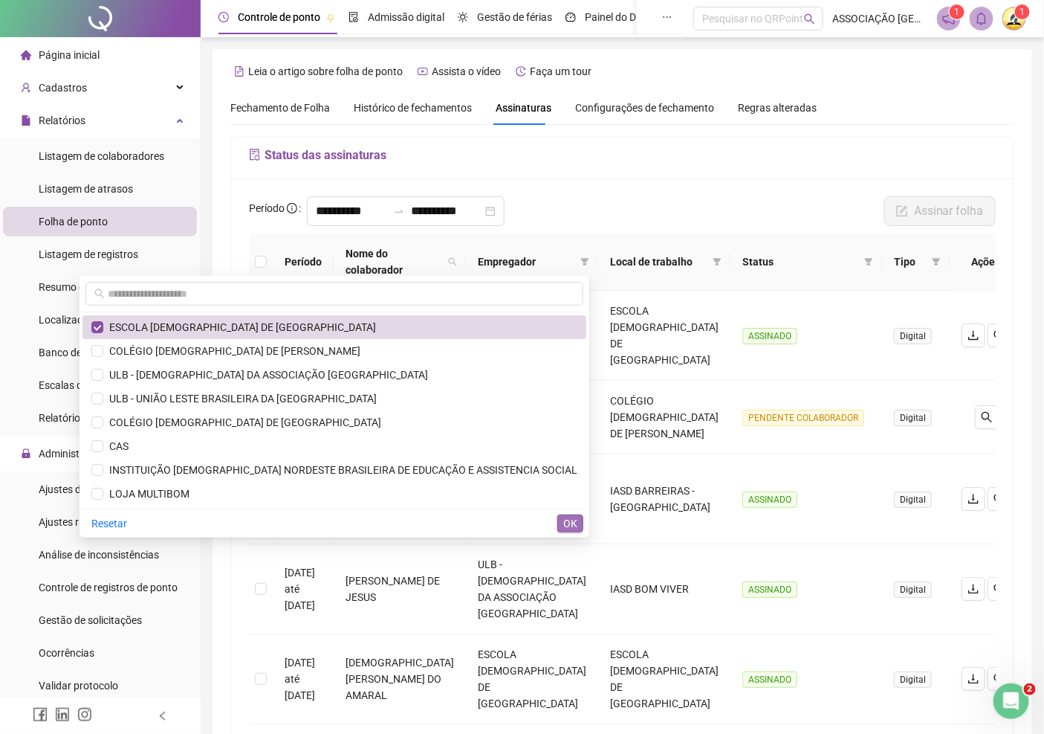
click at [566, 519] on span "OK" at bounding box center [570, 523] width 14 height 16
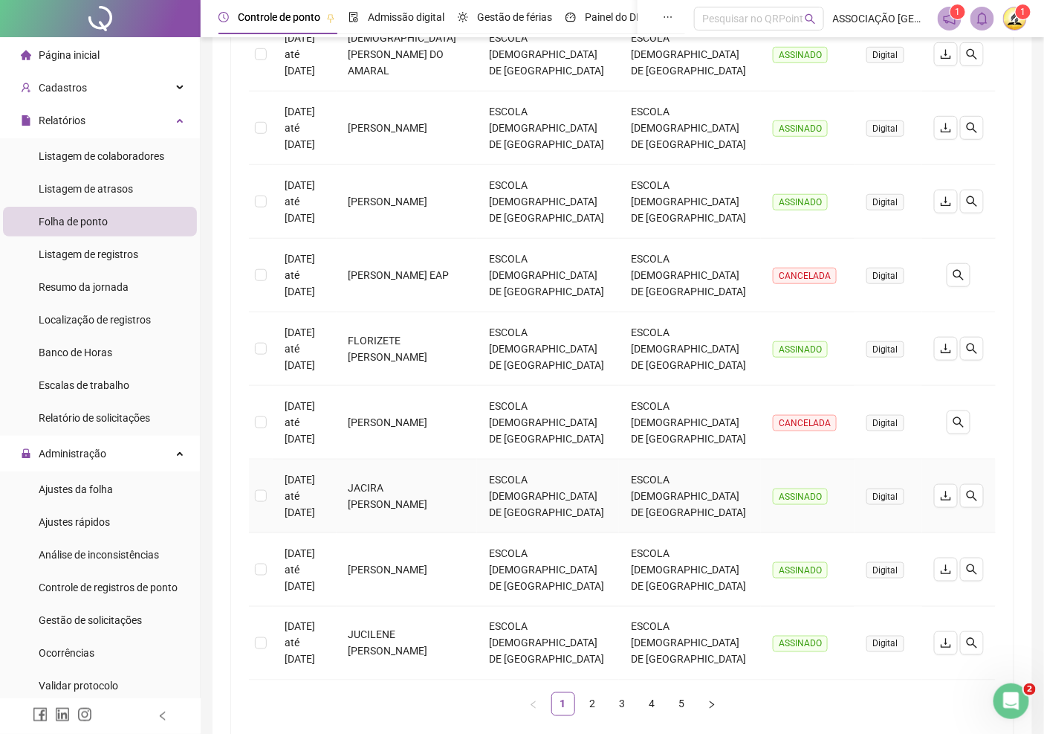
scroll to position [441, 0]
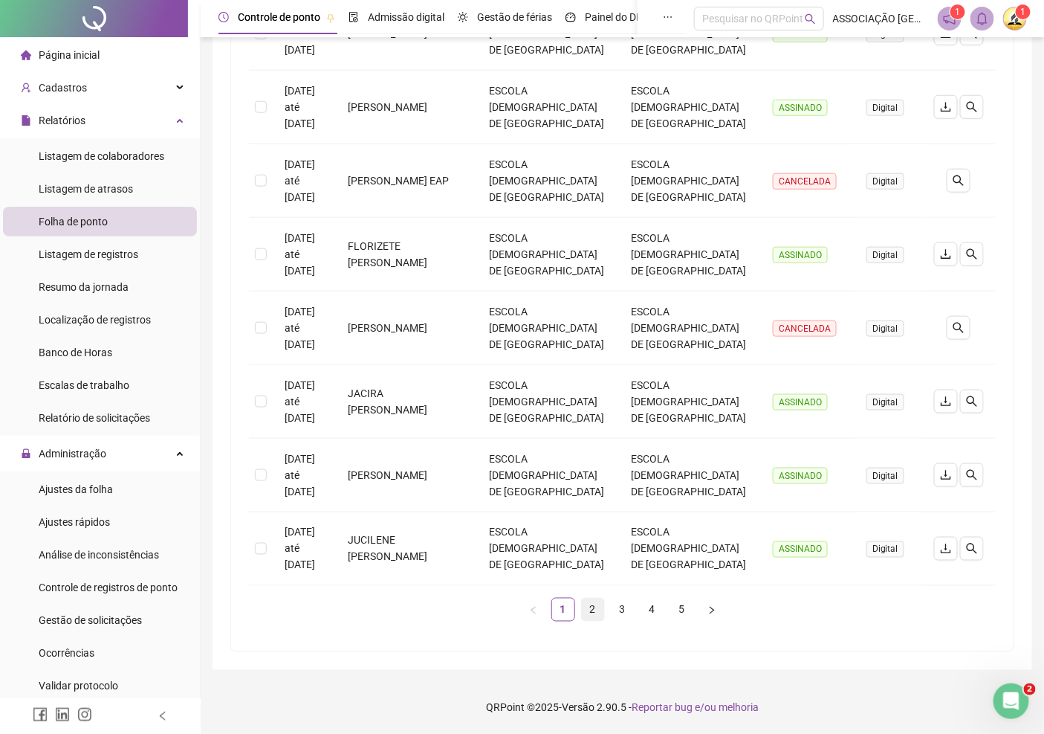
click at [590, 615] on link "2" at bounding box center [593, 609] width 22 height 22
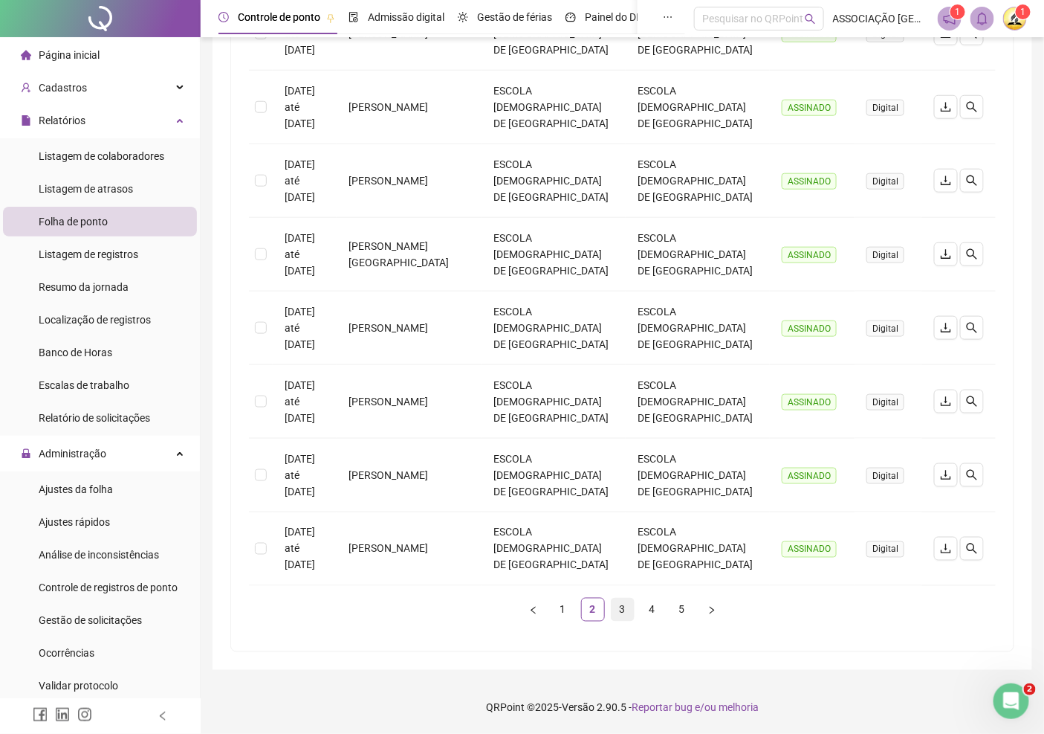
scroll to position [277, 0]
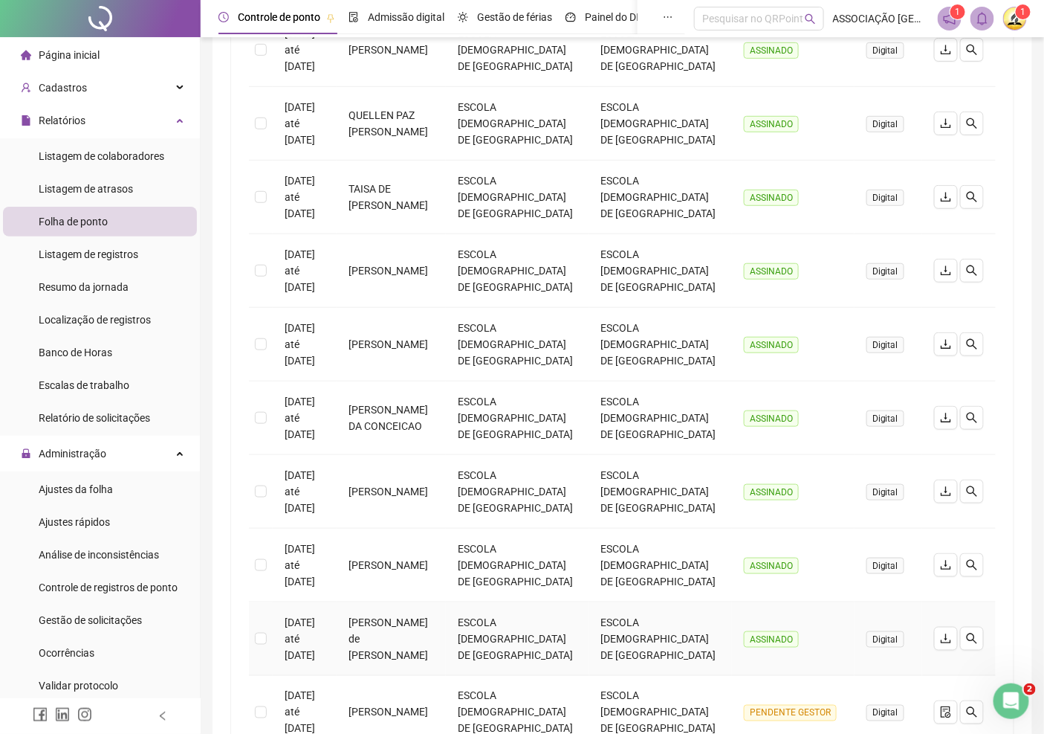
click at [643, 608] on td "ESCOLA ADVENTISTA DE PARIPE" at bounding box center [660, 639] width 143 height 74
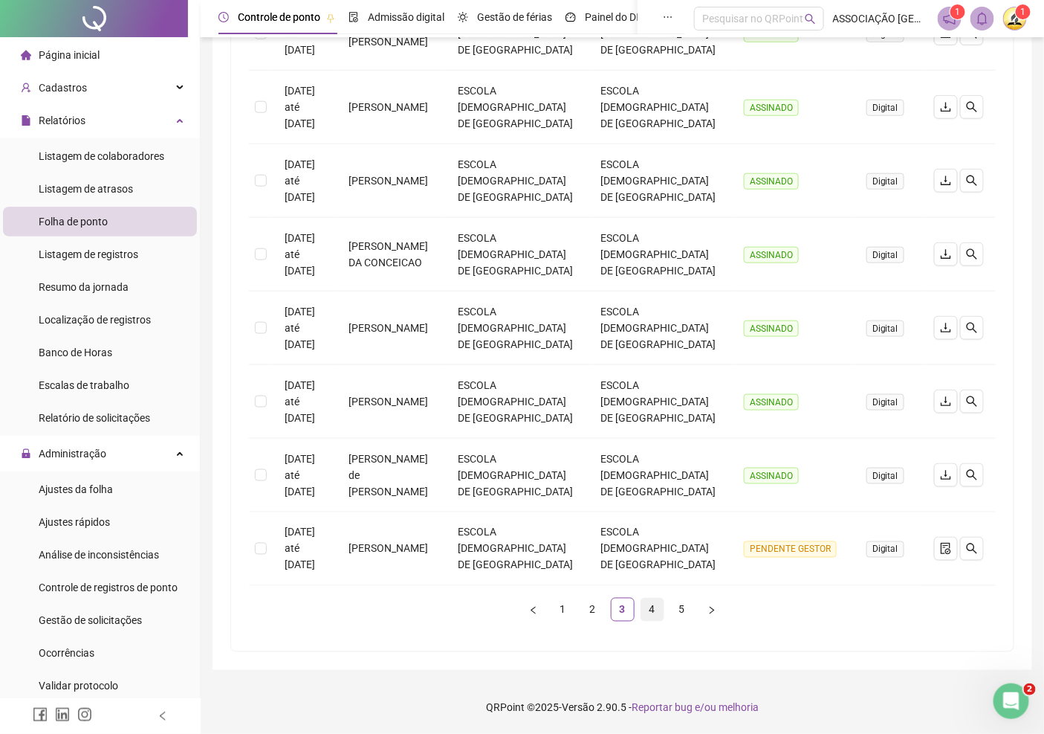
click at [655, 612] on link "4" at bounding box center [652, 609] width 22 height 22
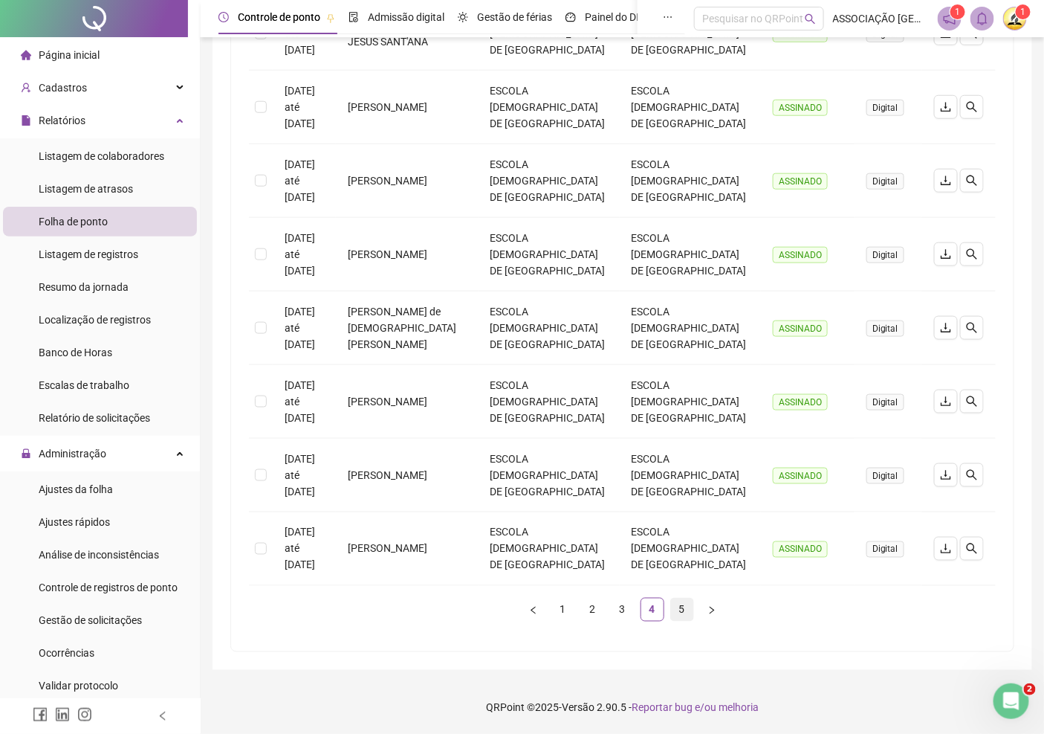
click at [687, 609] on link "5" at bounding box center [682, 609] width 22 height 22
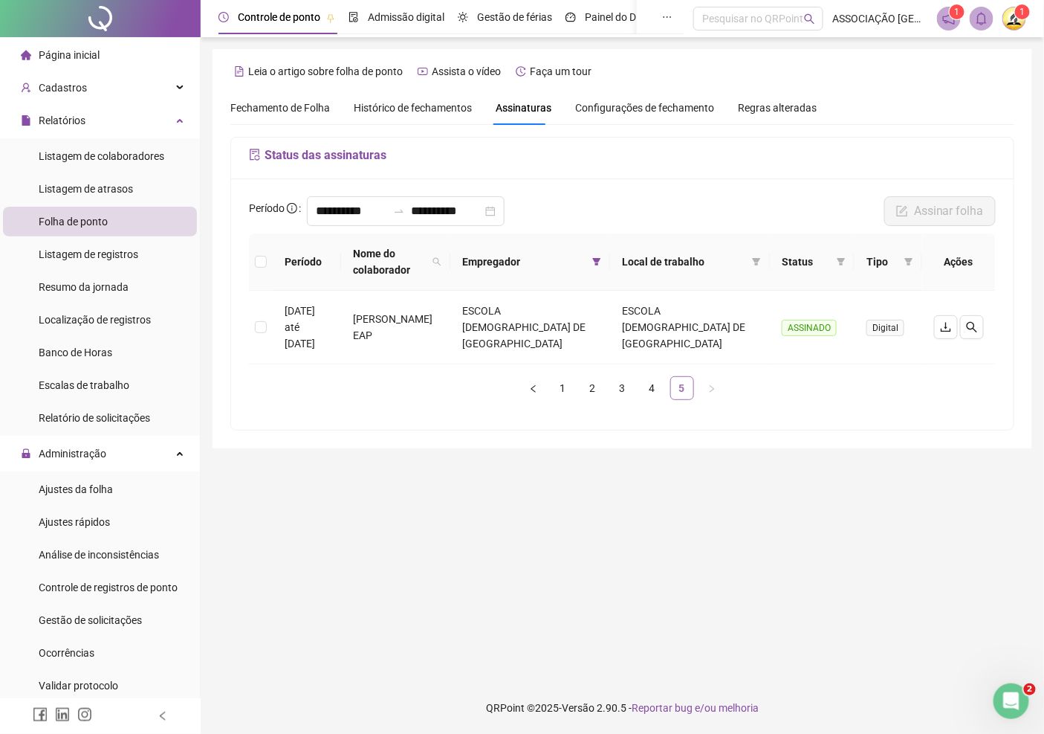
scroll to position [0, 0]
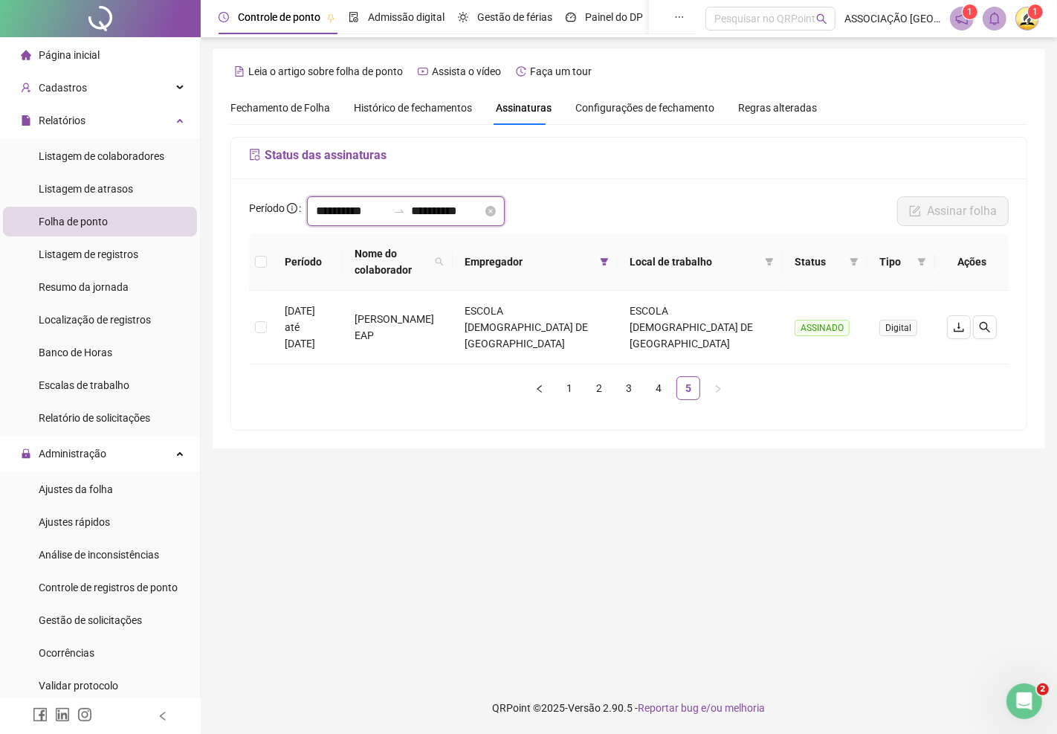
click at [387, 211] on input "**********" at bounding box center [351, 211] width 71 height 18
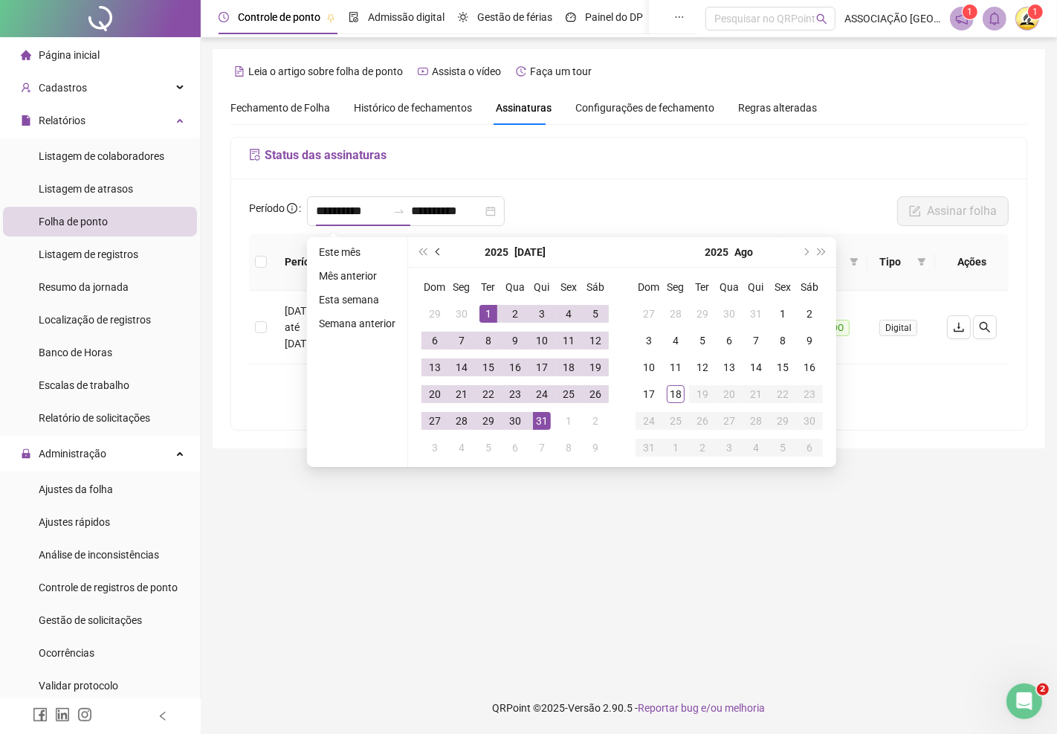
click at [433, 246] on button "prev-year" at bounding box center [438, 252] width 16 height 30
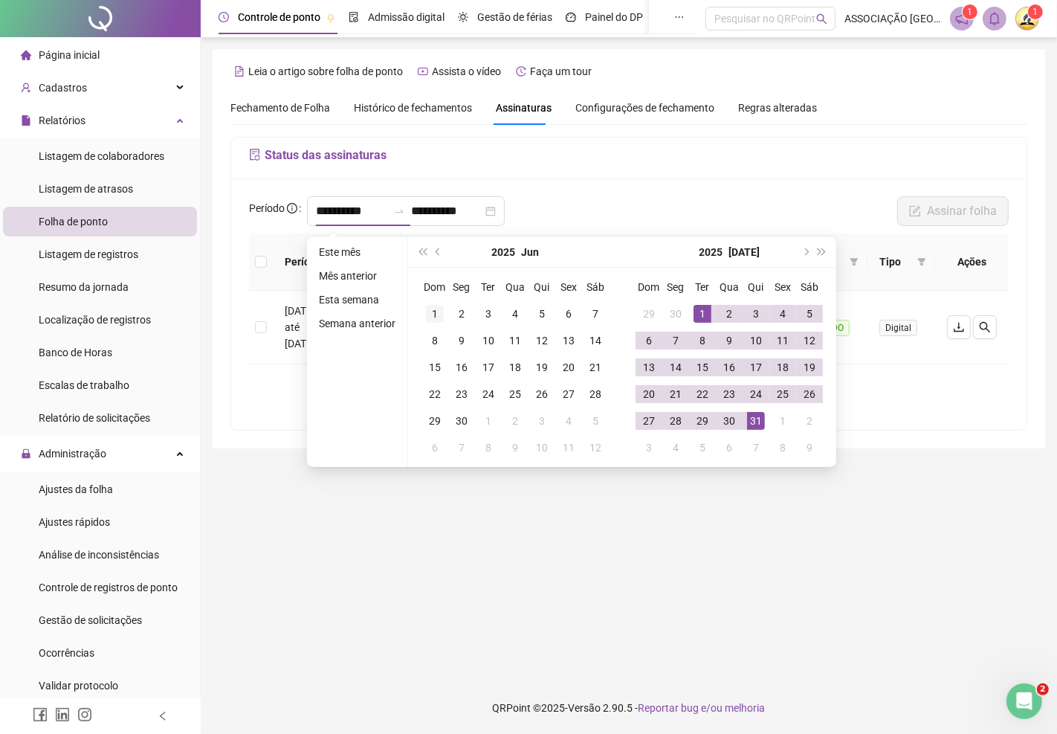
type input "**********"
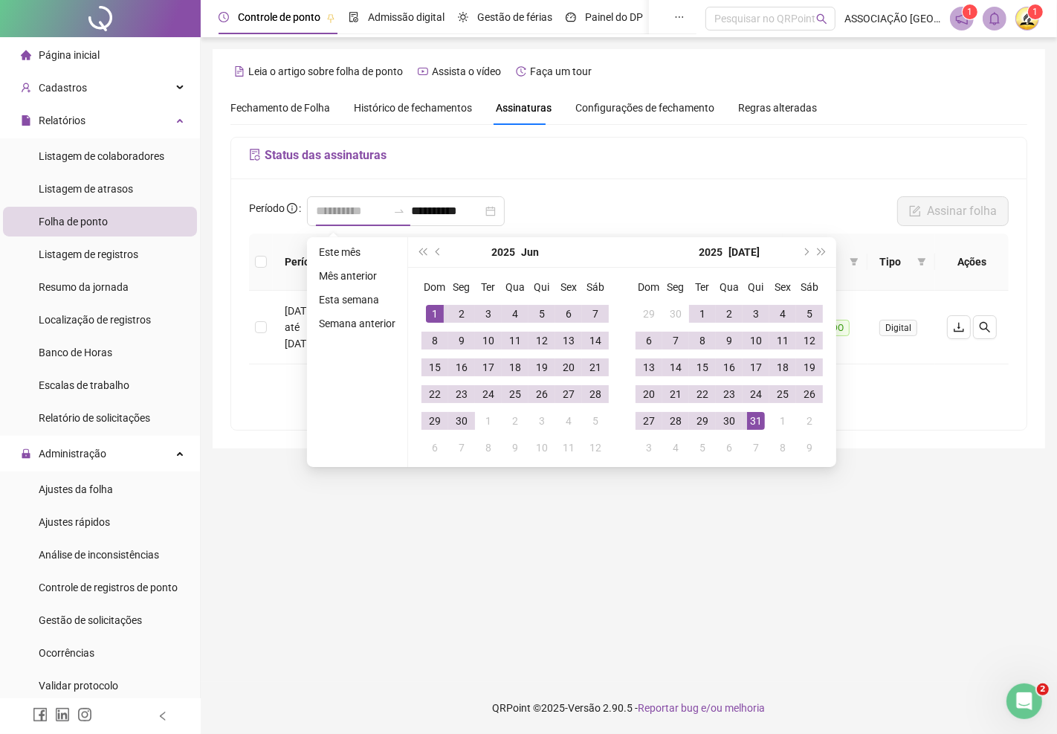
click at [431, 316] on div "1" at bounding box center [435, 314] width 18 height 18
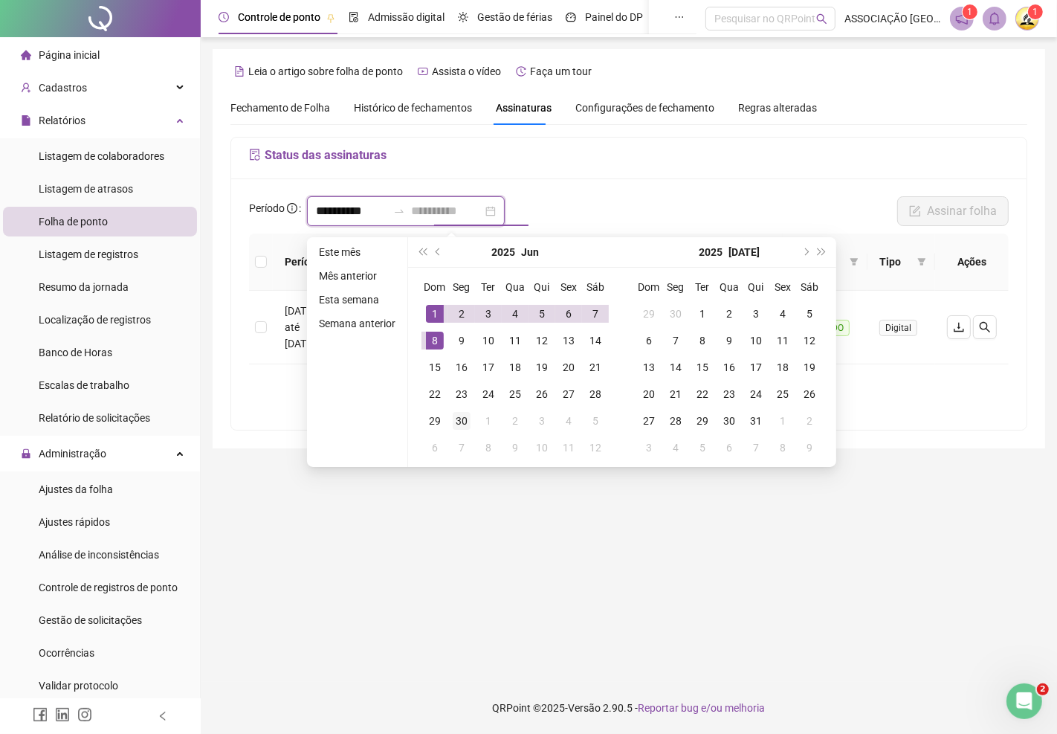
type input "**********"
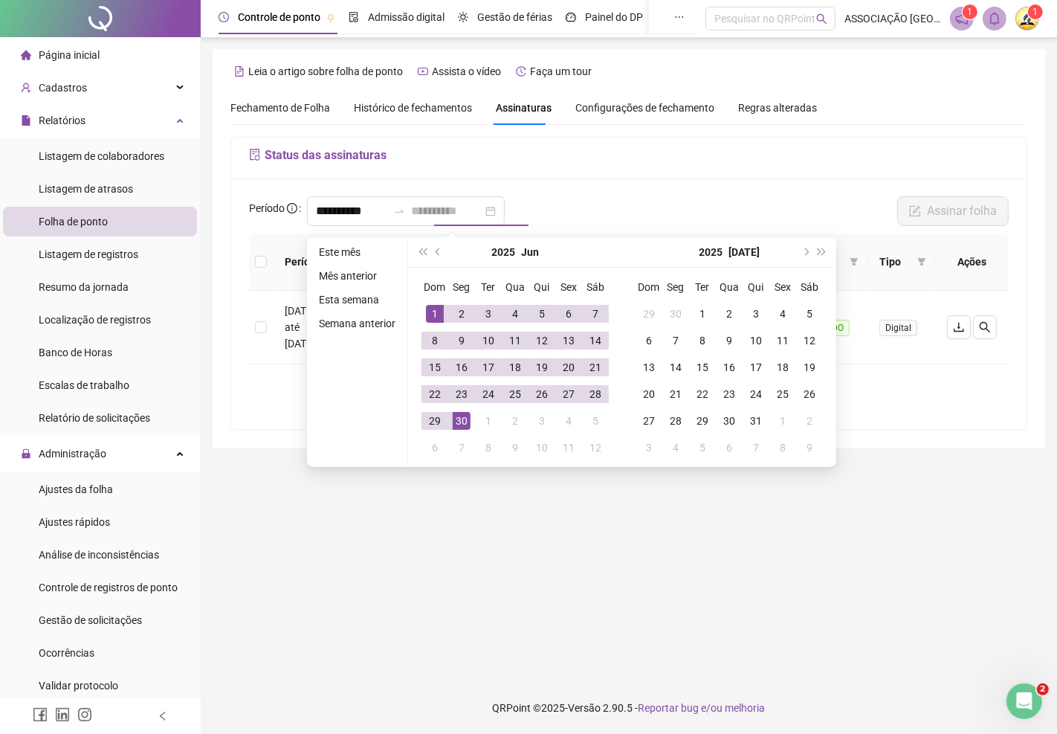
click at [463, 421] on div "30" at bounding box center [462, 421] width 18 height 18
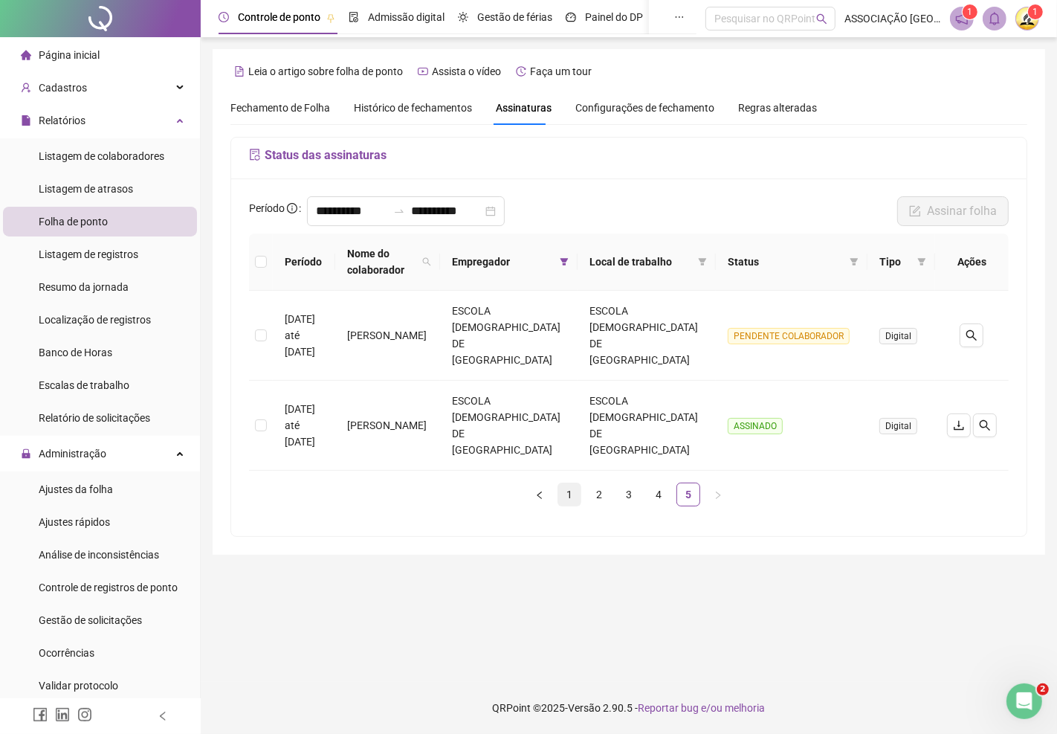
click at [571, 483] on link "1" at bounding box center [569, 494] width 22 height 22
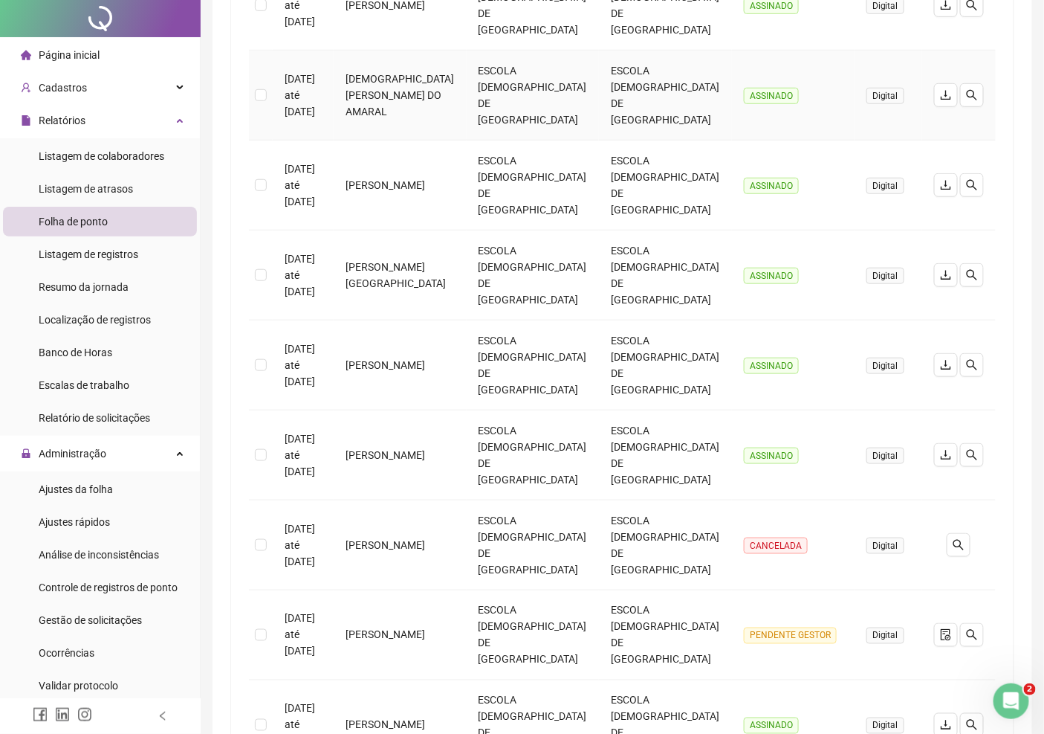
scroll to position [413, 0]
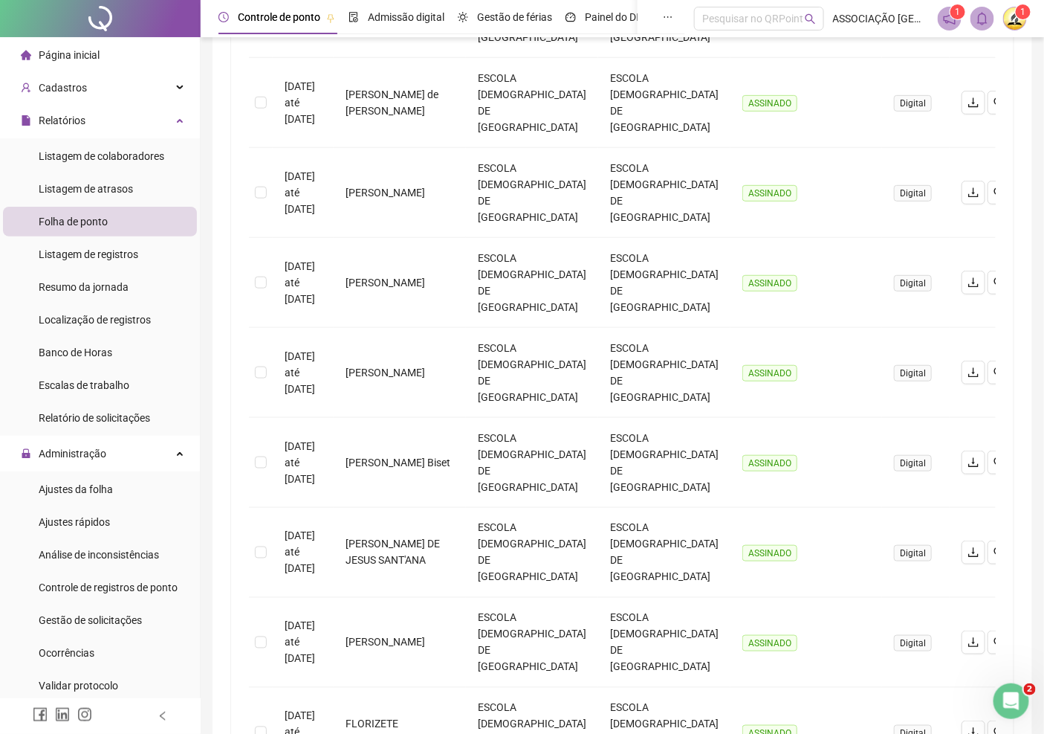
drag, startPoint x: 621, startPoint y: 635, endPoint x: 636, endPoint y: 635, distance: 14.9
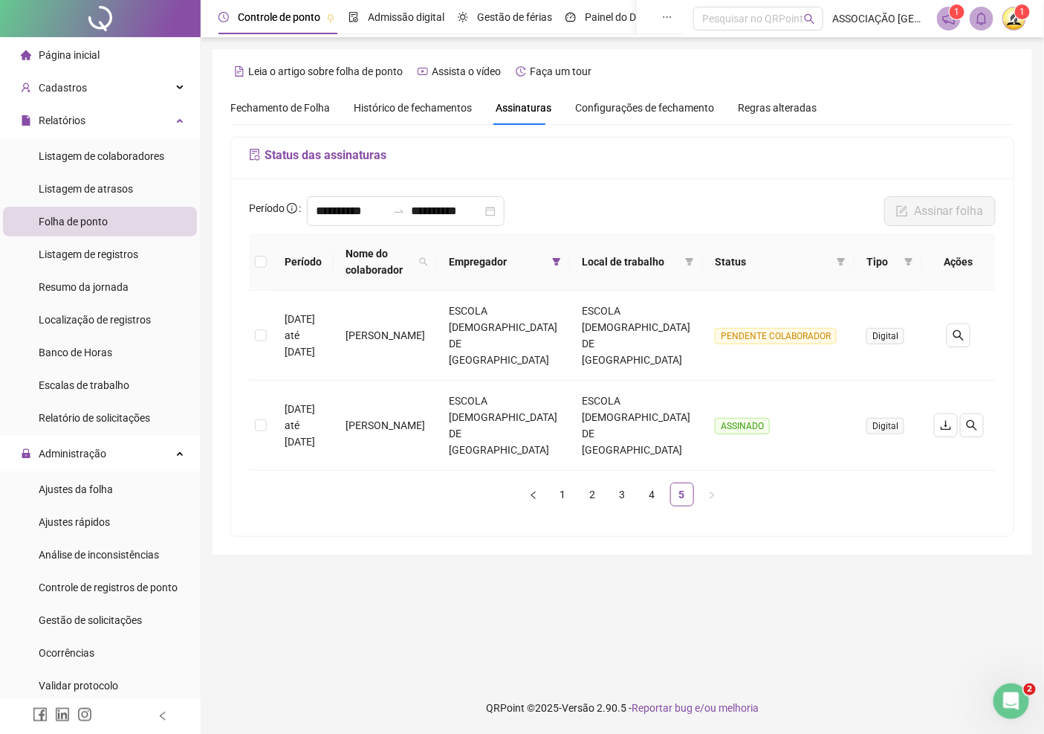
scroll to position [0, 0]
click at [568, 483] on link "1" at bounding box center [569, 494] width 22 height 22
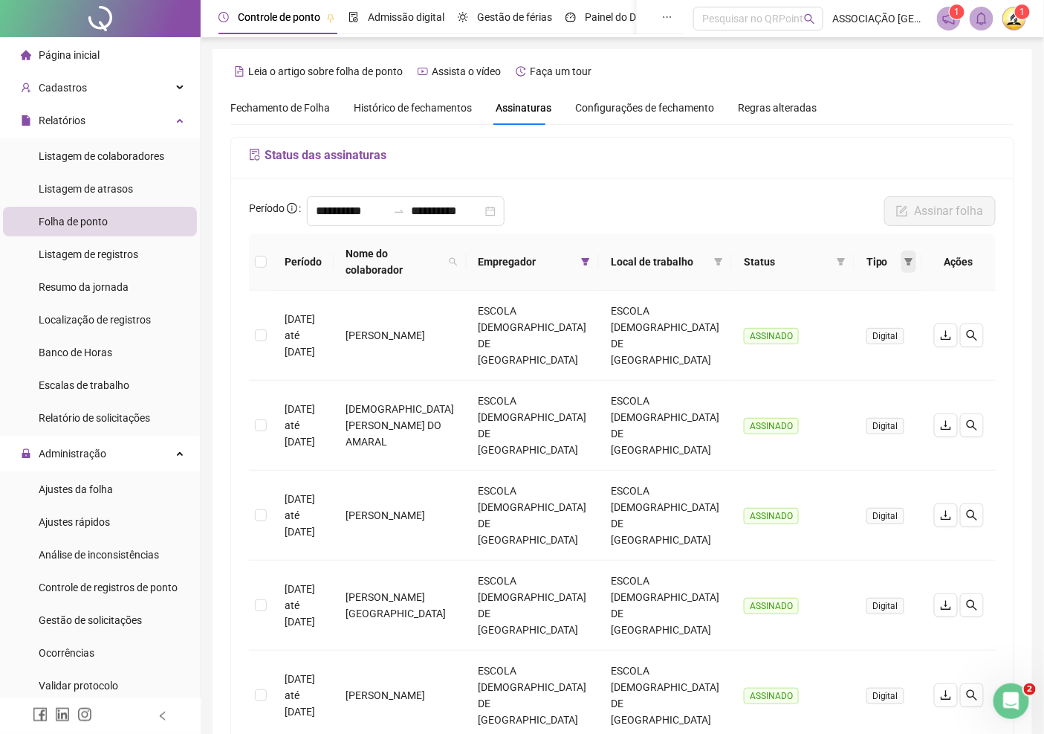
click at [908, 262] on icon "filter" at bounding box center [909, 261] width 9 height 9
click at [738, 262] on th "Status" at bounding box center [793, 261] width 123 height 57
click at [719, 262] on icon "filter" at bounding box center [718, 261] width 9 height 9
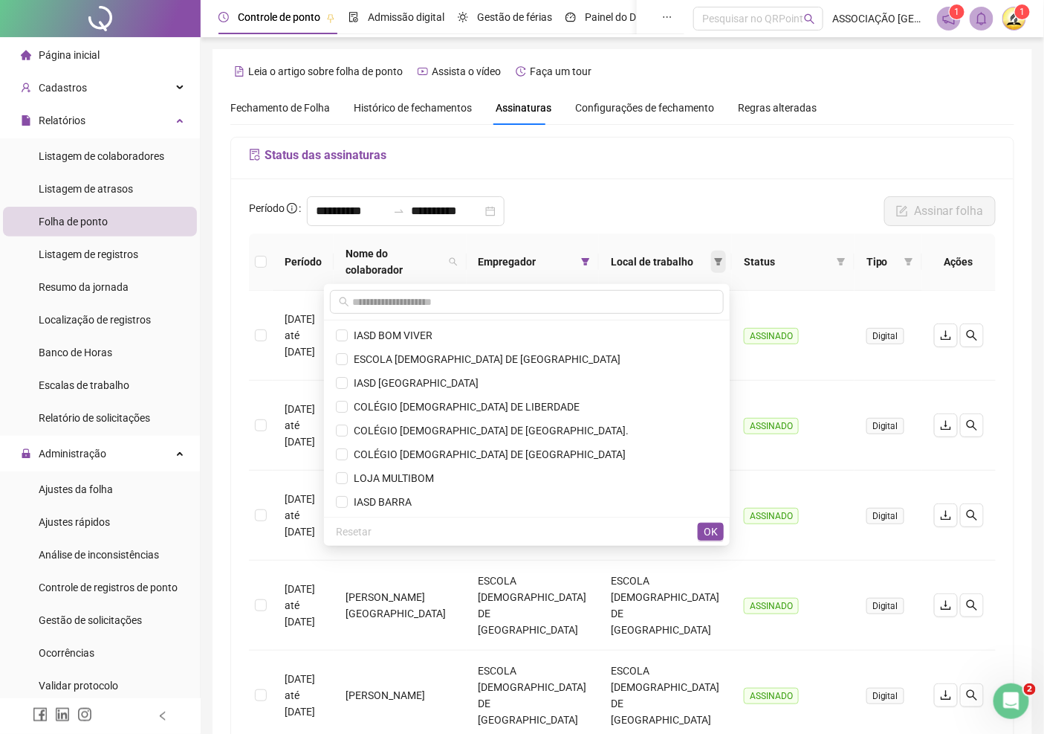
click at [726, 256] on span at bounding box center [718, 261] width 15 height 22
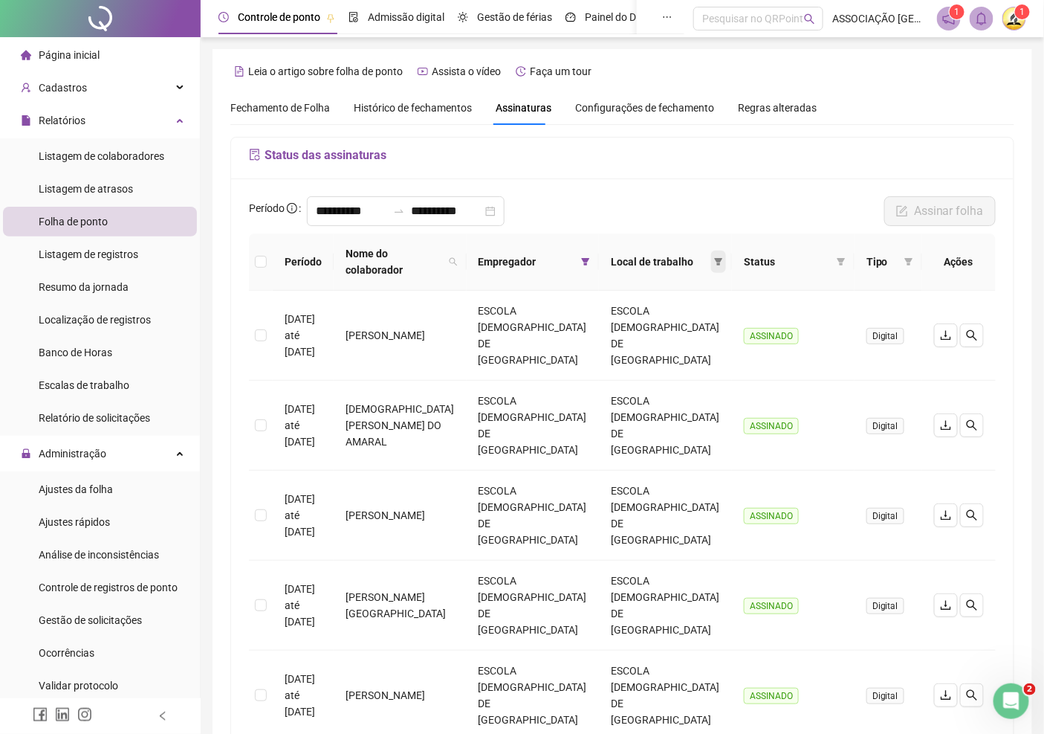
click at [722, 258] on icon "filter" at bounding box center [719, 261] width 8 height 7
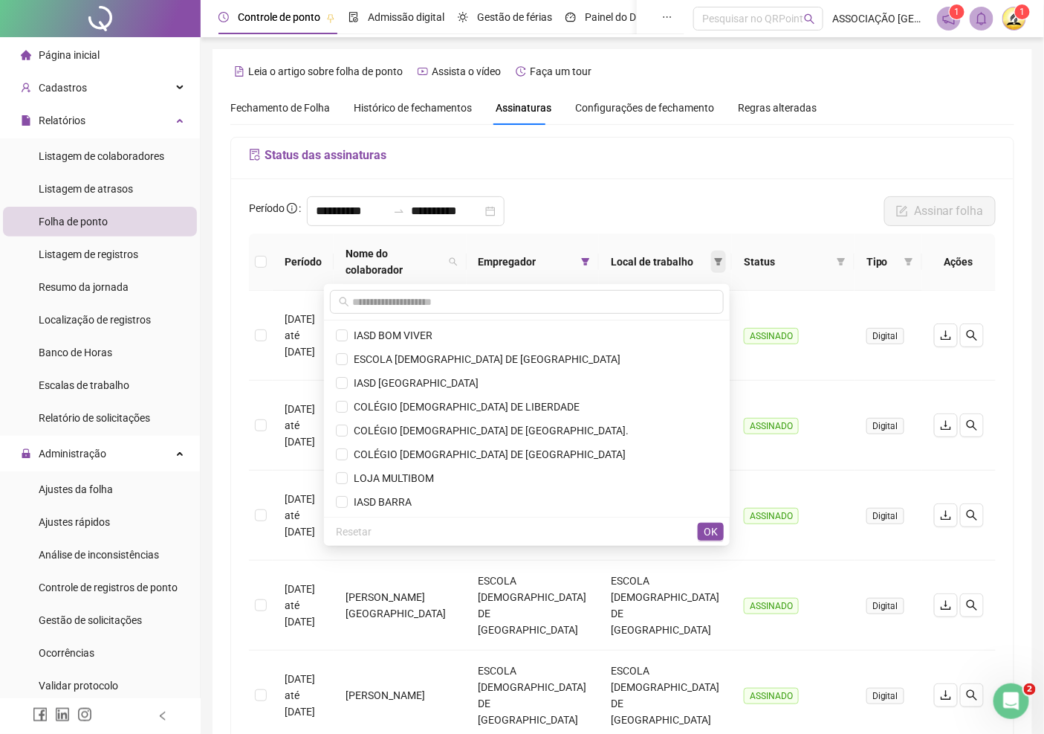
click at [723, 260] on icon "filter" at bounding box center [719, 261] width 8 height 7
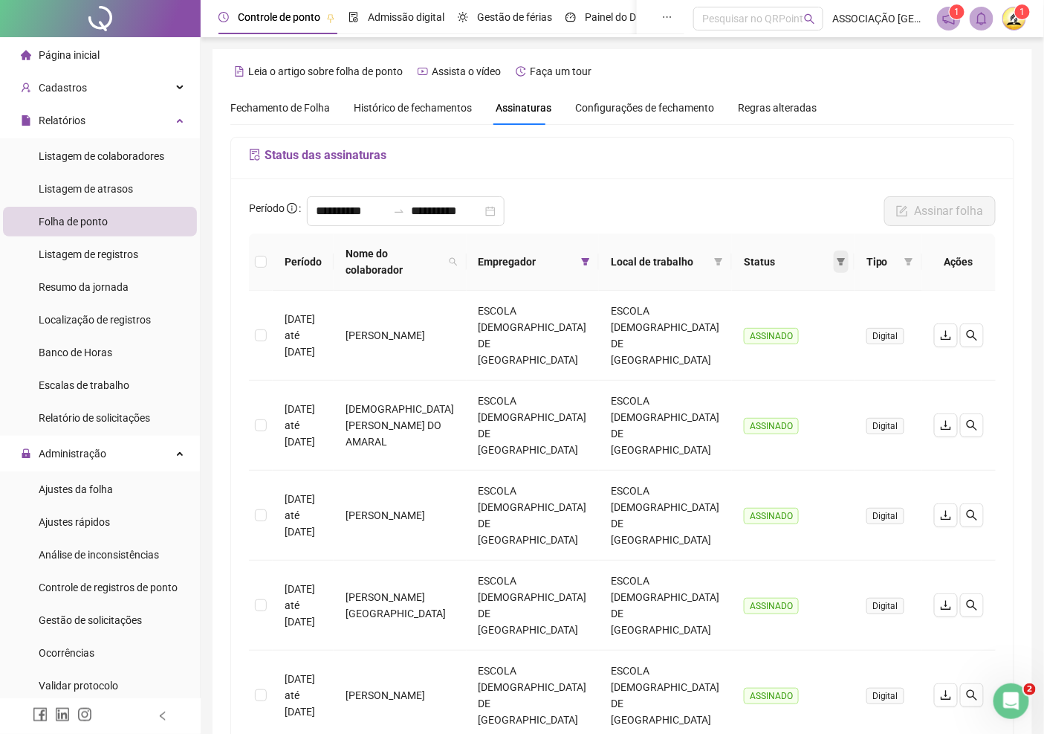
click at [843, 257] on icon "filter" at bounding box center [841, 261] width 9 height 9
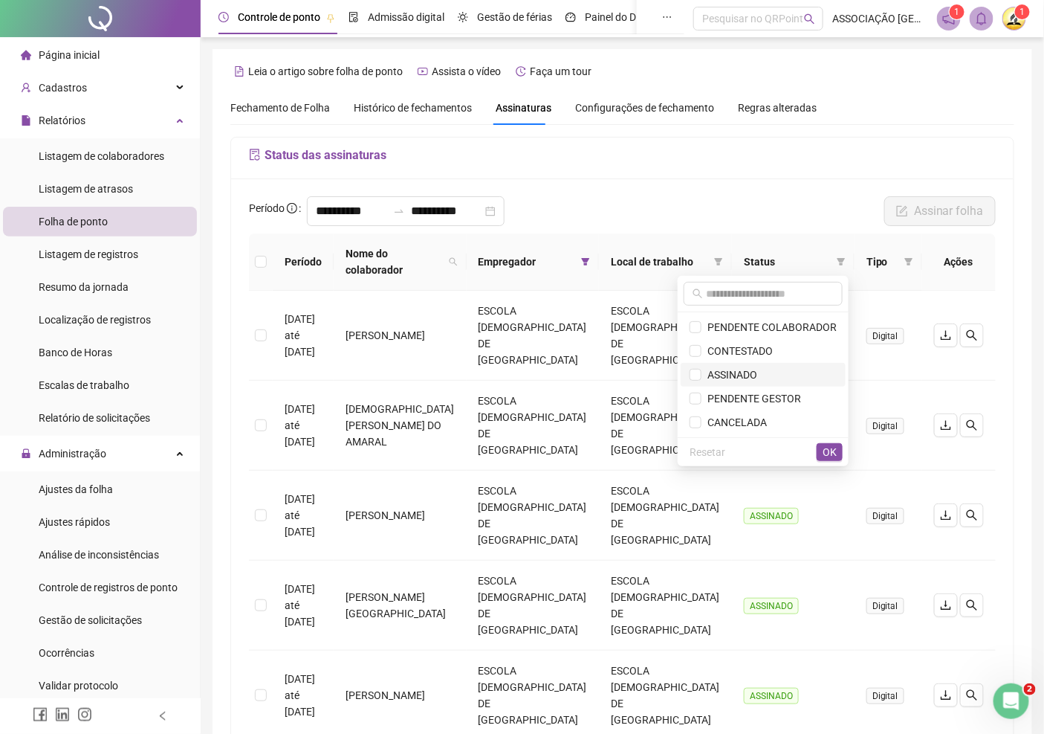
click at [747, 369] on span "ASSINADO" at bounding box center [730, 375] width 56 height 12
click at [828, 451] on span "OK" at bounding box center [830, 452] width 14 height 16
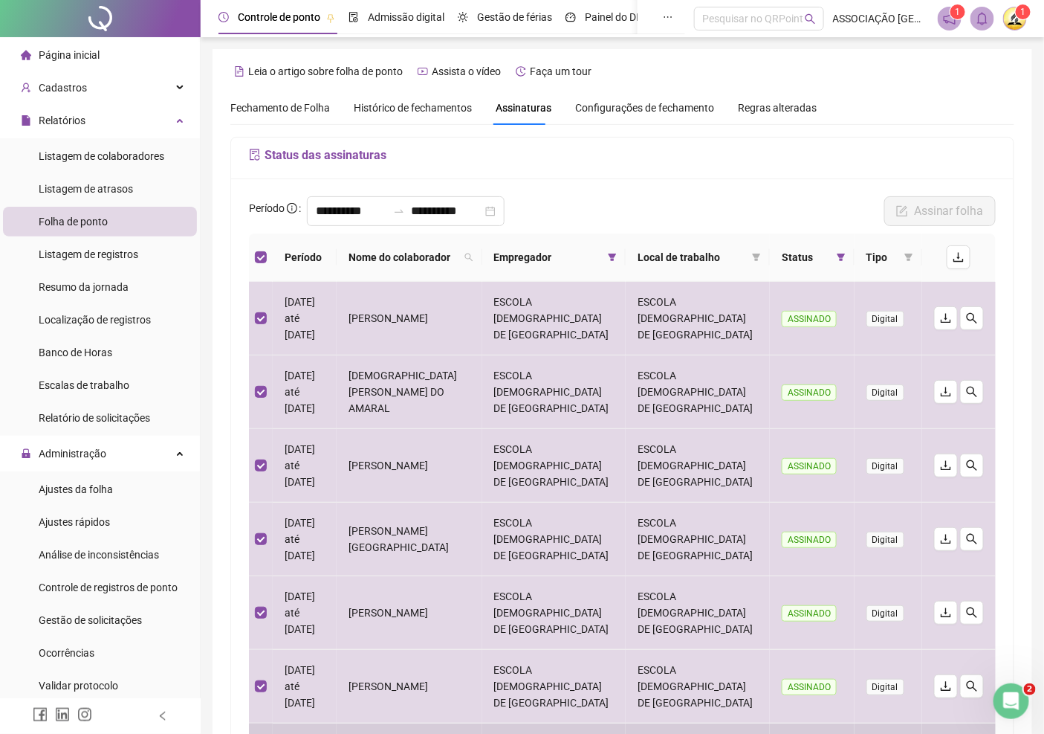
scroll to position [277, 0]
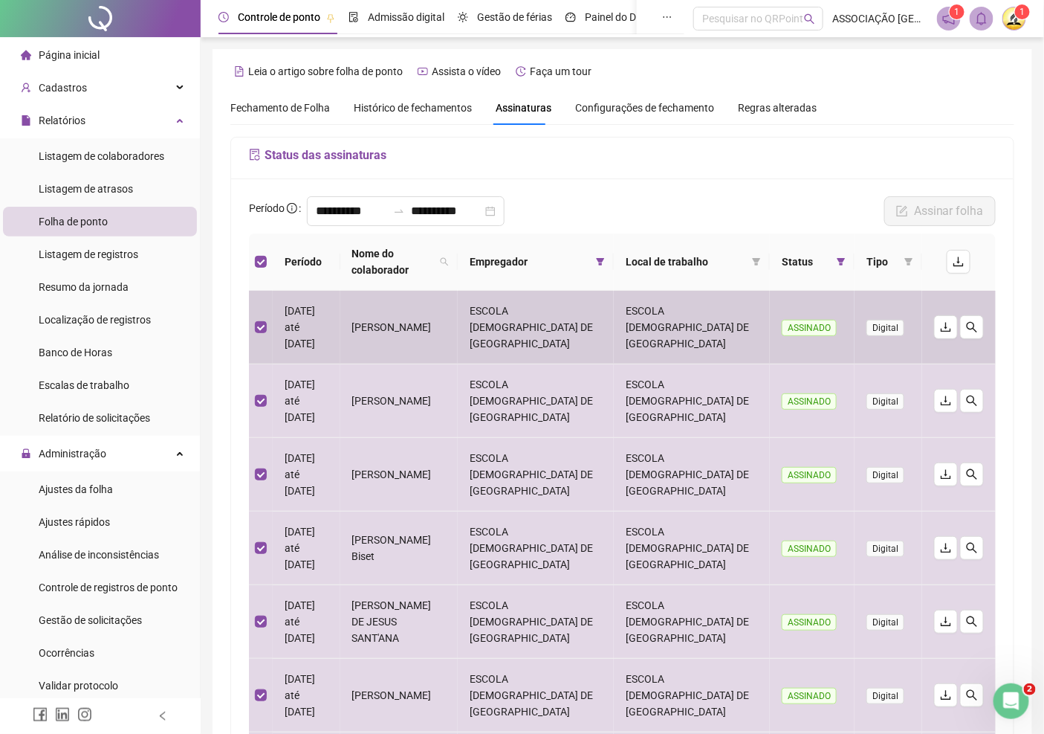
scroll to position [441, 0]
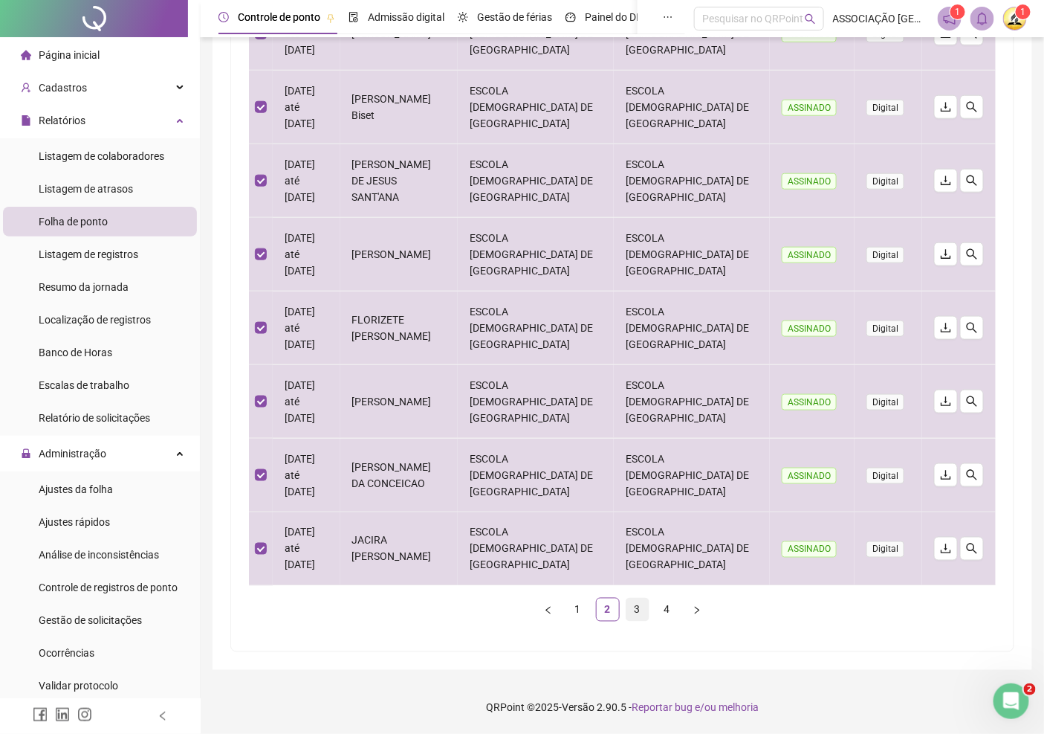
click at [635, 609] on link "3" at bounding box center [638, 609] width 22 height 22
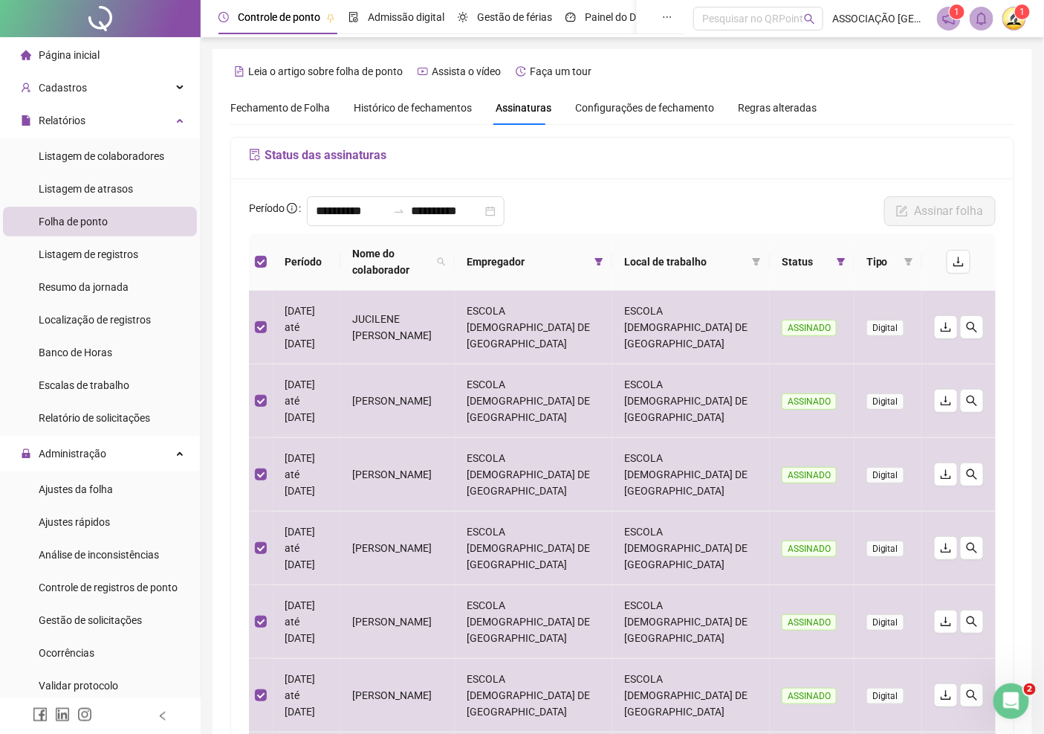
scroll to position [277, 0]
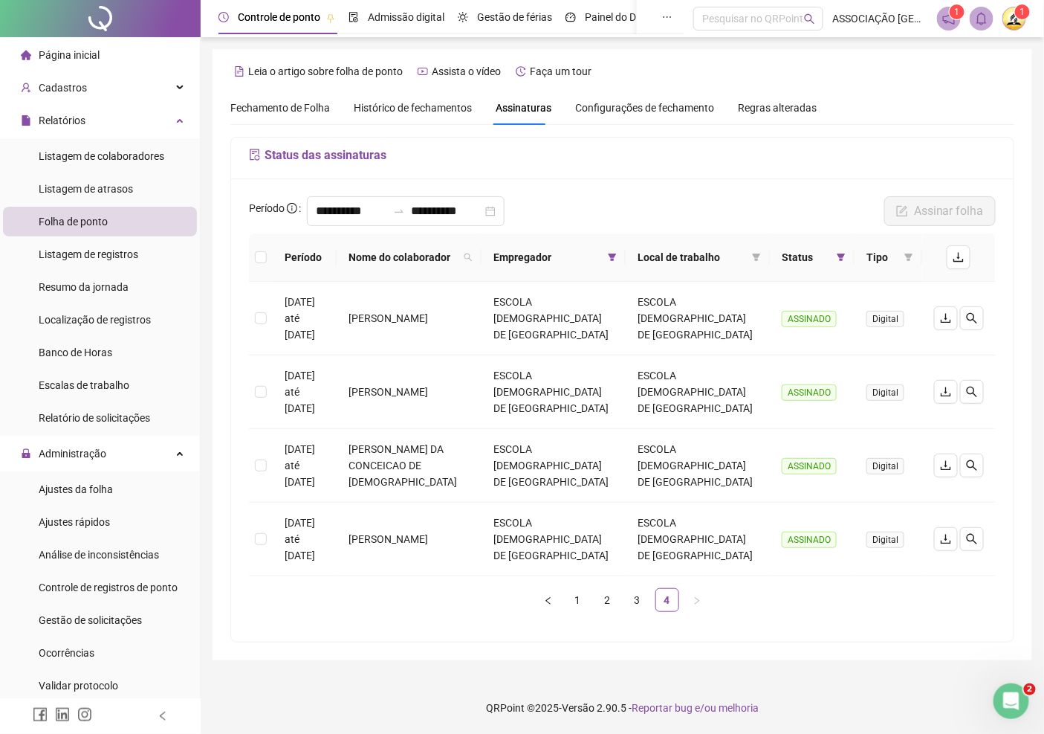
scroll to position [0, 0]
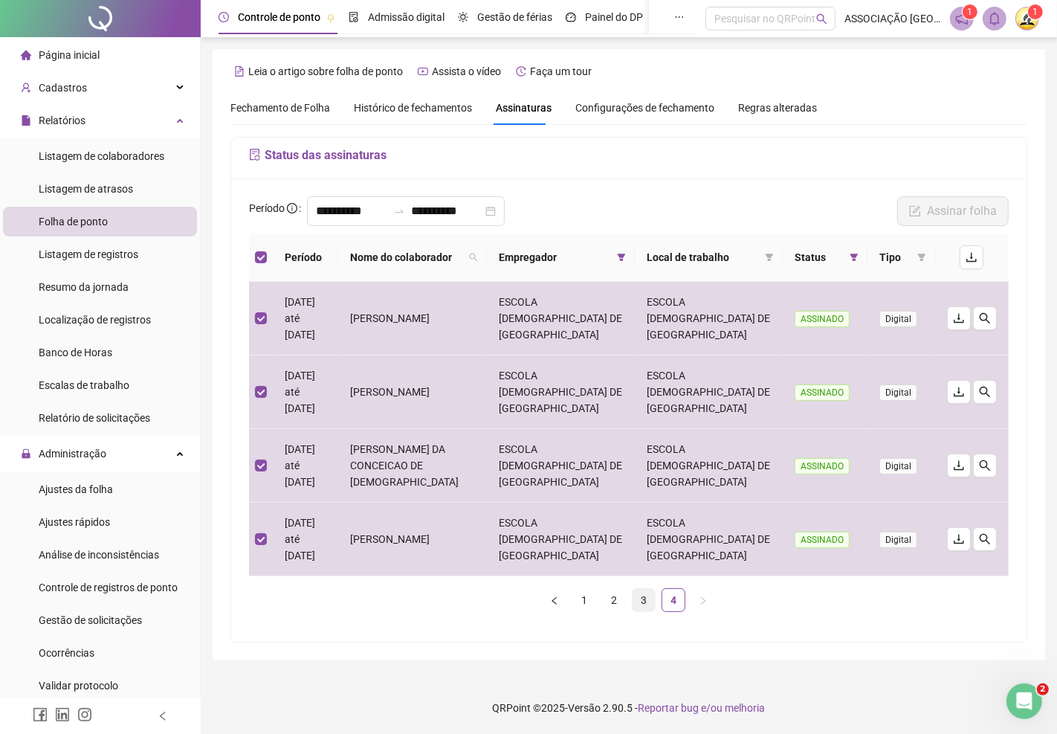
click at [648, 589] on link "3" at bounding box center [644, 600] width 22 height 22
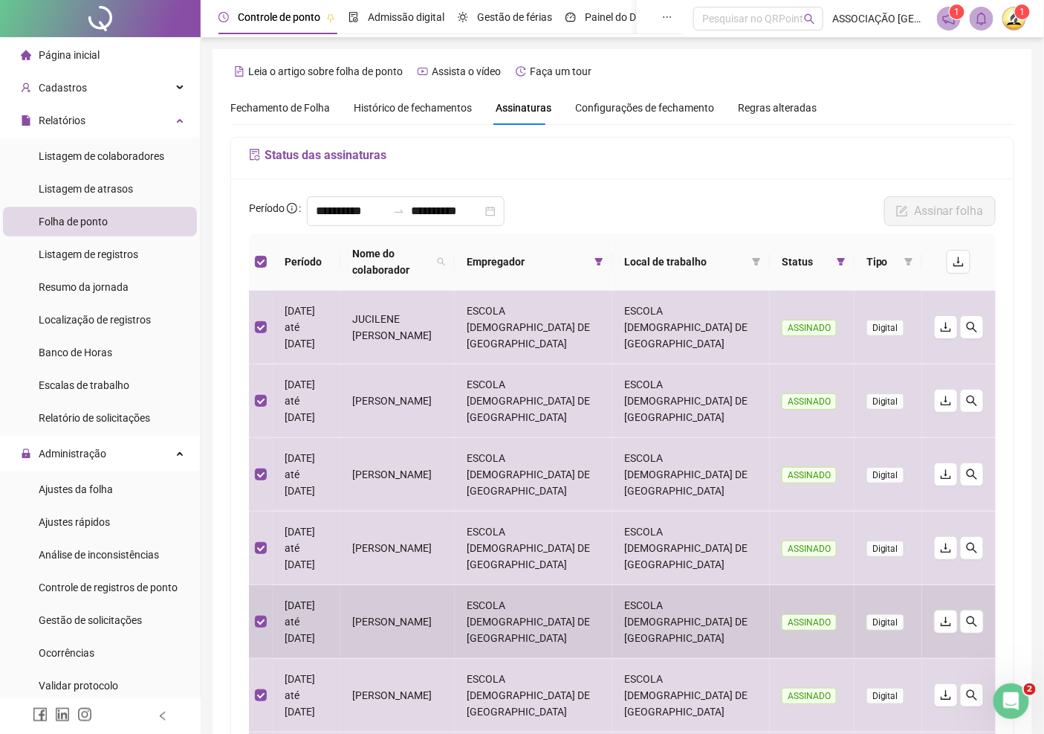
scroll to position [277, 0]
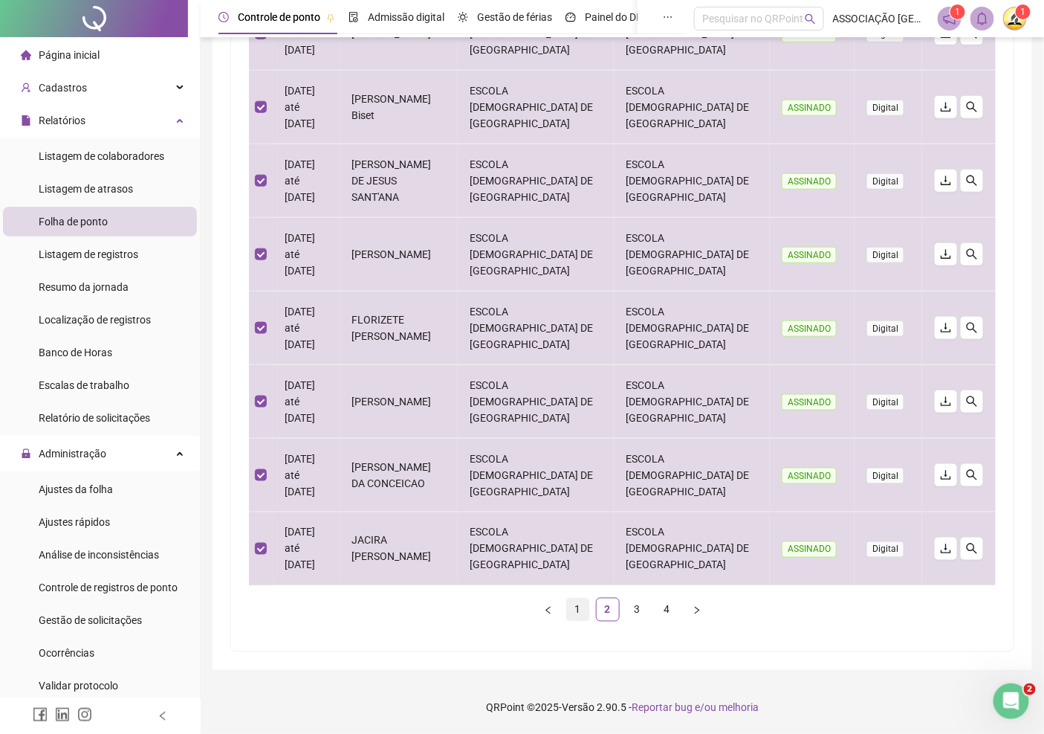
click at [581, 611] on link "1" at bounding box center [578, 609] width 22 height 22
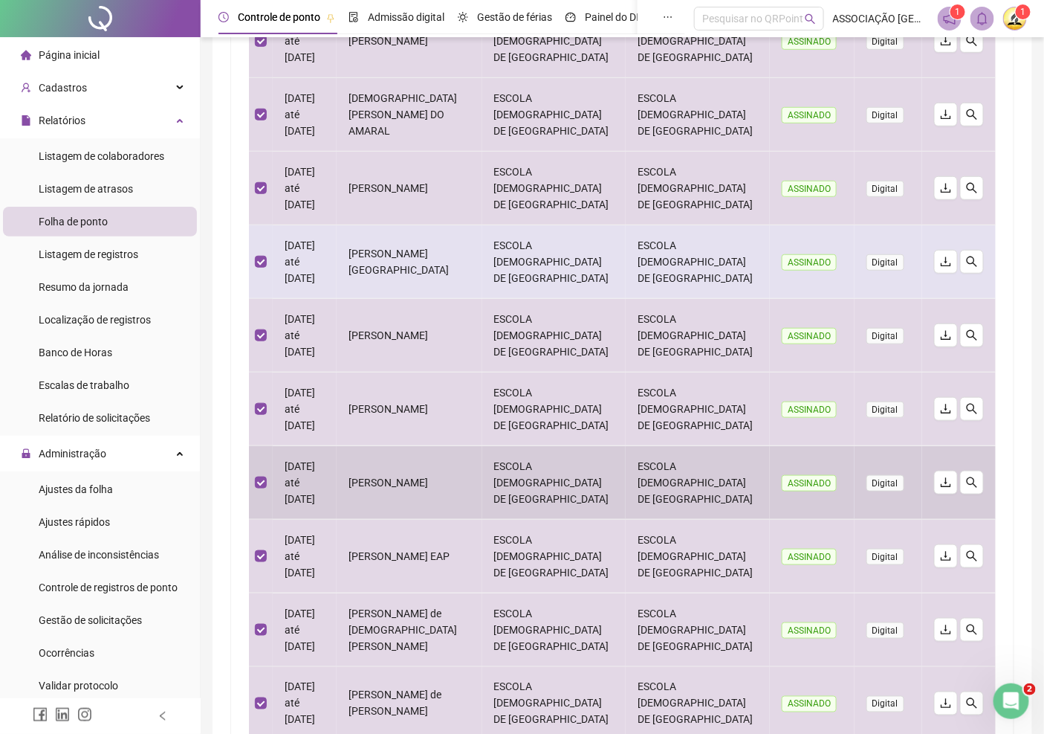
scroll to position [0, 0]
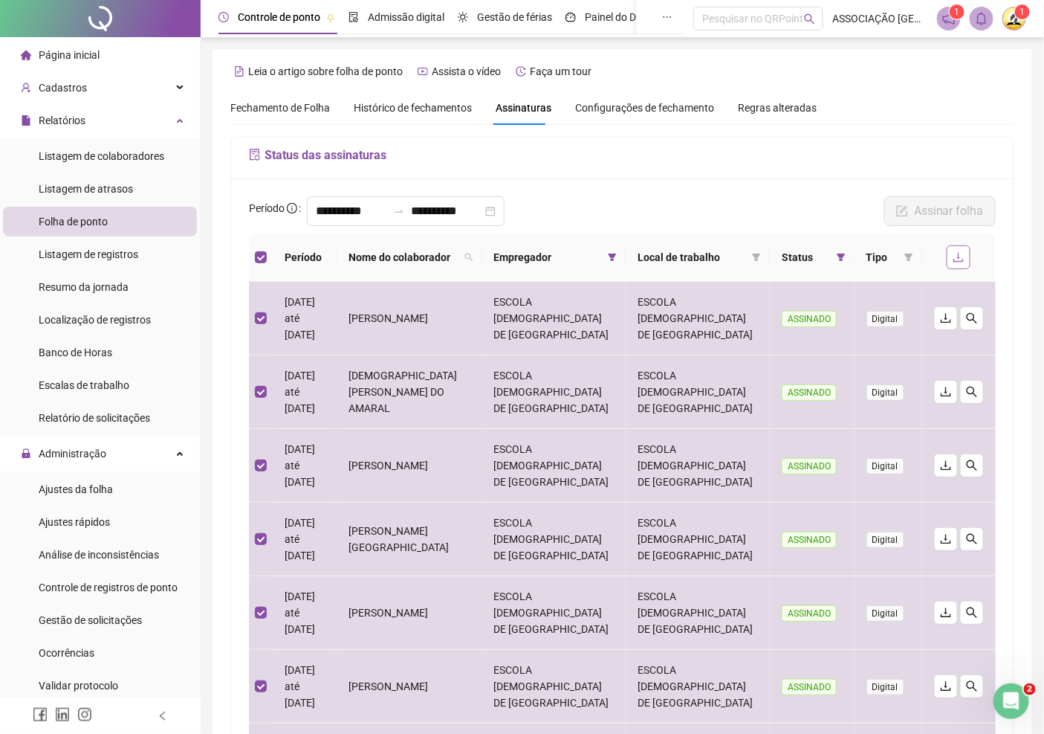
click at [957, 261] on icon "download" at bounding box center [959, 257] width 12 height 12
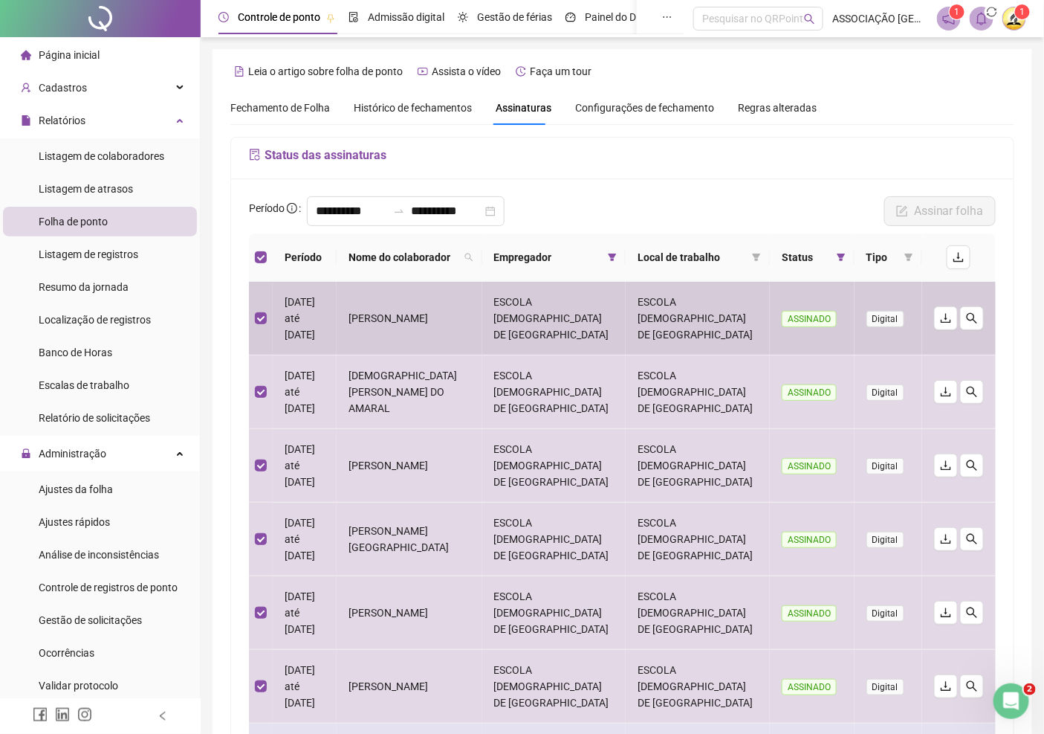
scroll to position [277, 0]
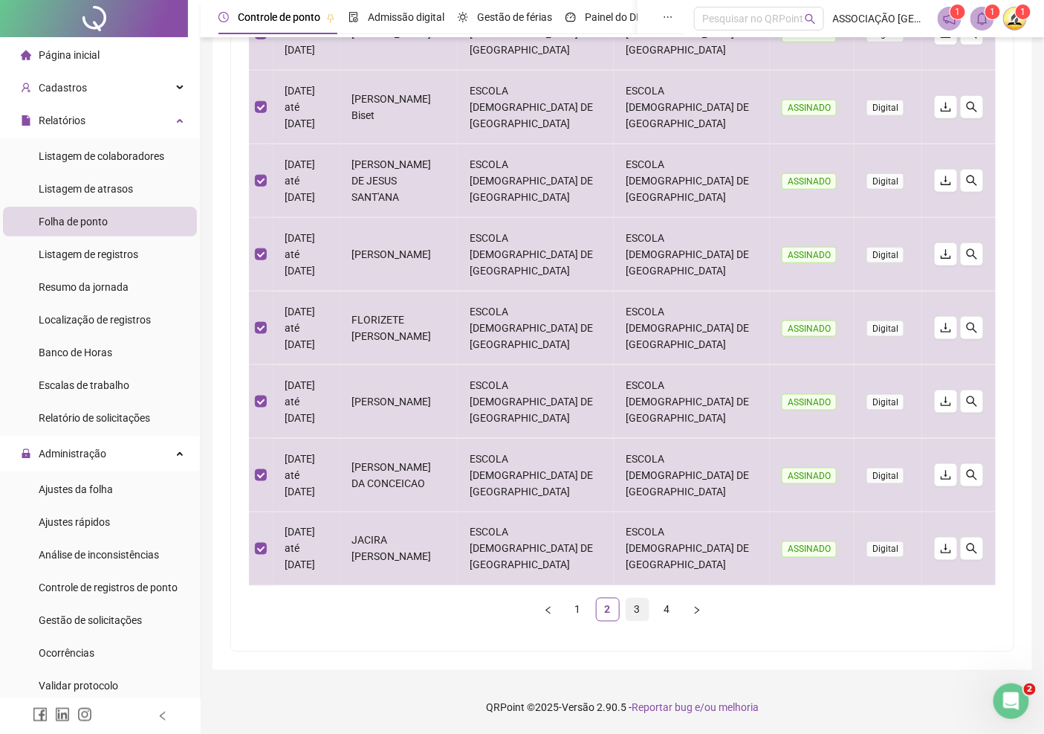
click at [638, 605] on link "3" at bounding box center [638, 609] width 22 height 22
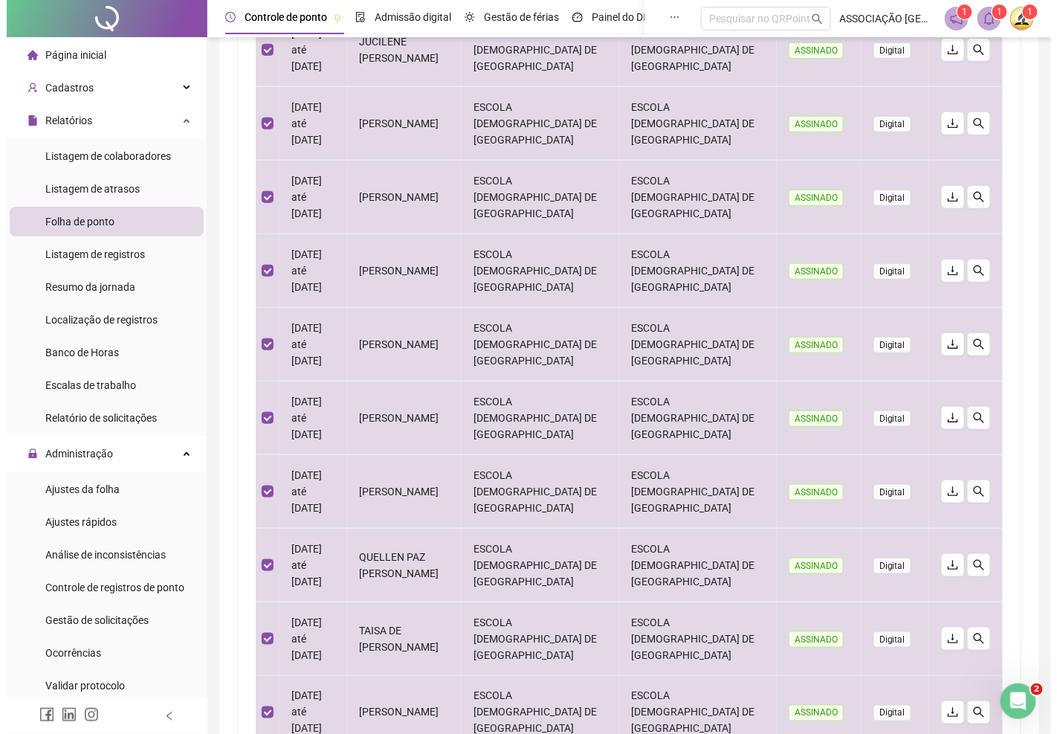
scroll to position [0, 0]
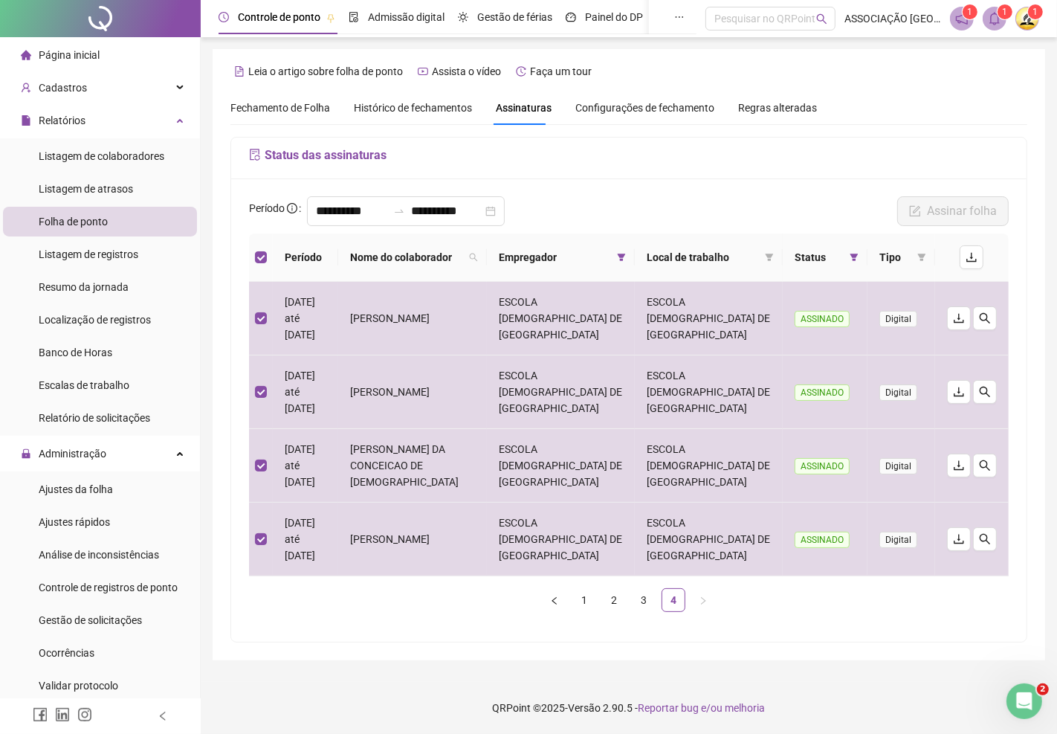
click at [997, 16] on icon "bell" at bounding box center [994, 18] width 13 height 13
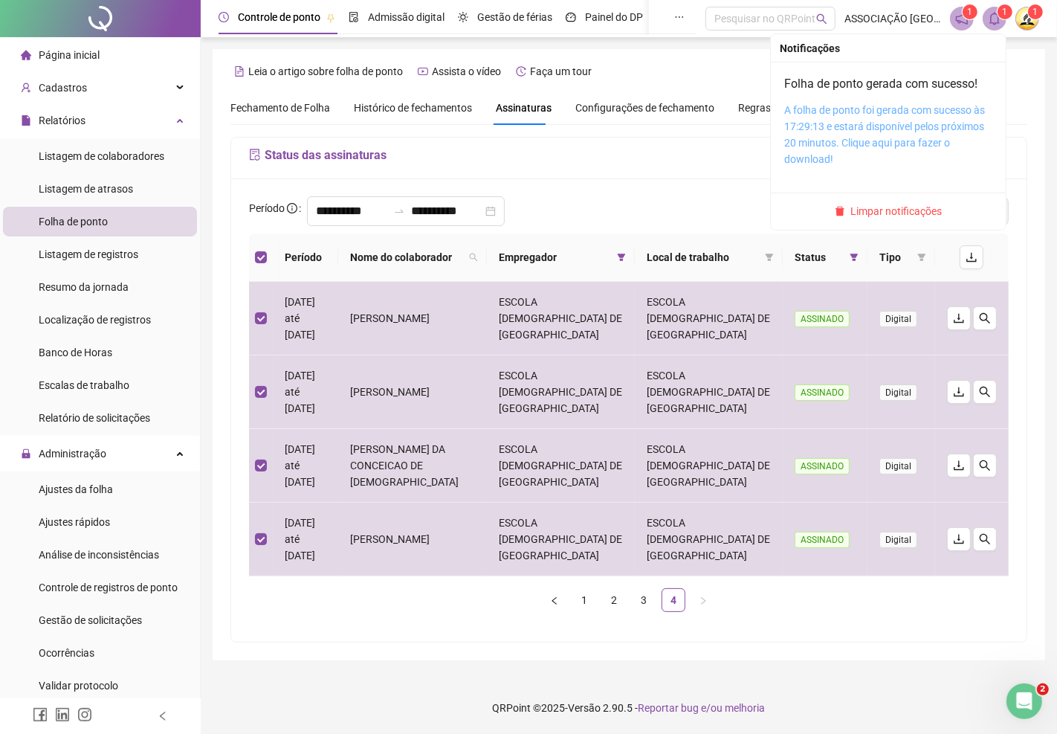
click at [937, 129] on link "A folha de ponto foi gerada com sucesso às 17:29:13 e estará disponível pelos p…" at bounding box center [884, 134] width 201 height 61
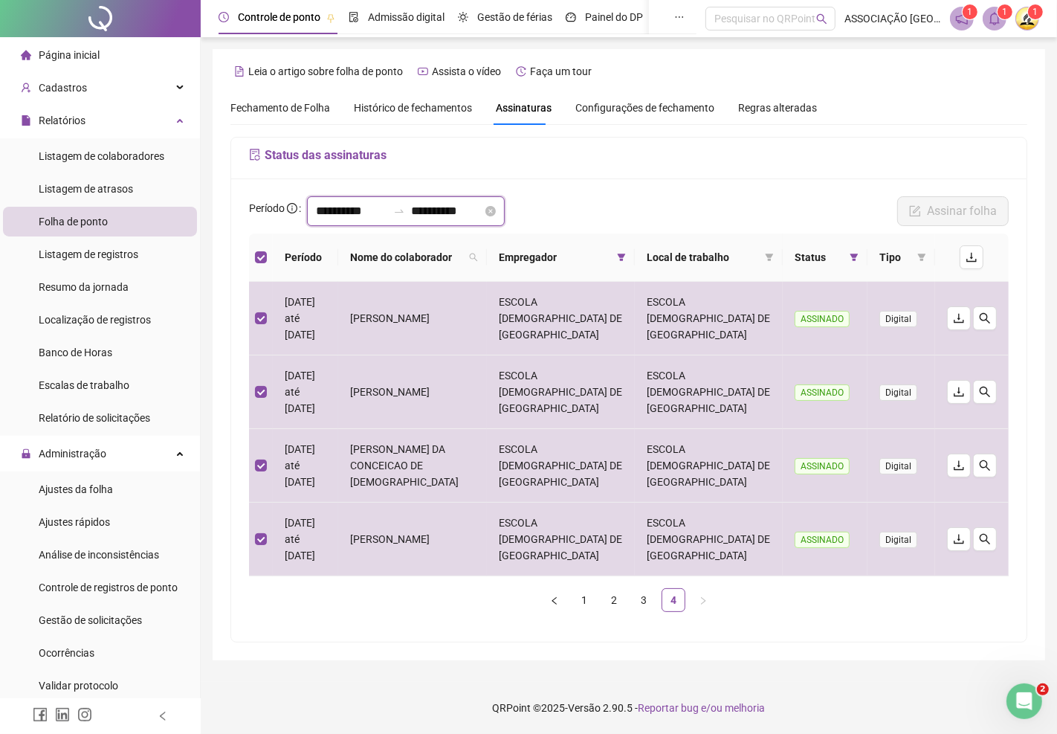
click at [381, 208] on input "**********" at bounding box center [351, 211] width 71 height 18
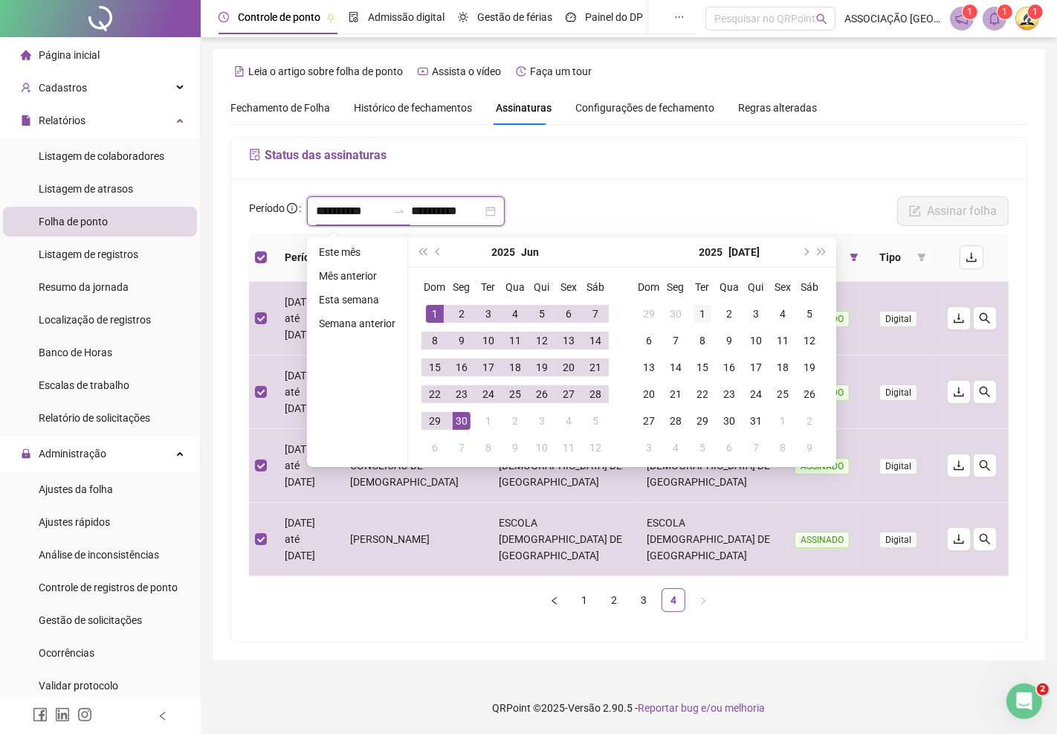
type input "**********"
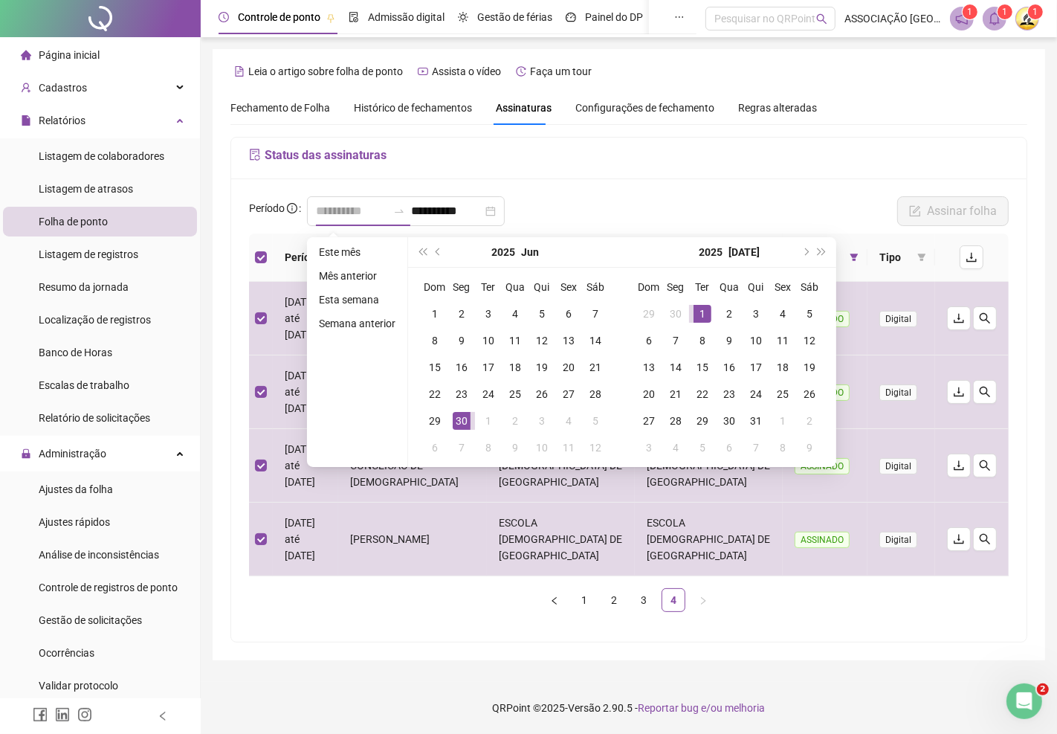
click at [702, 313] on div "1" at bounding box center [702, 314] width 18 height 18
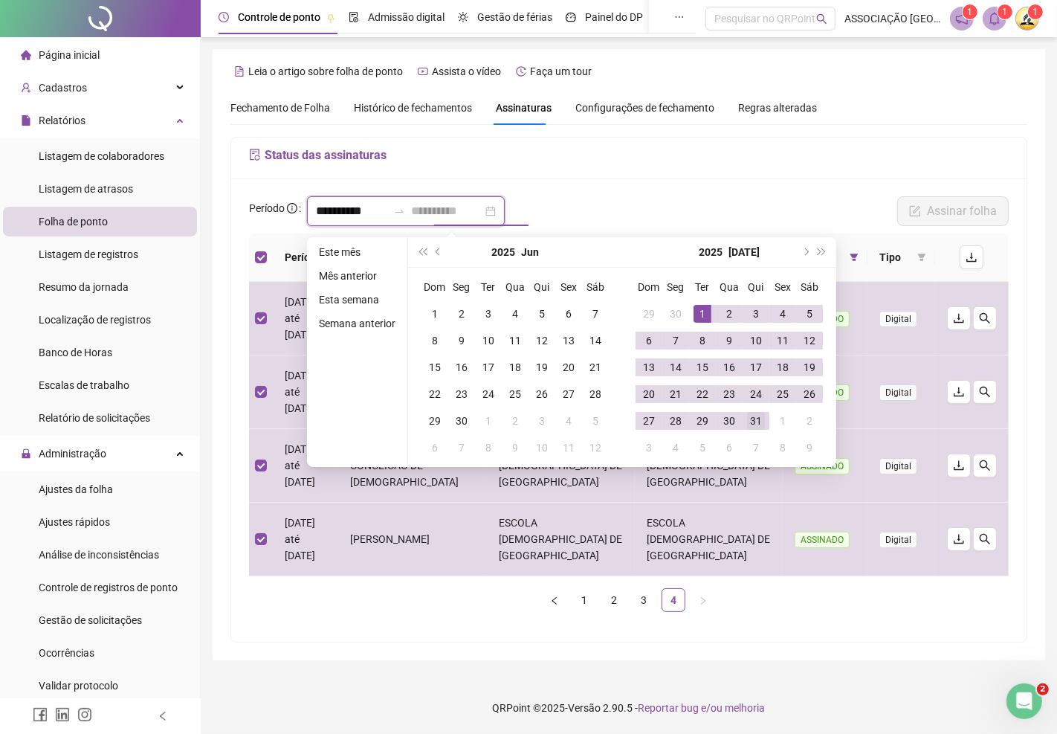
type input "**********"
click at [755, 420] on div "31" at bounding box center [756, 421] width 18 height 18
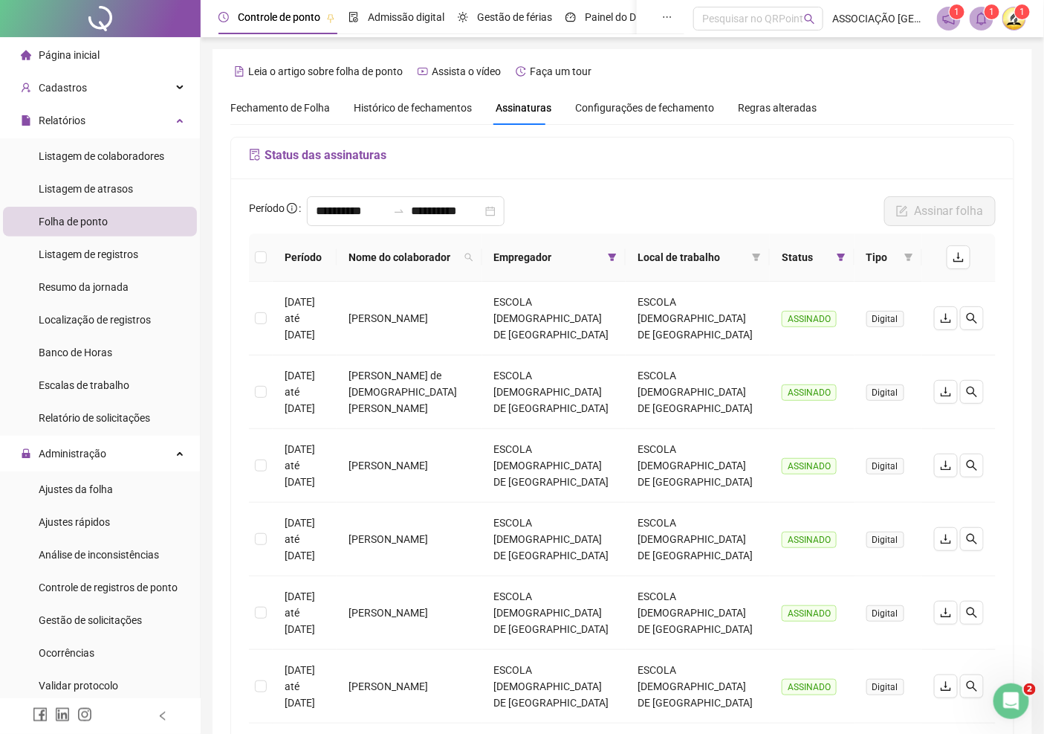
click at [977, 23] on icon "bell" at bounding box center [982, 18] width 10 height 13
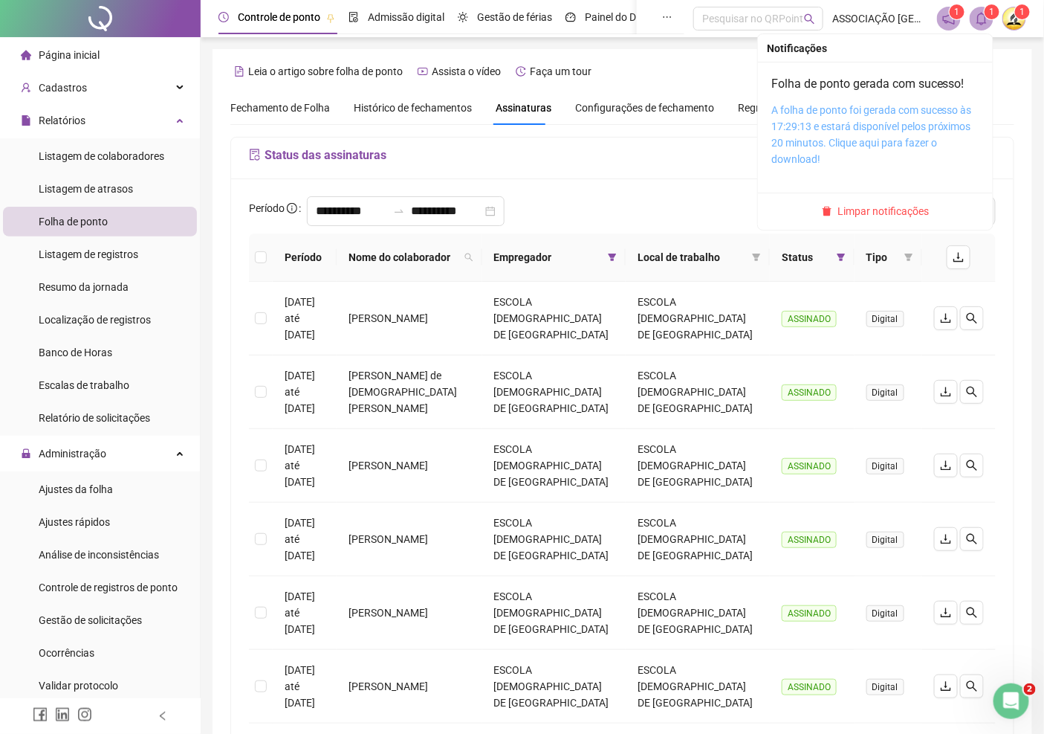
click at [923, 120] on link "A folha de ponto foi gerada com sucesso às 17:29:13 e estará disponível pelos p…" at bounding box center [871, 134] width 201 height 61
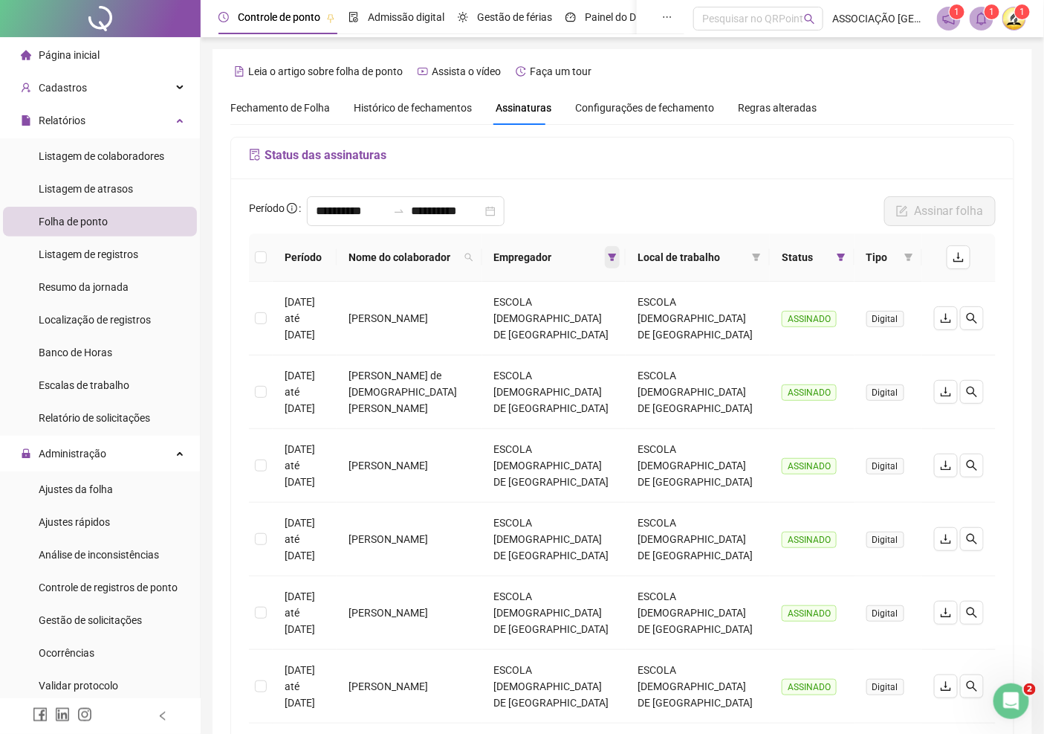
click at [617, 257] on icon "filter" at bounding box center [612, 257] width 9 height 9
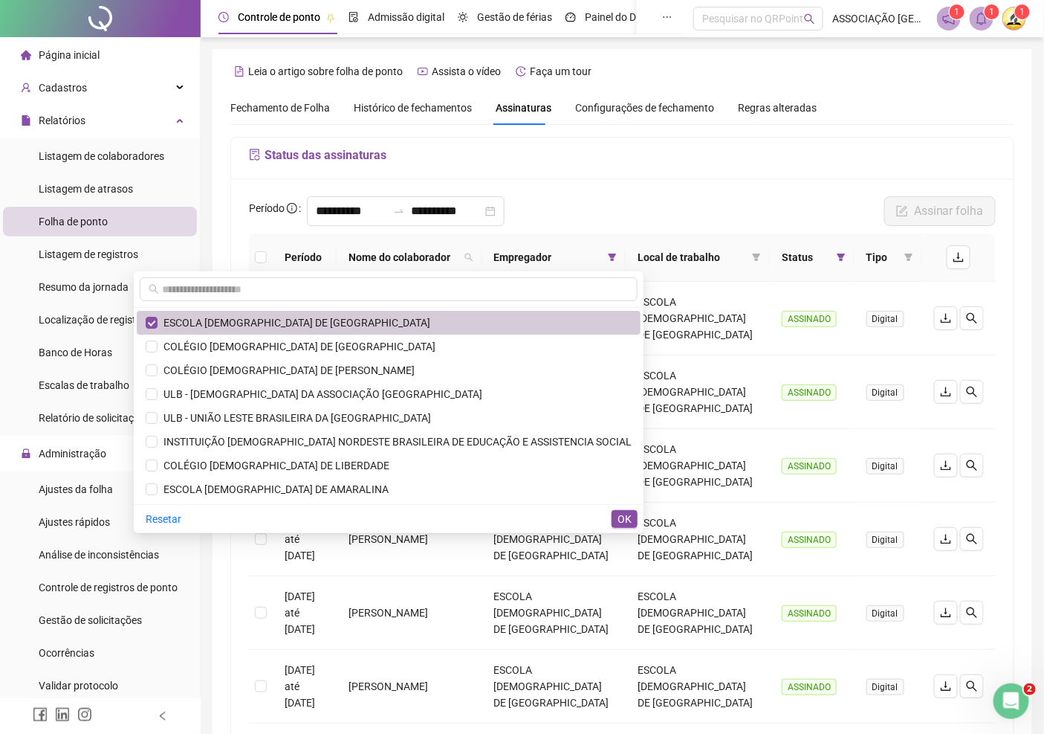
click at [316, 317] on span "ESCOLA ADVENTISTA DE PARIPE" at bounding box center [294, 323] width 273 height 12
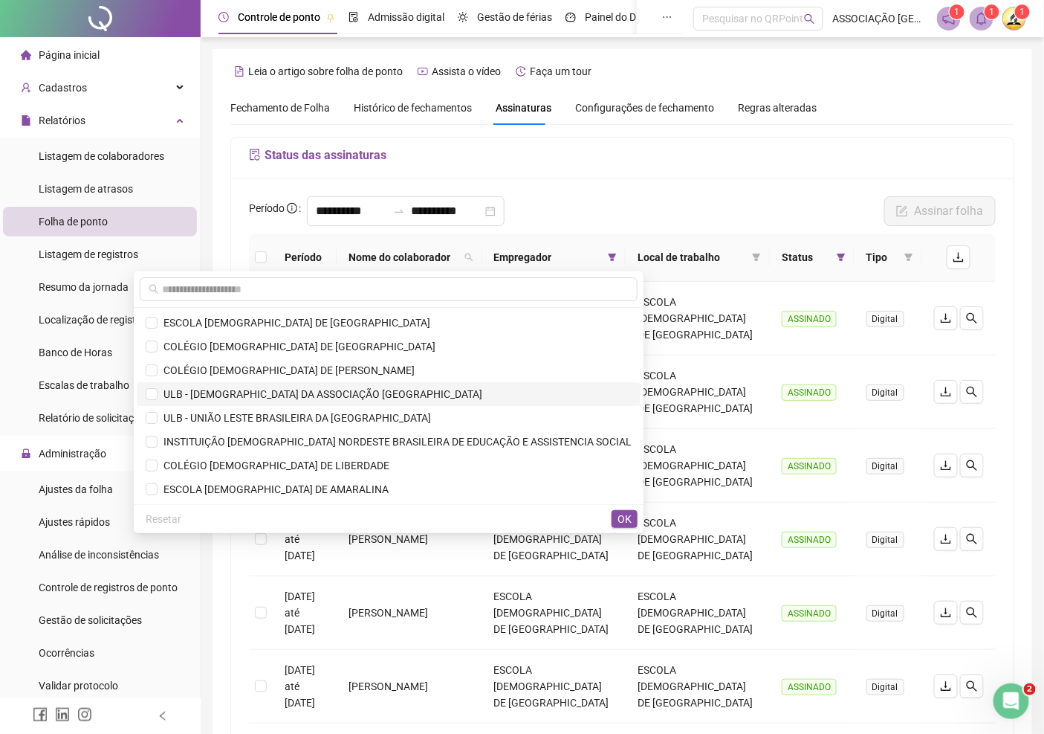
click at [313, 390] on span "ULB - [DEMOGRAPHIC_DATA] DA ASSOCIAÇÃO [GEOGRAPHIC_DATA]" at bounding box center [320, 394] width 325 height 12
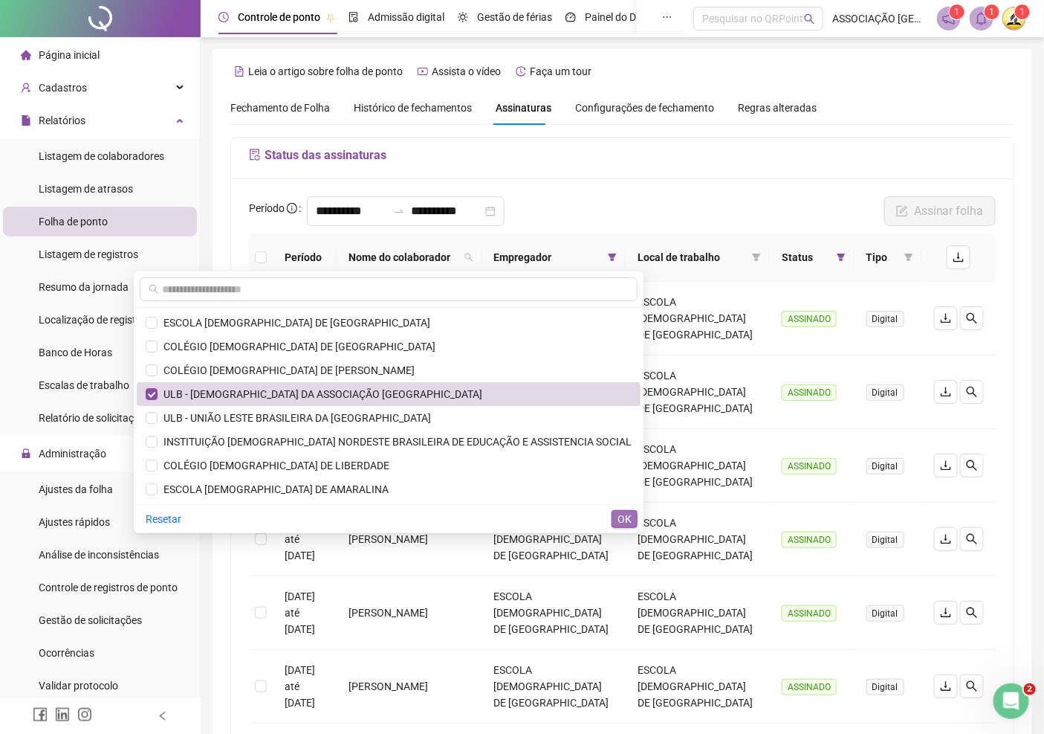
click at [624, 517] on span "OK" at bounding box center [625, 519] width 14 height 16
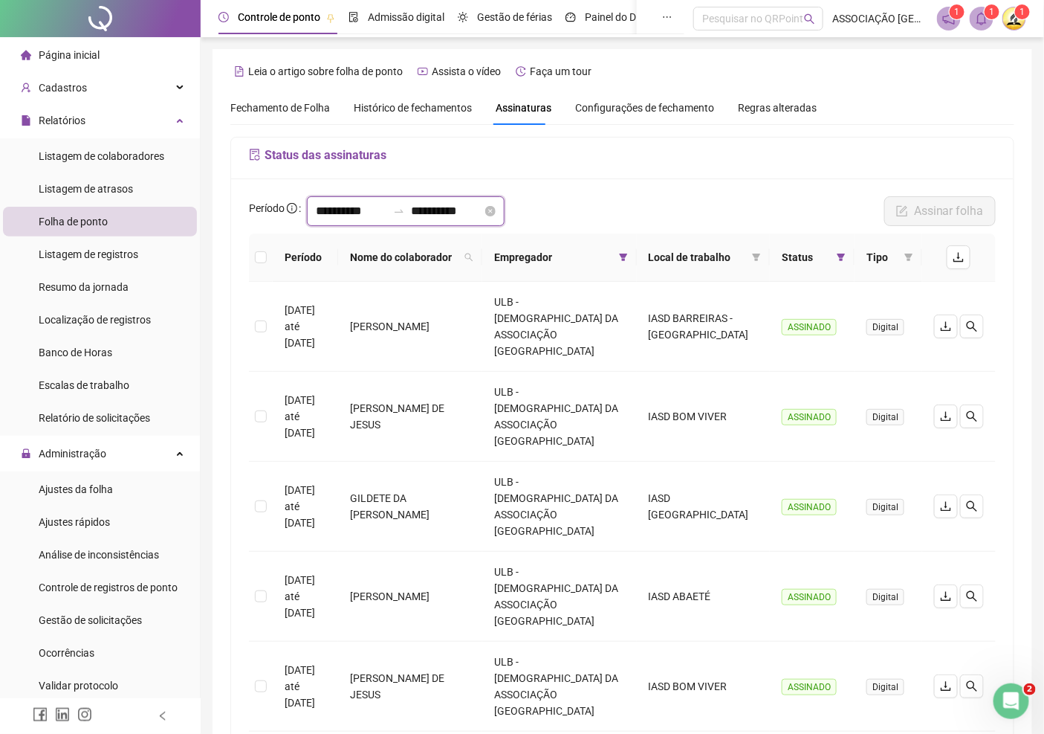
click at [386, 210] on input "**********" at bounding box center [351, 211] width 71 height 18
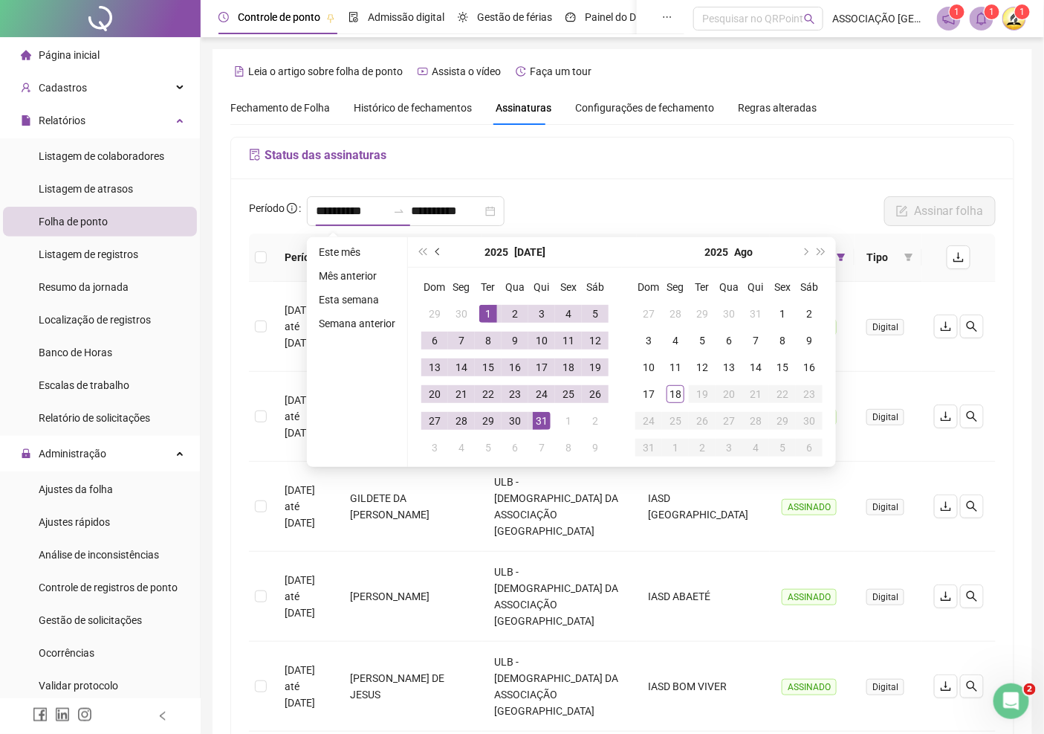
click at [437, 253] on span "prev-year" at bounding box center [439, 251] width 7 height 7
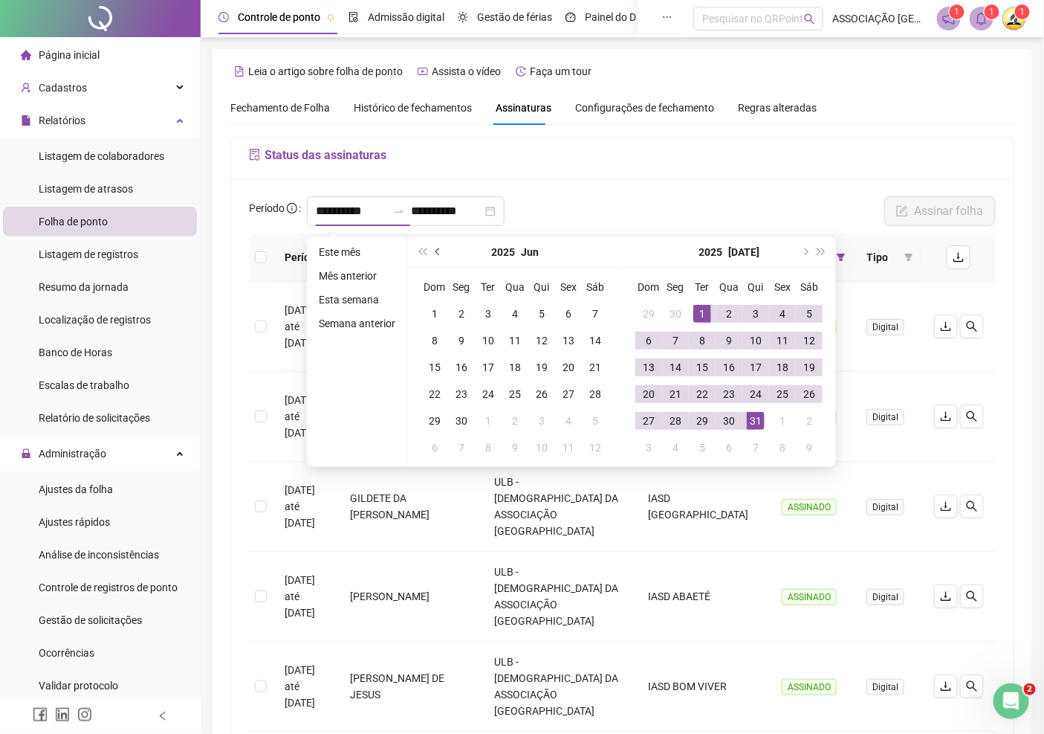
click at [437, 250] on span "prev-year" at bounding box center [439, 251] width 7 height 7
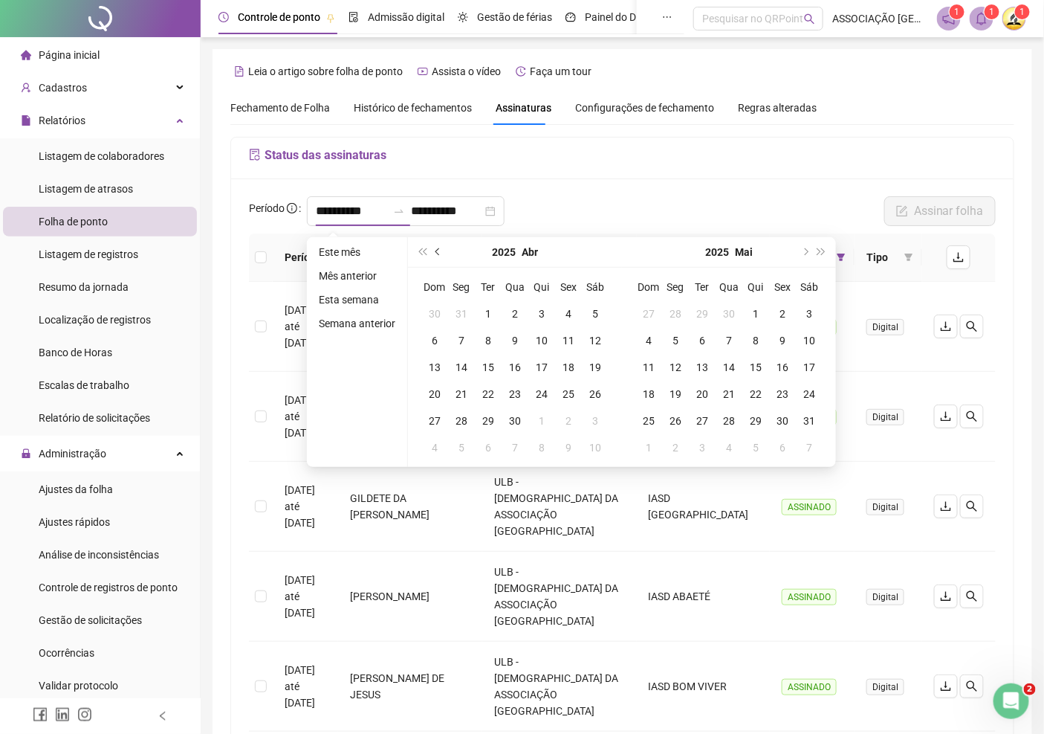
click at [437, 250] on span "prev-year" at bounding box center [439, 251] width 7 height 7
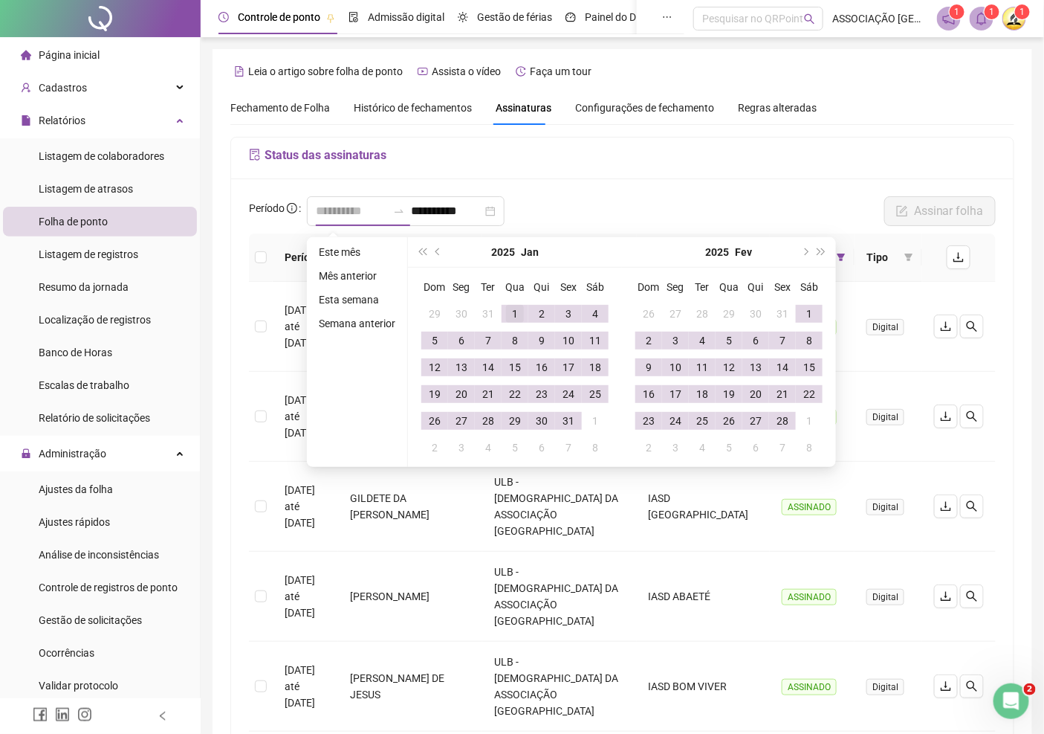
type input "**********"
click at [511, 313] on div "1" at bounding box center [515, 314] width 18 height 18
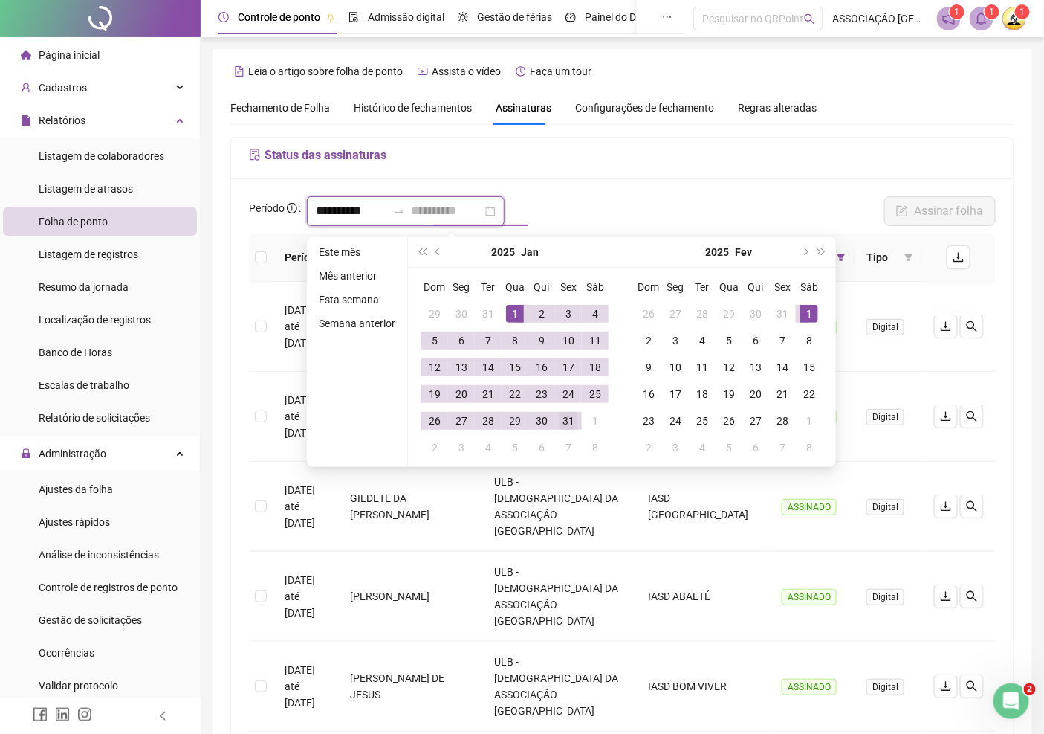
type input "**********"
click at [572, 415] on div "31" at bounding box center [569, 421] width 18 height 18
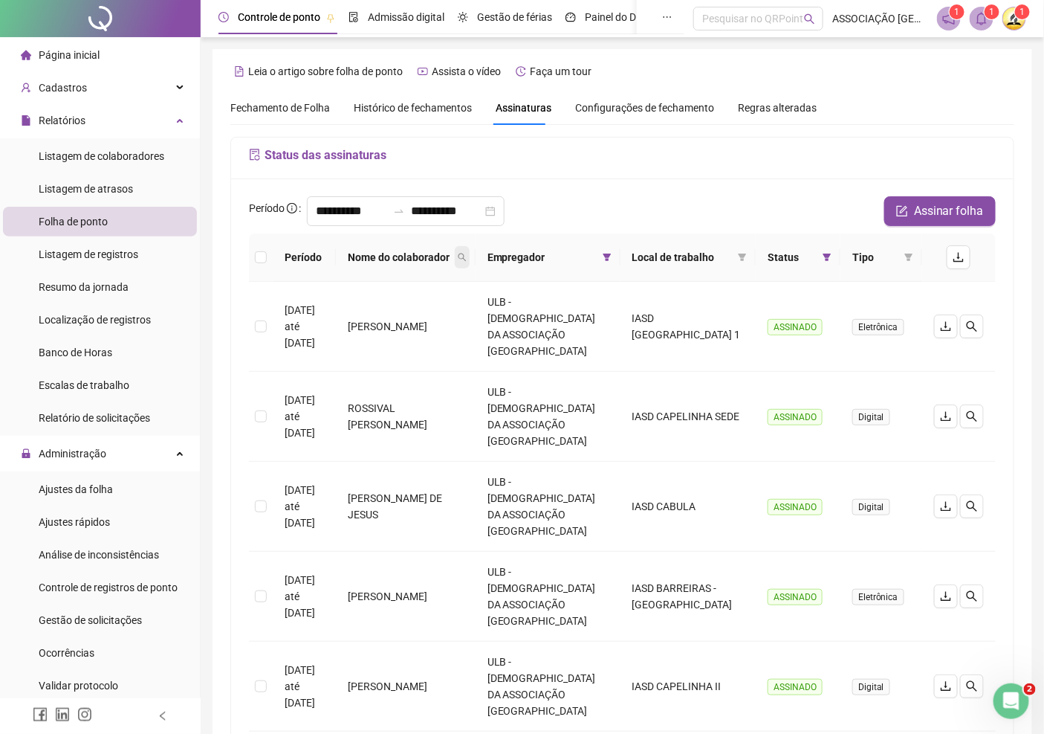
click at [467, 256] on icon "search" at bounding box center [462, 257] width 9 height 9
click at [429, 307] on input "text" at bounding box center [422, 302] width 140 height 24
type input "********"
